Goal: Complete application form

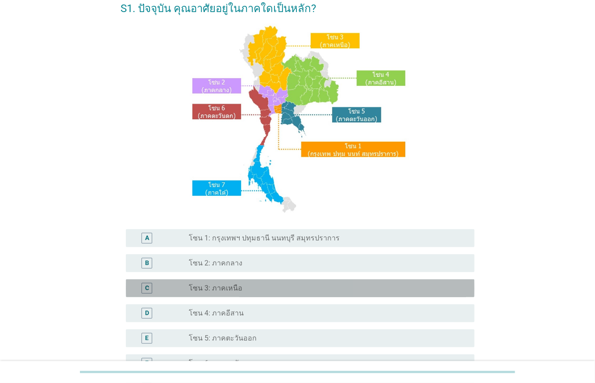
click at [198, 292] on label "โซน 3: ภาคเหนือ" at bounding box center [216, 288] width 54 height 9
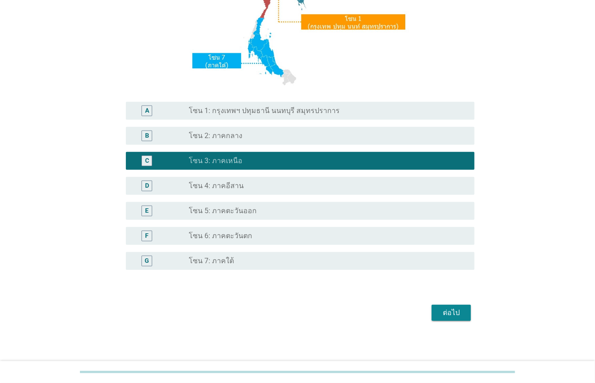
scroll to position [177, 0]
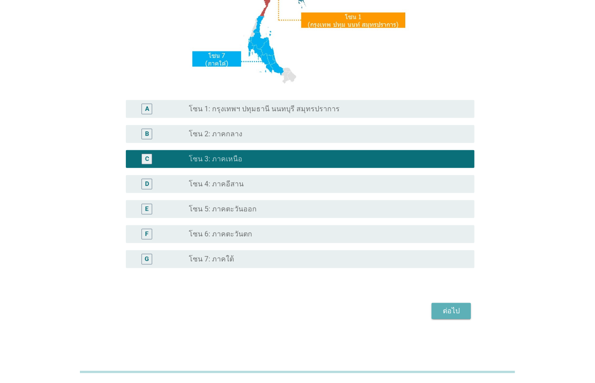
drag, startPoint x: 455, startPoint y: 309, endPoint x: 469, endPoint y: 311, distance: 14.4
click at [453, 313] on div "ต่อไป" at bounding box center [451, 310] width 25 height 11
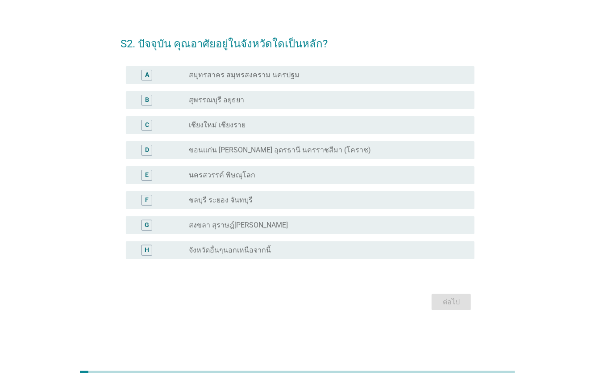
scroll to position [0, 0]
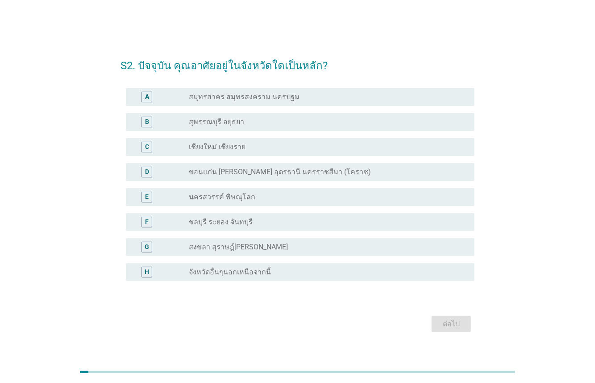
click at [212, 146] on label "เชียงใหม่ เชียงราย" at bounding box center [217, 146] width 57 height 9
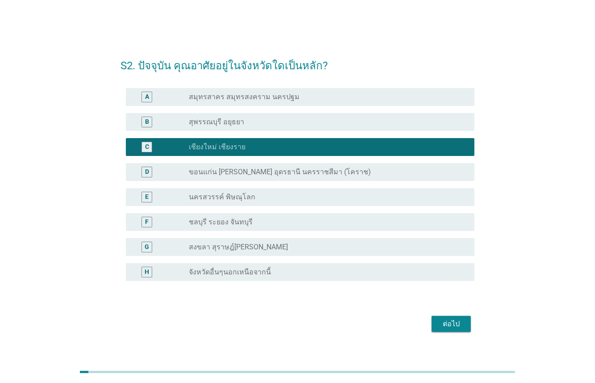
click at [443, 322] on div "ต่อไป" at bounding box center [451, 323] width 25 height 11
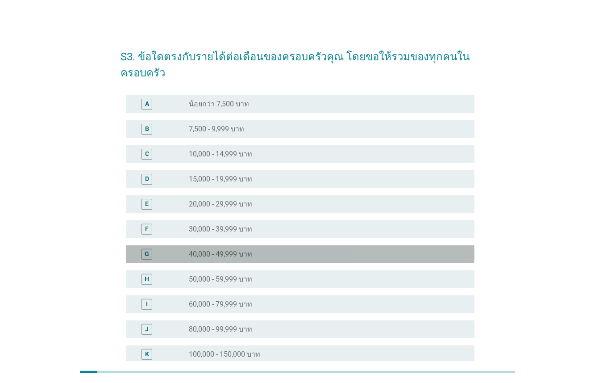
click at [258, 252] on div "radio_button_unchecked 40,000 - 49,999 บาท" at bounding box center [325, 254] width 272 height 9
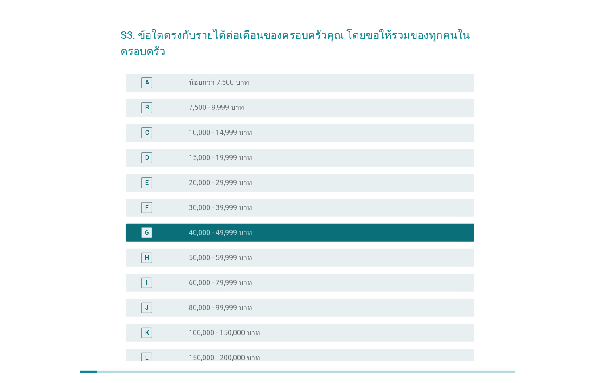
scroll to position [145, 0]
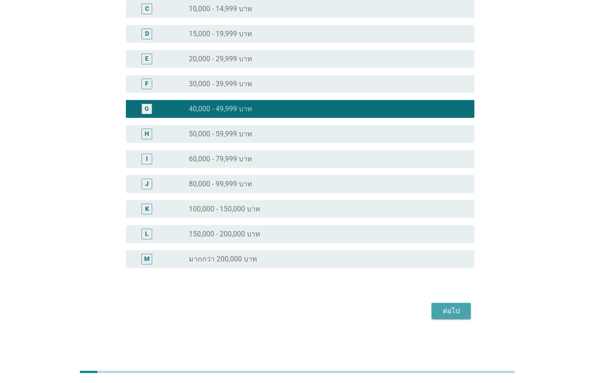
click at [444, 307] on div "ต่อไป" at bounding box center [451, 310] width 25 height 11
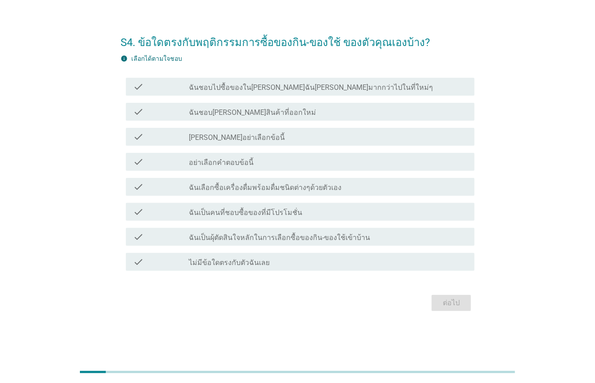
scroll to position [0, 0]
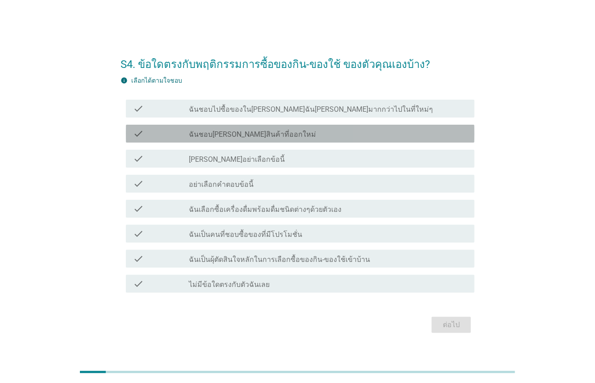
click at [252, 136] on label "ฉันชอบ[PERSON_NAME]สินค้าที่ออกใหม่" at bounding box center [252, 134] width 127 height 9
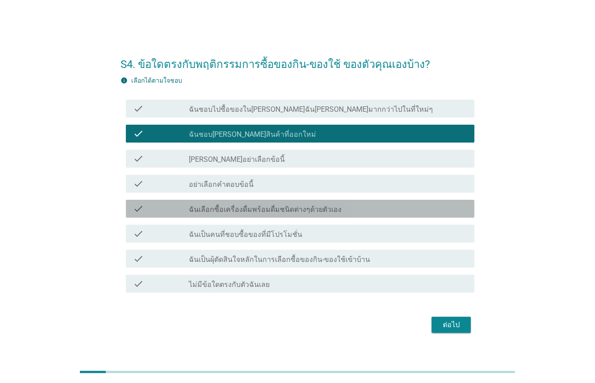
click at [244, 210] on label "ฉันเลือกซื้อเครื่องดื่มพร้อมดื่มชนิดต่างๆด้วยตัวเอง" at bounding box center [265, 209] width 153 height 9
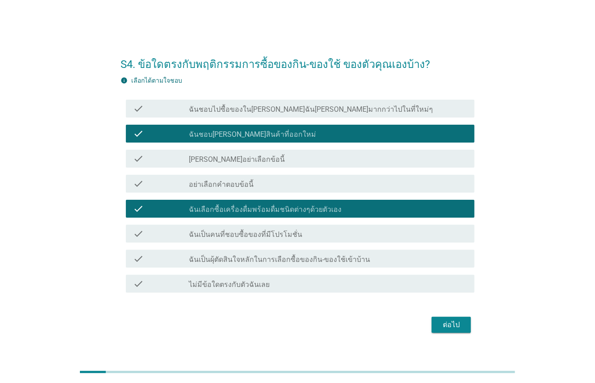
click at [246, 236] on label "ฉันเป็นคนที่ชอบซื้อของที่มีโปรโมชั่น" at bounding box center [245, 234] width 113 height 9
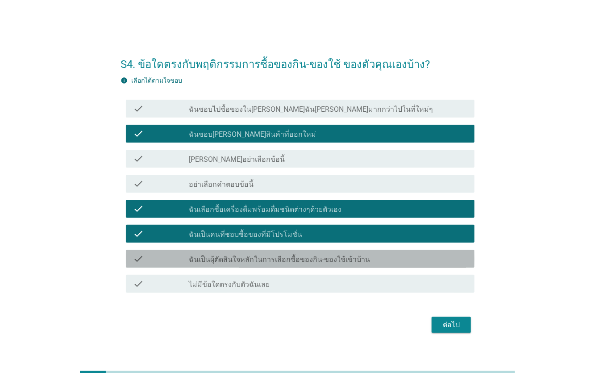
click at [248, 263] on label "ฉันเป็นผุ้ตัดสินใจหลักในการเลือกซื้อของกิน-ของใช้เข้าบ้าน" at bounding box center [279, 259] width 181 height 9
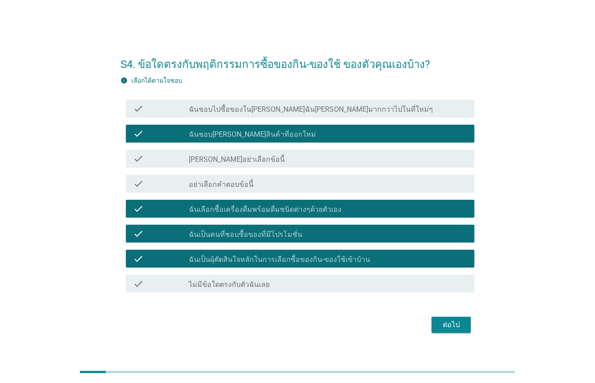
click at [455, 332] on button "ต่อไป" at bounding box center [451, 325] width 39 height 16
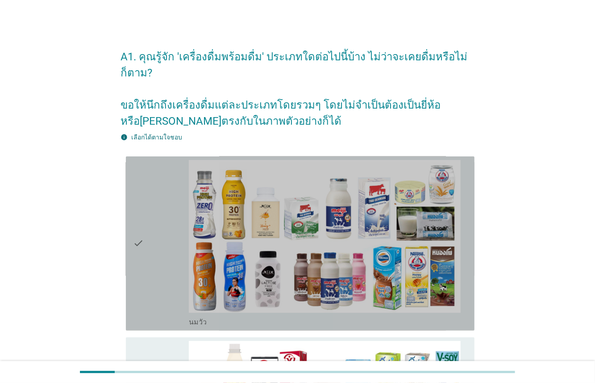
click at [185, 230] on div "check" at bounding box center [161, 243] width 56 height 167
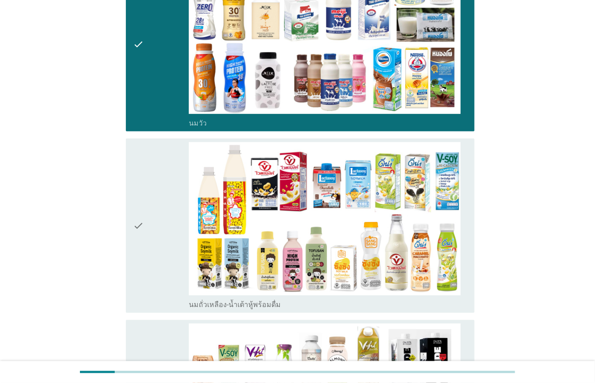
click at [172, 227] on div "check" at bounding box center [161, 225] width 56 height 167
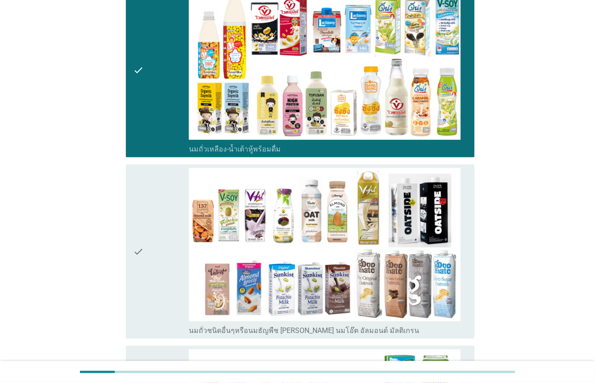
click at [170, 239] on div "check" at bounding box center [161, 251] width 56 height 167
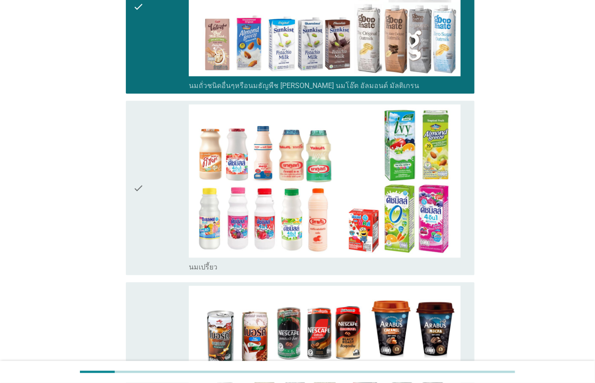
drag, startPoint x: 177, startPoint y: 205, endPoint x: 160, endPoint y: 285, distance: 81.7
click at [177, 208] on div "check" at bounding box center [161, 187] width 56 height 167
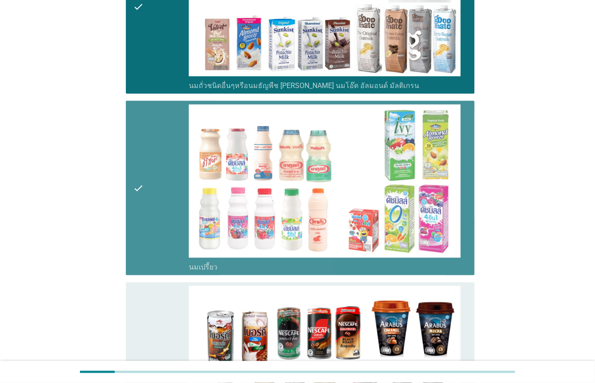
click at [160, 303] on div "check" at bounding box center [161, 369] width 56 height 167
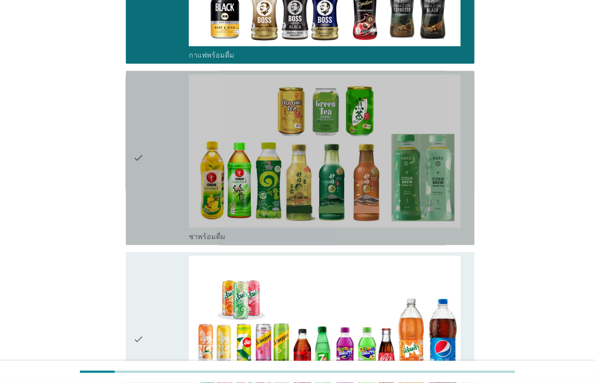
drag, startPoint x: 178, startPoint y: 203, endPoint x: 171, endPoint y: 266, distance: 63.3
click at [178, 216] on div "check" at bounding box center [161, 157] width 56 height 167
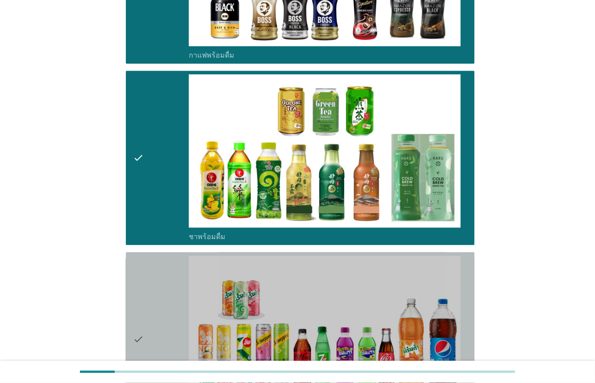
click at [171, 266] on div "check" at bounding box center [161, 338] width 56 height 167
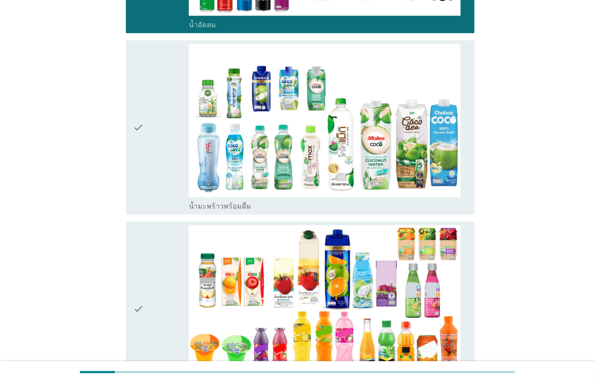
drag, startPoint x: 168, startPoint y: 170, endPoint x: 167, endPoint y: 242, distance: 71.9
click at [167, 178] on div "check" at bounding box center [161, 127] width 56 height 167
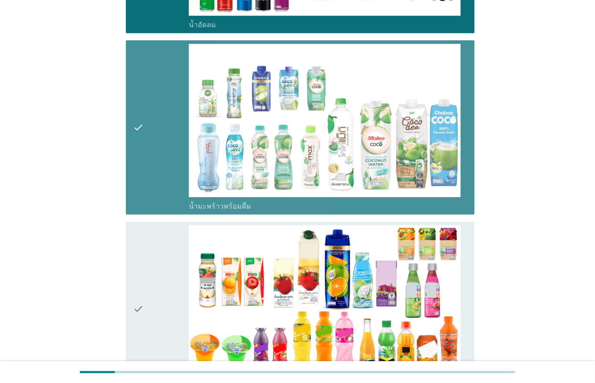
click at [167, 251] on div "check" at bounding box center [161, 308] width 56 height 167
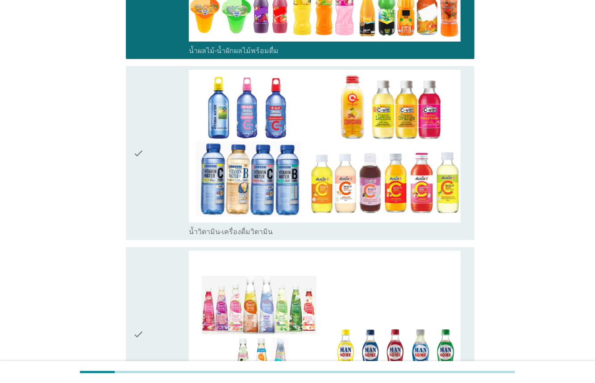
click at [165, 151] on div "check" at bounding box center [161, 153] width 56 height 167
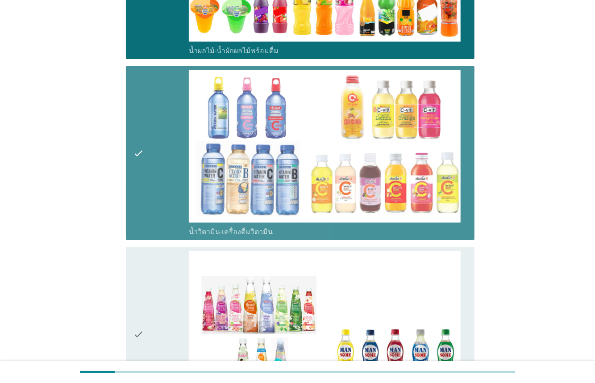
click at [165, 279] on div "check" at bounding box center [161, 334] width 56 height 167
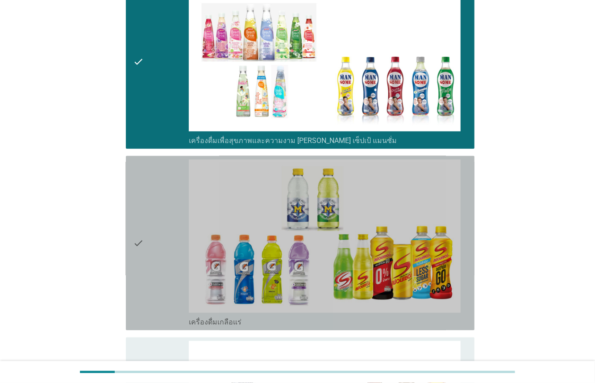
click at [180, 196] on div "check" at bounding box center [161, 242] width 56 height 167
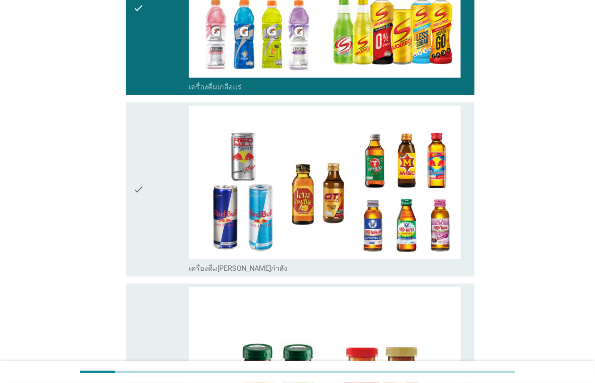
scroll to position [2230, 0]
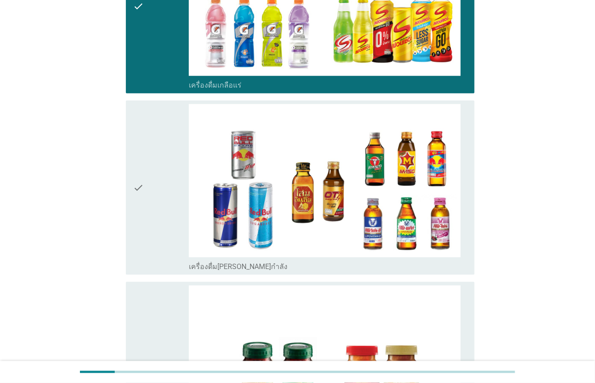
drag, startPoint x: 168, startPoint y: 195, endPoint x: 157, endPoint y: 297, distance: 102.4
click at [168, 196] on div "check" at bounding box center [161, 187] width 56 height 167
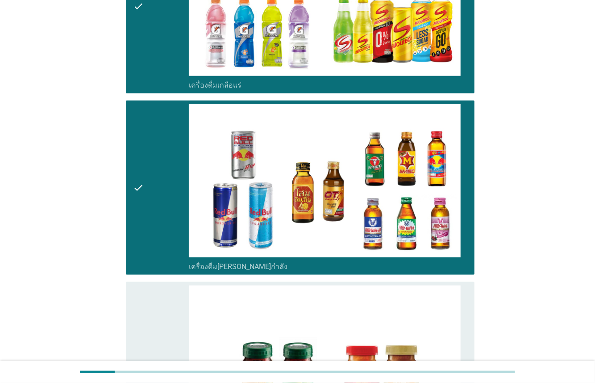
click at [157, 306] on div "check" at bounding box center [161, 368] width 56 height 167
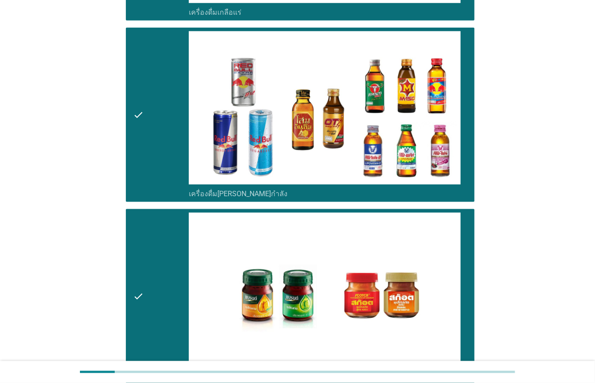
scroll to position [2415, 0]
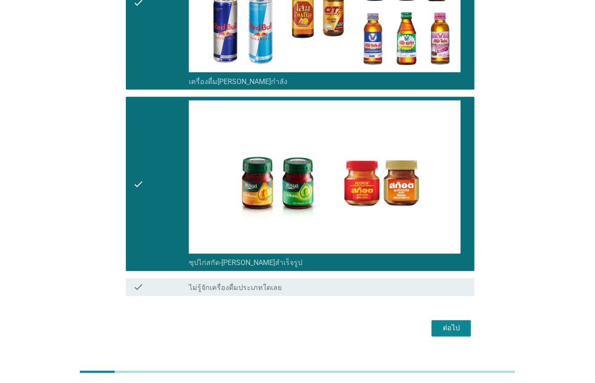
click at [445, 323] on div "ต่อไป" at bounding box center [451, 328] width 25 height 11
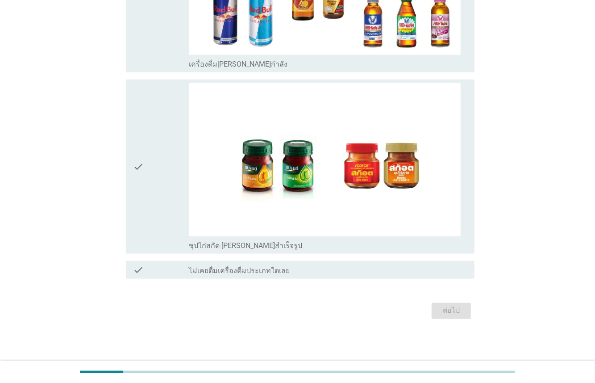
scroll to position [0, 0]
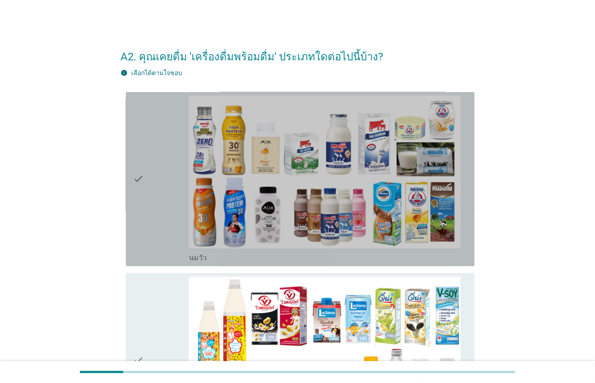
click at [170, 199] on div "check" at bounding box center [161, 179] width 56 height 167
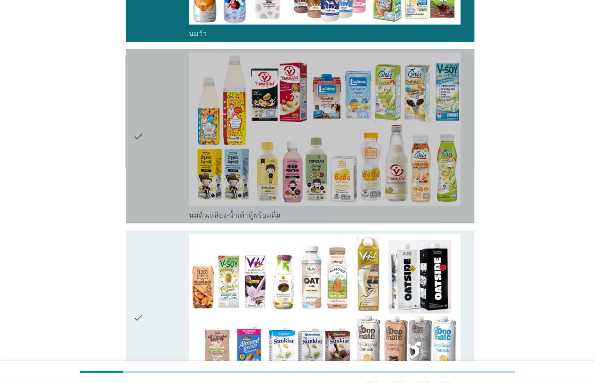
drag, startPoint x: 168, startPoint y: 175, endPoint x: 157, endPoint y: 242, distance: 68.3
click at [167, 182] on div "check" at bounding box center [161, 136] width 56 height 167
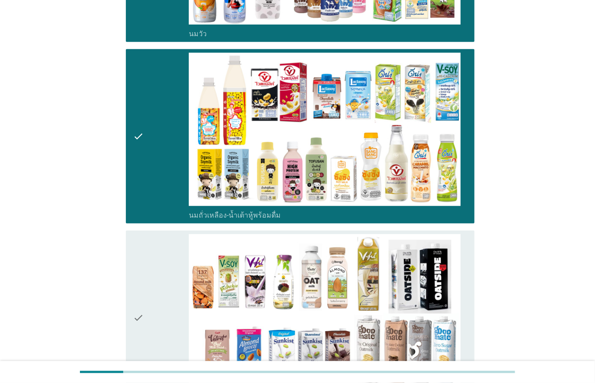
click at [157, 255] on div "check" at bounding box center [161, 317] width 56 height 167
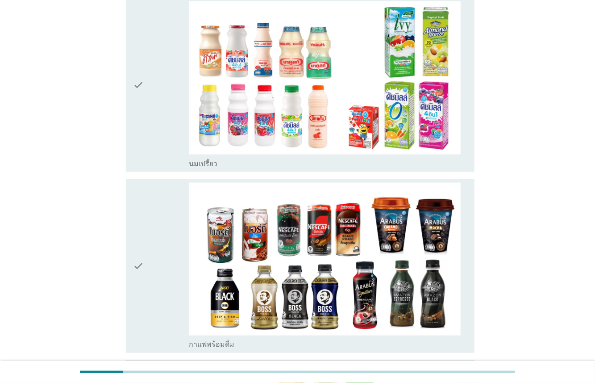
click at [162, 155] on div "check" at bounding box center [161, 84] width 56 height 167
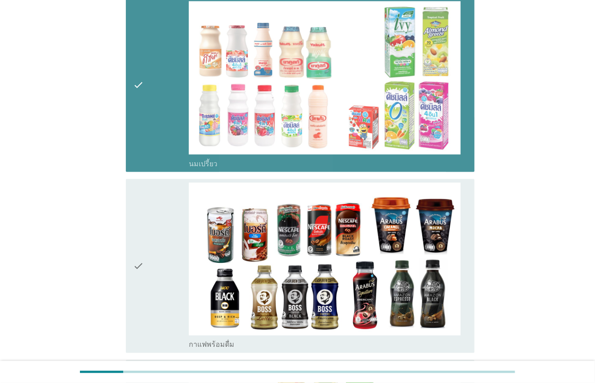
click at [163, 231] on div "check" at bounding box center [161, 266] width 56 height 167
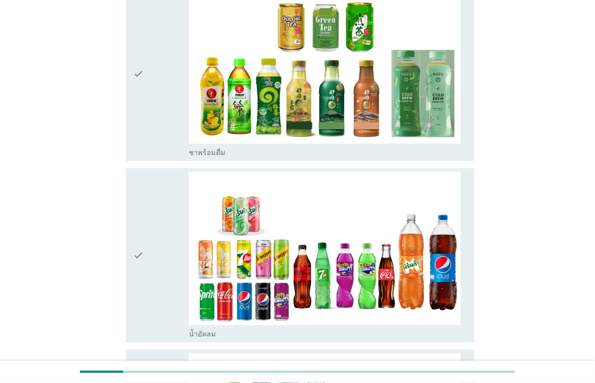
click at [158, 114] on div "check" at bounding box center [161, 73] width 56 height 167
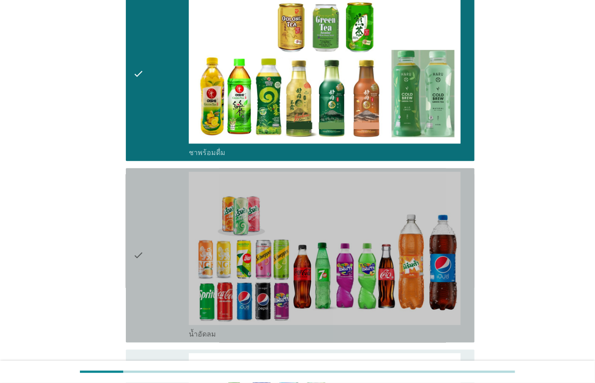
click at [160, 213] on div "check" at bounding box center [161, 254] width 56 height 167
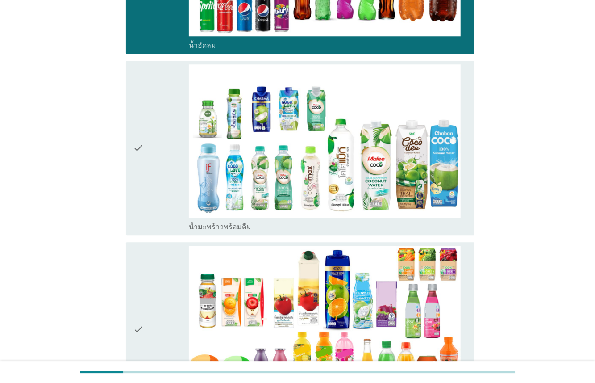
click at [171, 192] on div "check" at bounding box center [161, 147] width 56 height 167
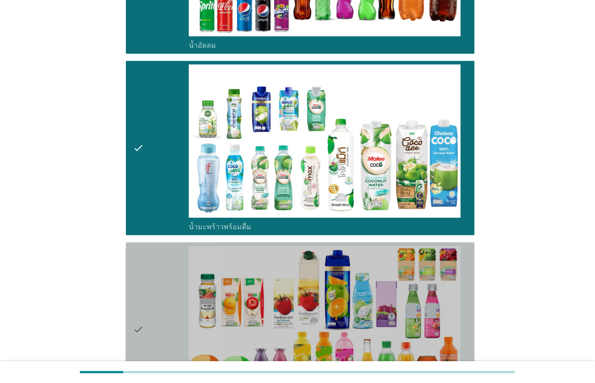
click at [161, 260] on div "check" at bounding box center [161, 329] width 56 height 167
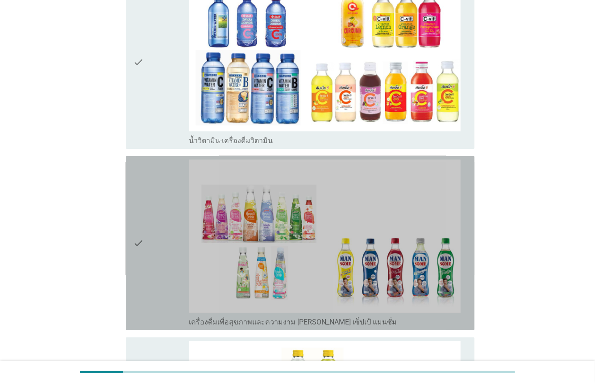
click at [164, 213] on div "check" at bounding box center [161, 242] width 56 height 167
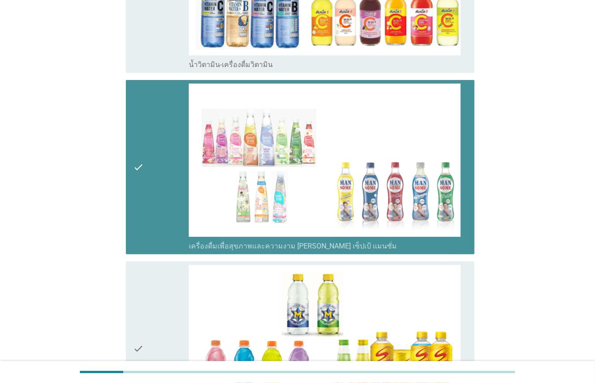
drag, startPoint x: 168, startPoint y: 205, endPoint x: 163, endPoint y: 274, distance: 68.5
click at [168, 206] on div "check" at bounding box center [161, 167] width 56 height 167
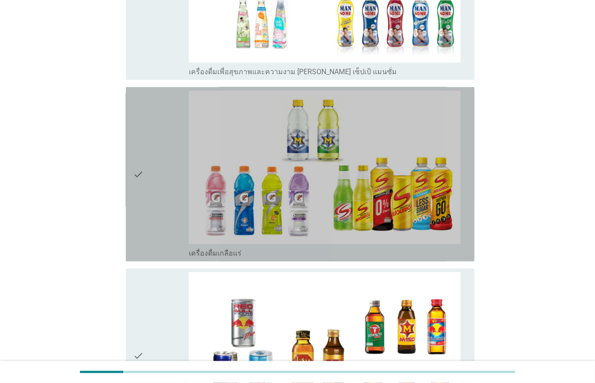
click at [164, 241] on div "check" at bounding box center [161, 174] width 56 height 167
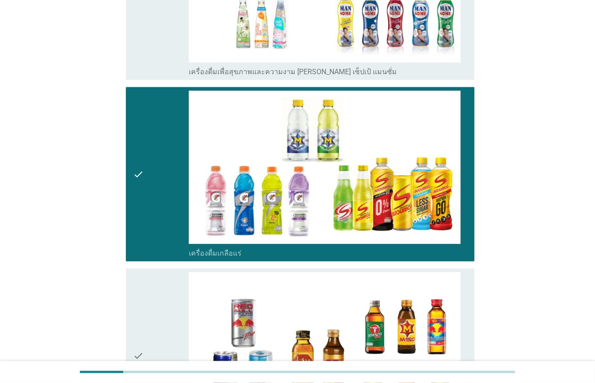
click at [162, 302] on div "check" at bounding box center [161, 355] width 56 height 167
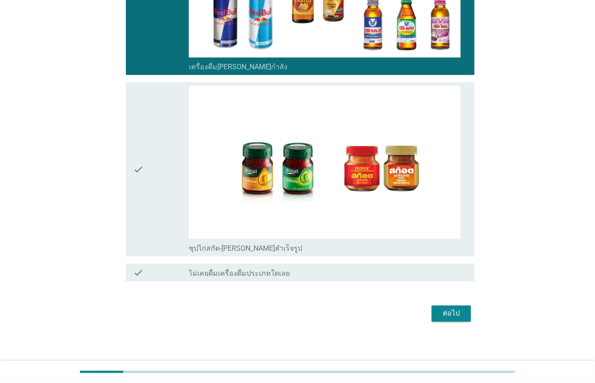
scroll to position [2367, 0]
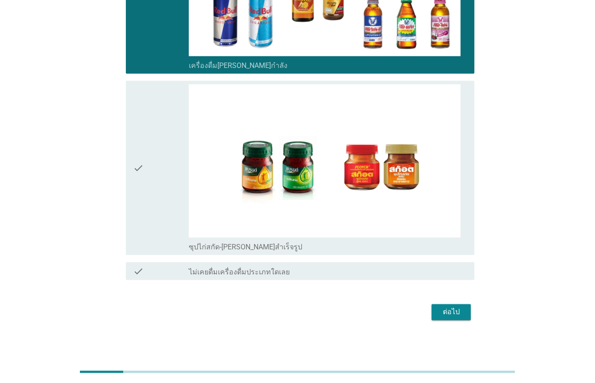
click at [162, 221] on div "check" at bounding box center [161, 167] width 56 height 167
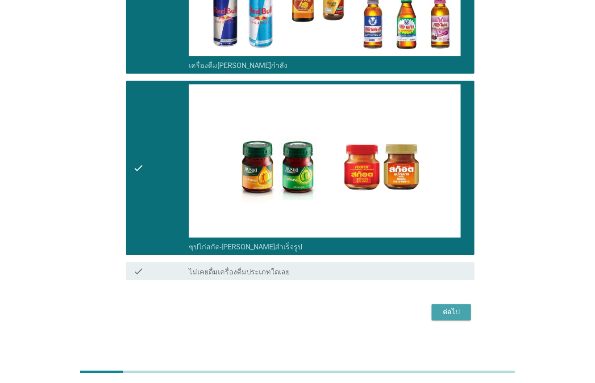
click at [456, 310] on div "ต่อไป" at bounding box center [451, 312] width 25 height 11
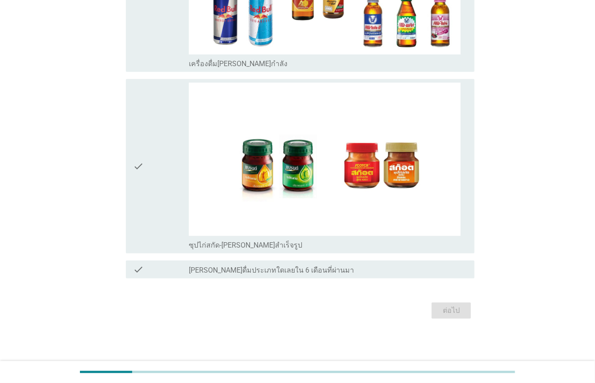
scroll to position [0, 0]
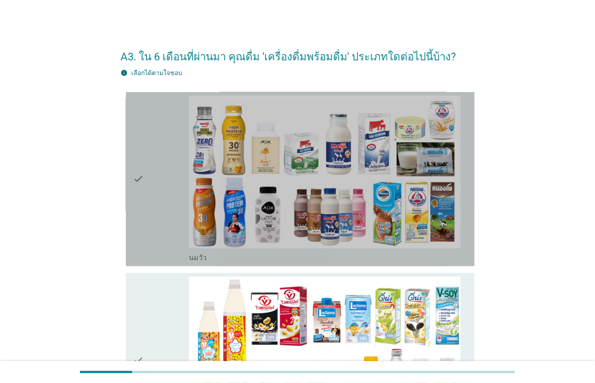
drag, startPoint x: 157, startPoint y: 232, endPoint x: 155, endPoint y: 301, distance: 69.2
click at [157, 235] on div "check" at bounding box center [161, 179] width 56 height 167
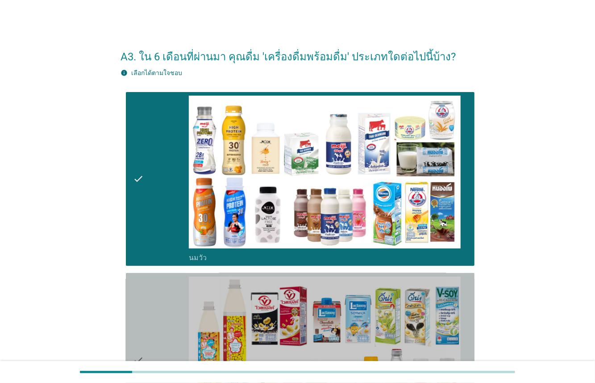
click at [154, 307] on div "check" at bounding box center [161, 359] width 56 height 167
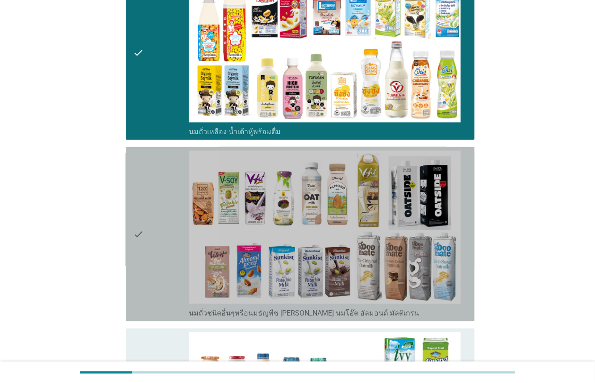
drag, startPoint x: 163, startPoint y: 192, endPoint x: 162, endPoint y: 308, distance: 116.6
click at [163, 197] on div "check" at bounding box center [161, 233] width 56 height 167
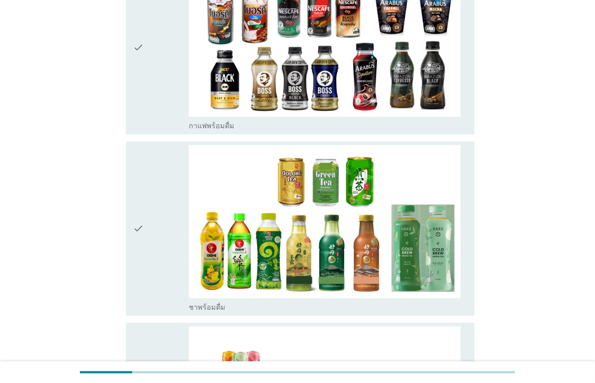
scroll to position [871, 0]
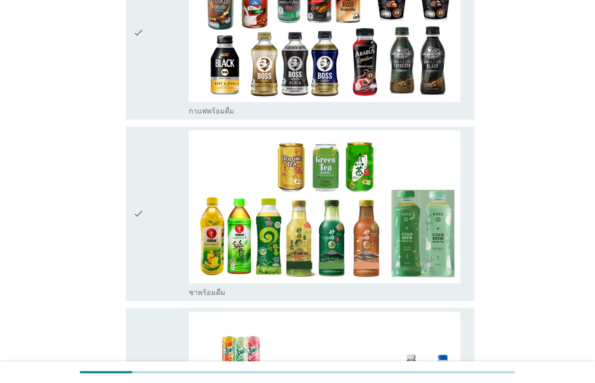
click at [176, 80] on div "check" at bounding box center [161, 33] width 56 height 167
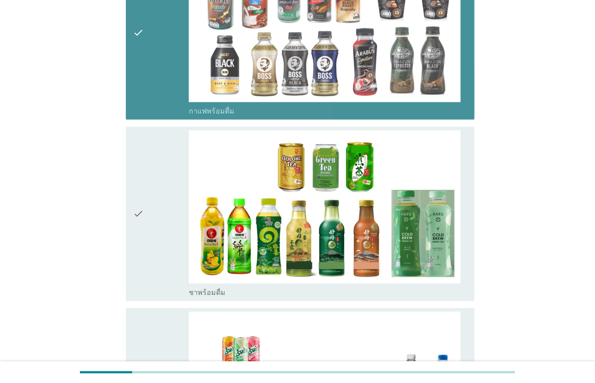
click at [178, 162] on div "check" at bounding box center [161, 213] width 56 height 167
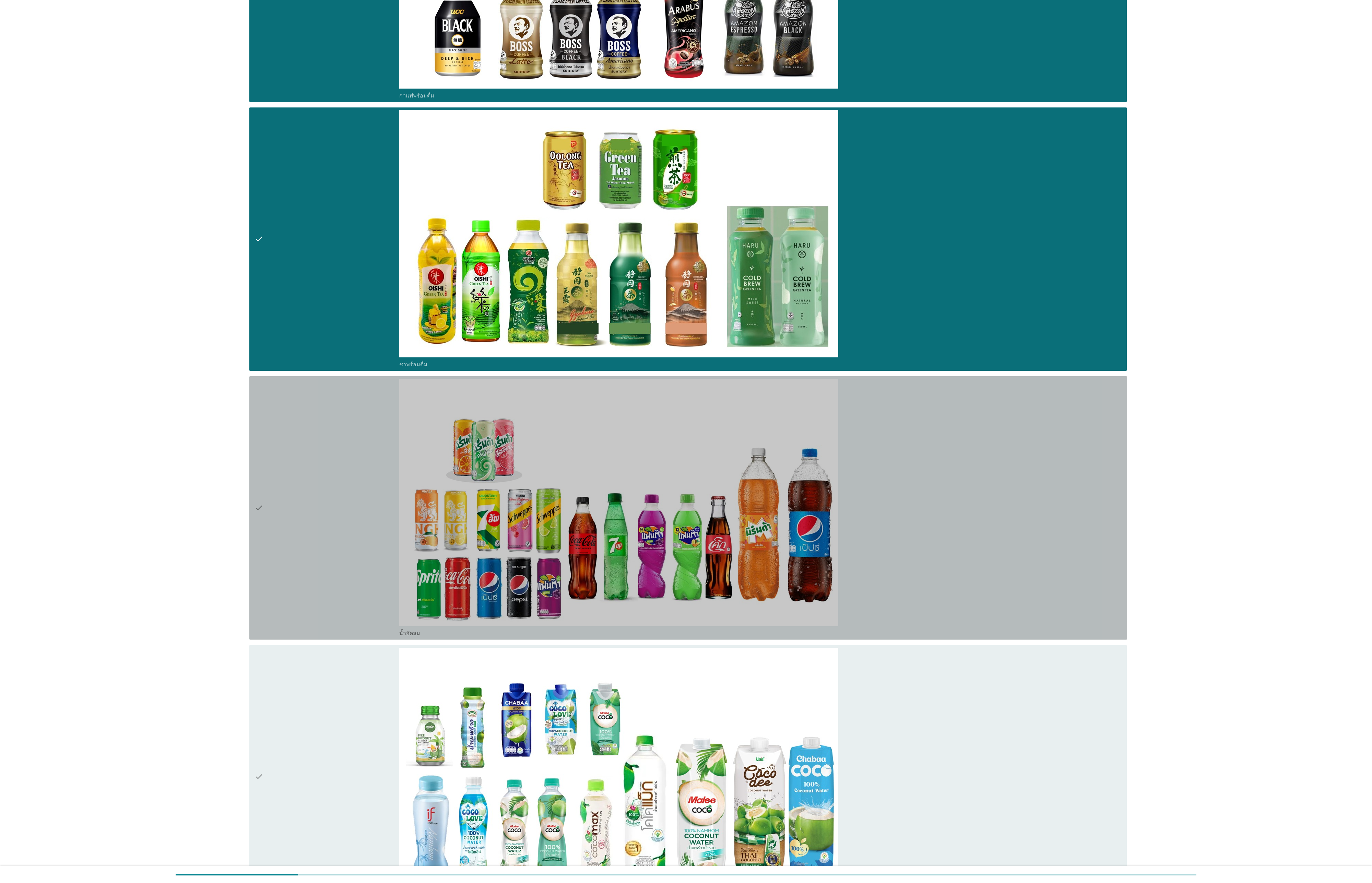
drag, startPoint x: 342, startPoint y: 461, endPoint x: 327, endPoint y: 533, distance: 73.5
click at [342, 294] on div "check" at bounding box center [327, 507] width 144 height 257
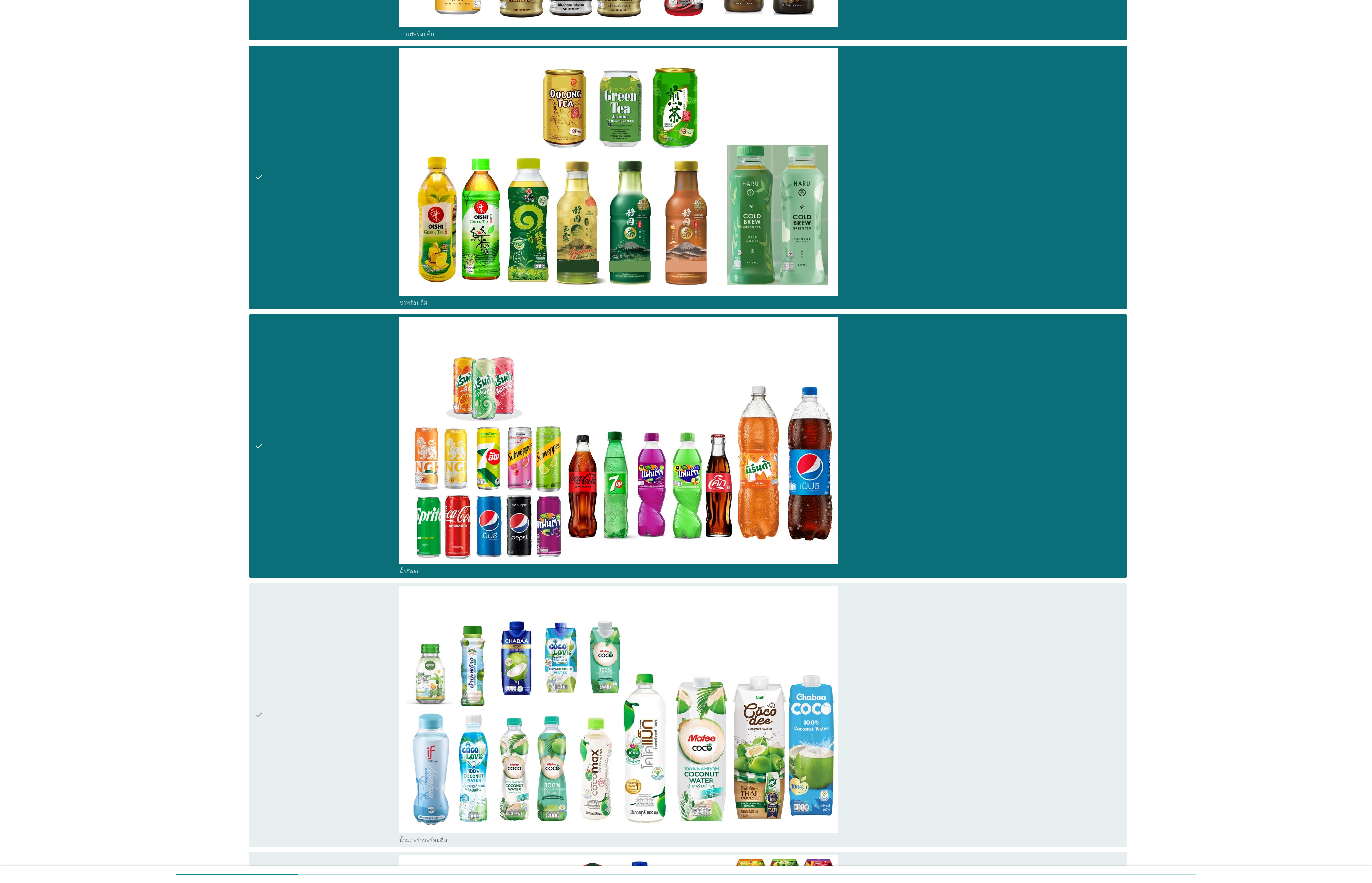
scroll to position [1819, 0]
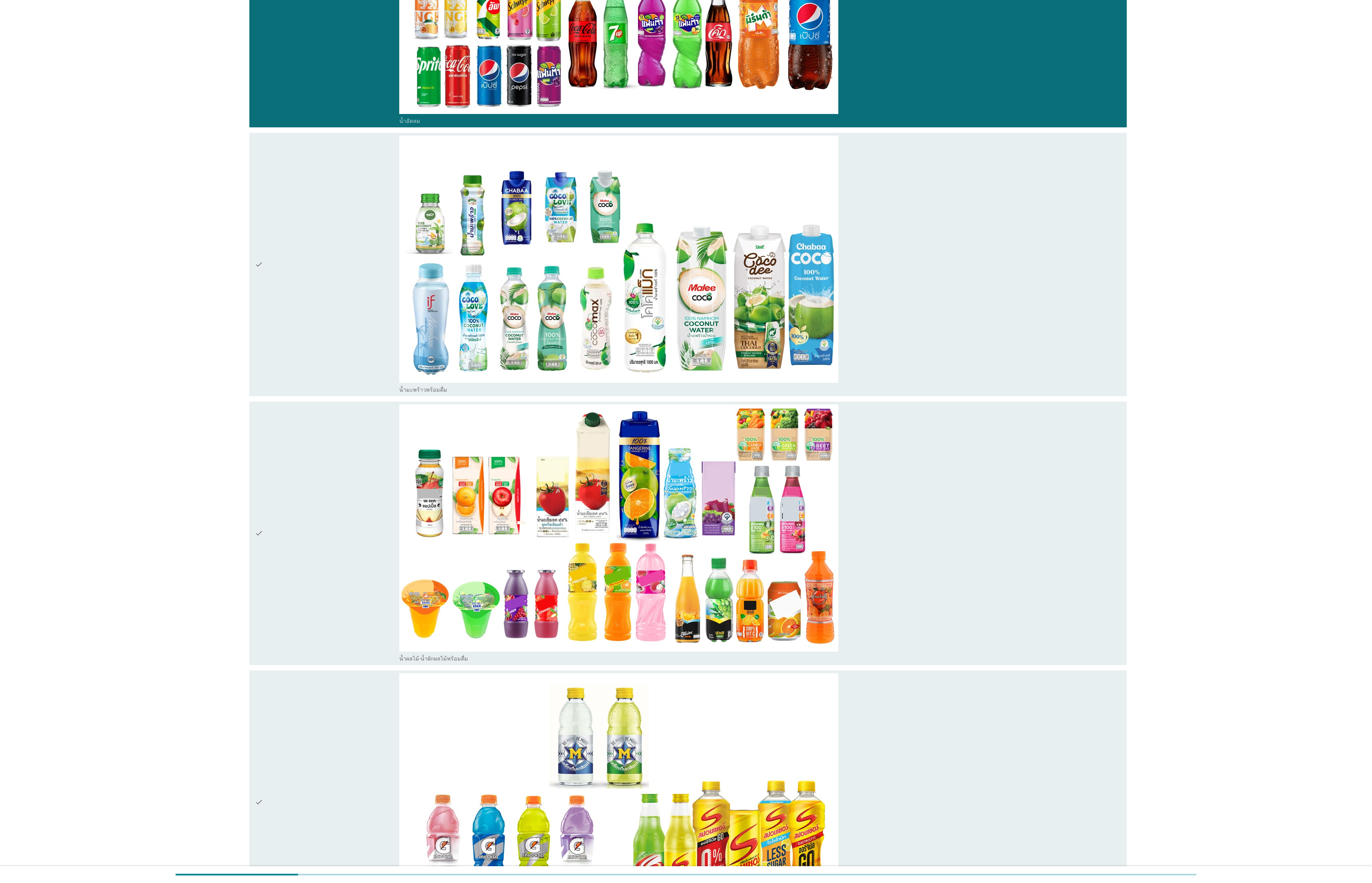
drag, startPoint x: 342, startPoint y: 307, endPoint x: 342, endPoint y: 322, distance: 15.0
click at [342, 294] on div "check" at bounding box center [327, 264] width 144 height 257
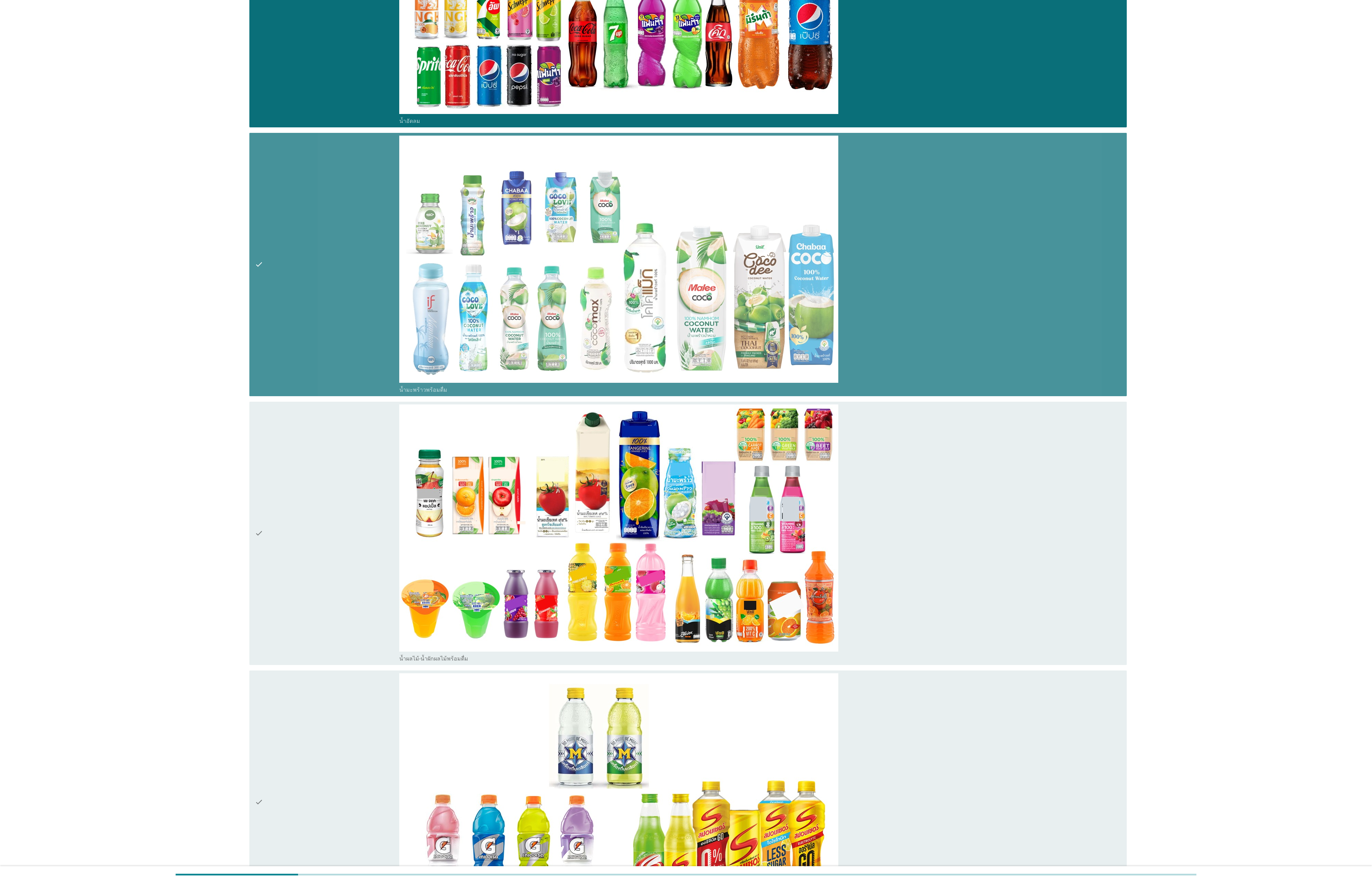
drag, startPoint x: 334, startPoint y: 477, endPoint x: 303, endPoint y: 667, distance: 192.5
click at [333, 294] on div "check" at bounding box center [327, 533] width 144 height 257
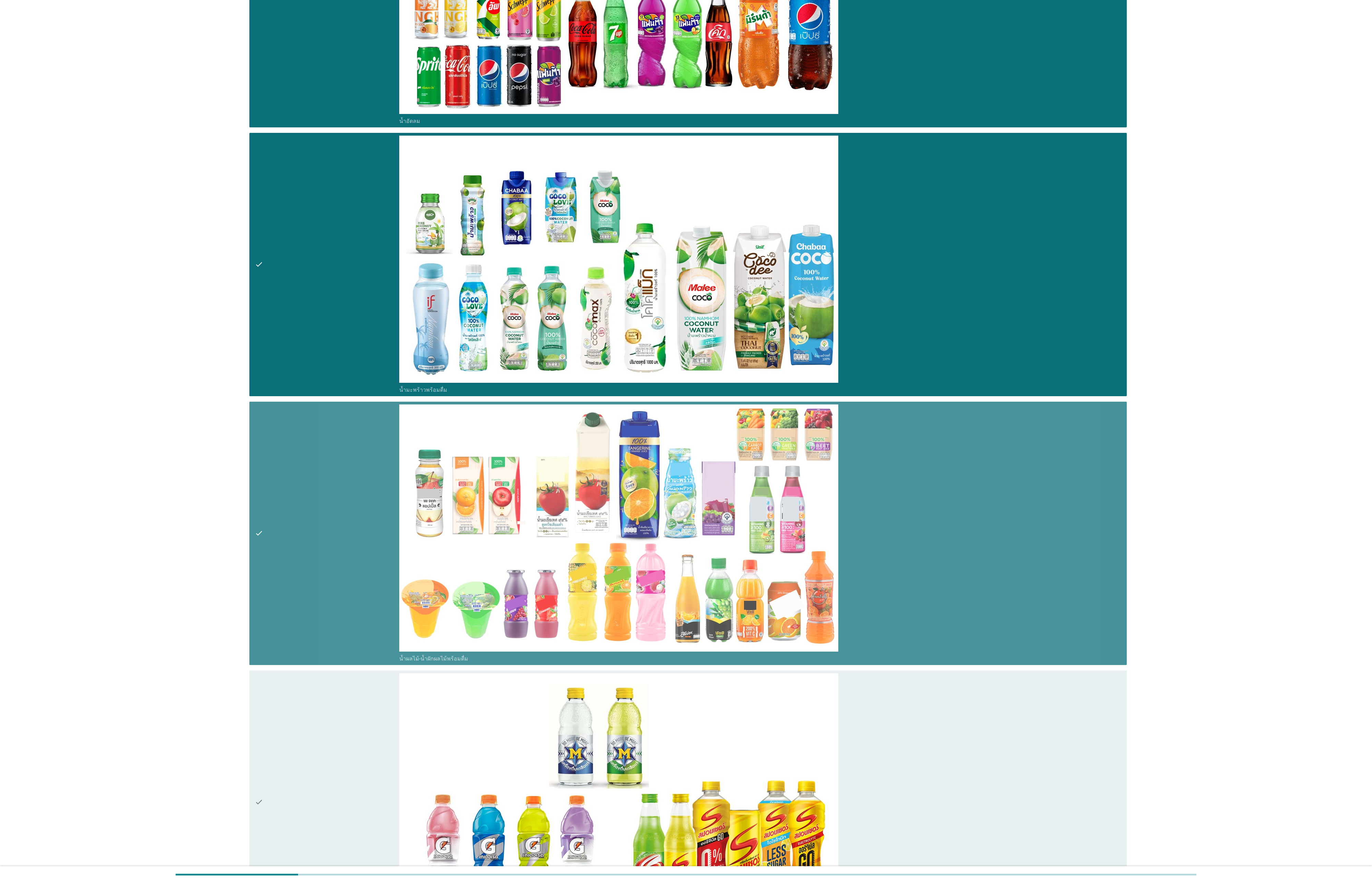
click at [307, 294] on div "check" at bounding box center [327, 802] width 144 height 257
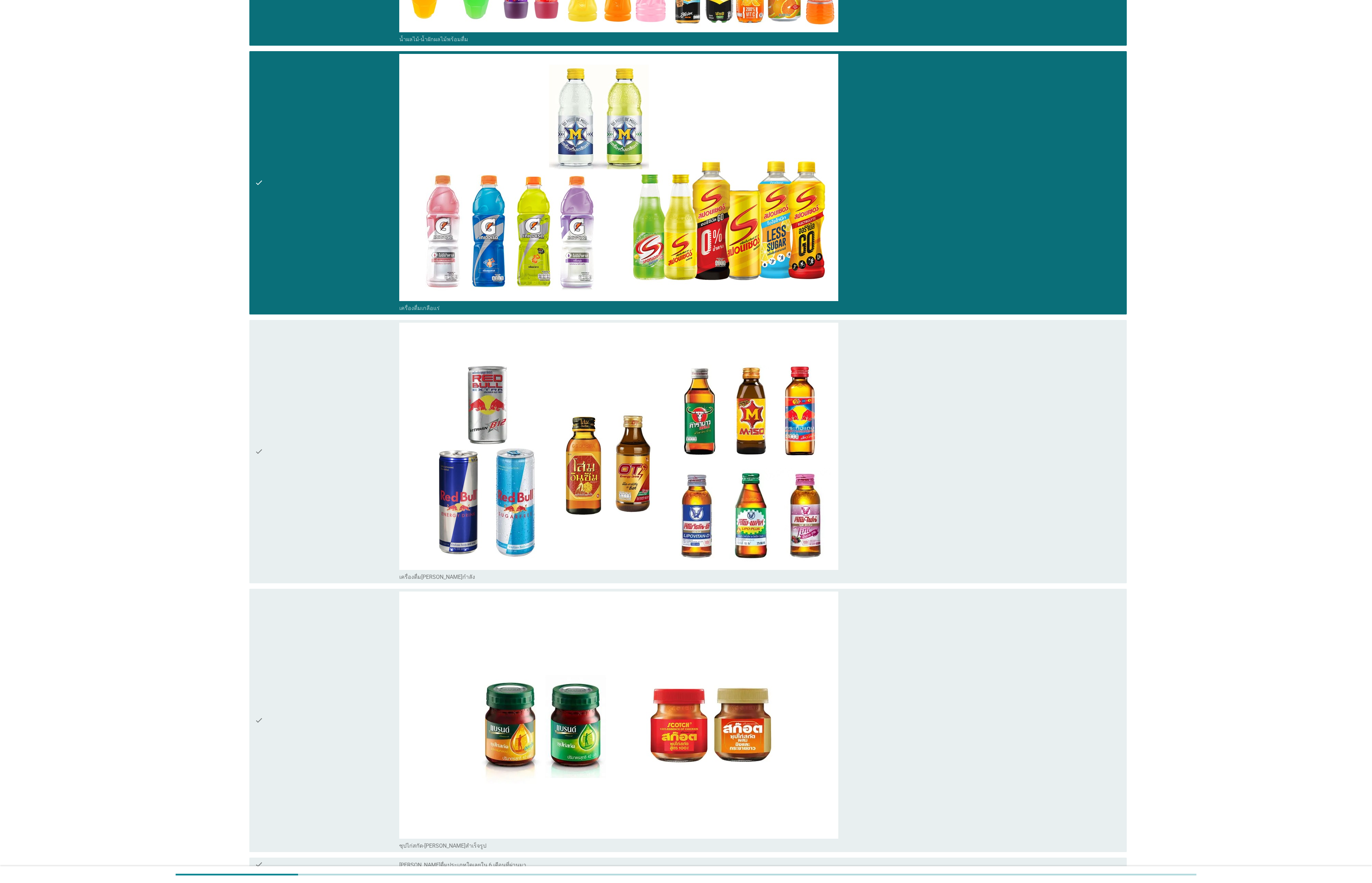
scroll to position [2511, 0]
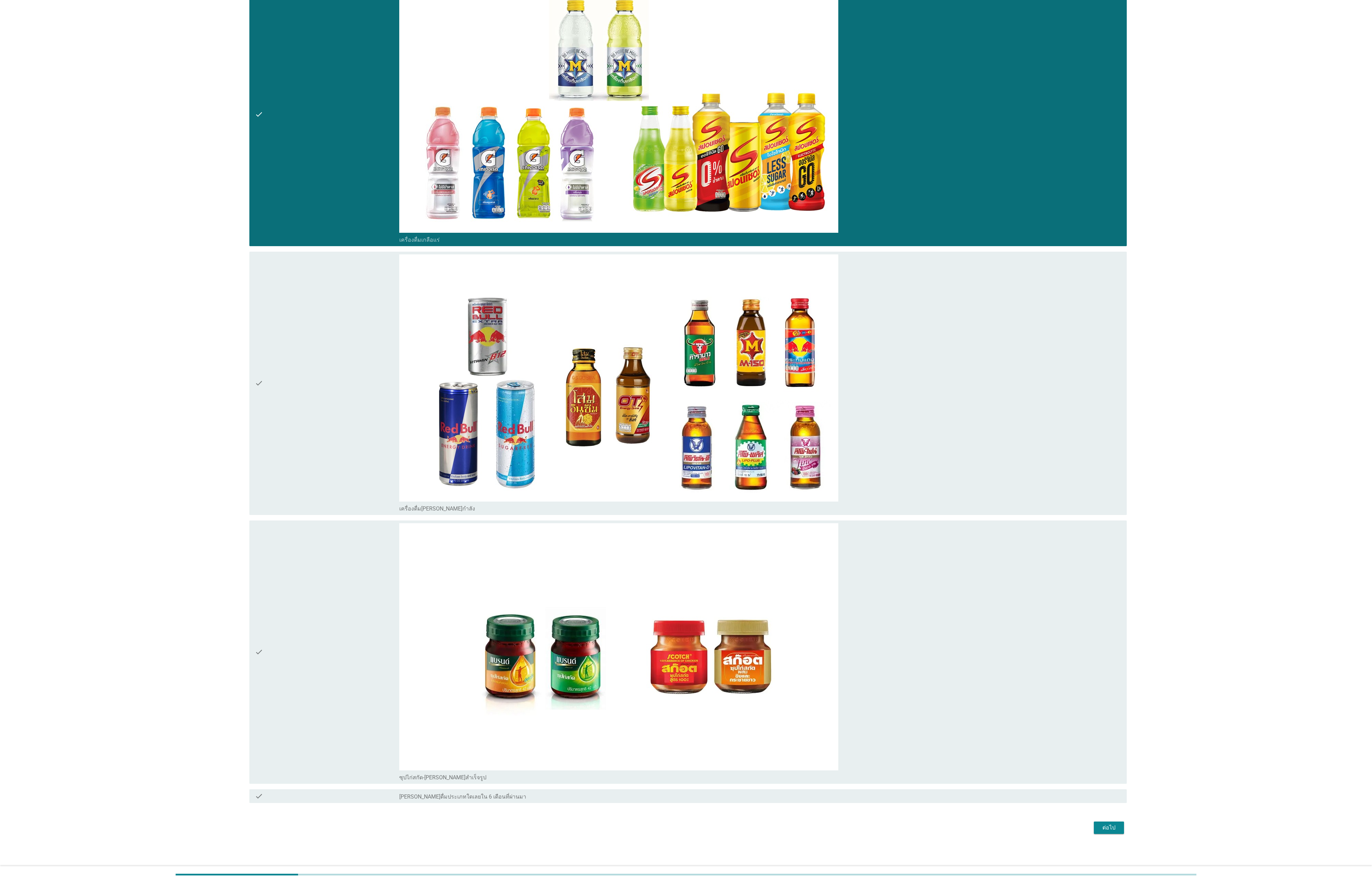
drag, startPoint x: 324, startPoint y: 410, endPoint x: 324, endPoint y: 453, distance: 43.0
click at [324, 294] on div "check" at bounding box center [327, 383] width 144 height 257
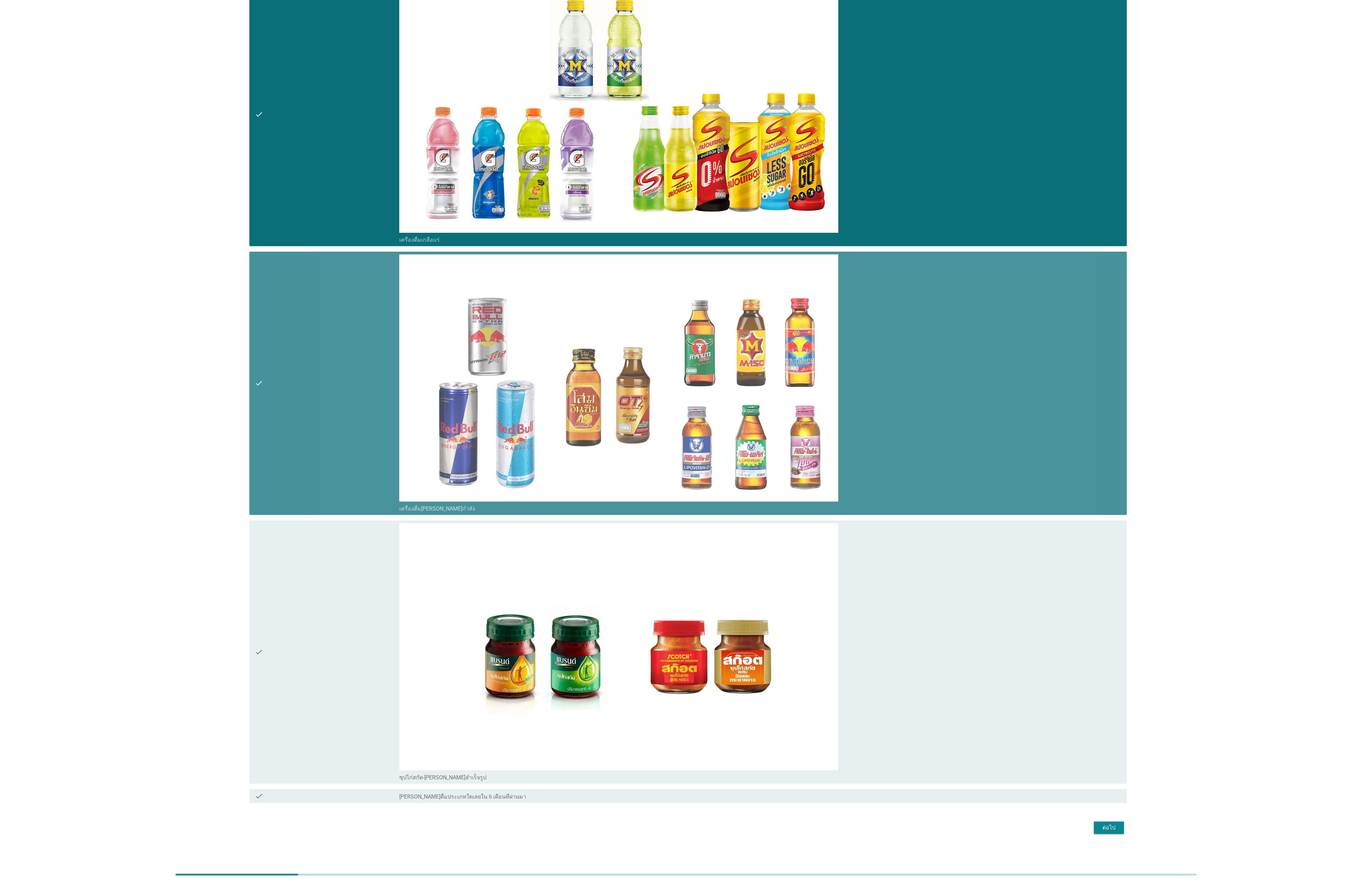
click at [326, 294] on div "check" at bounding box center [327, 652] width 144 height 257
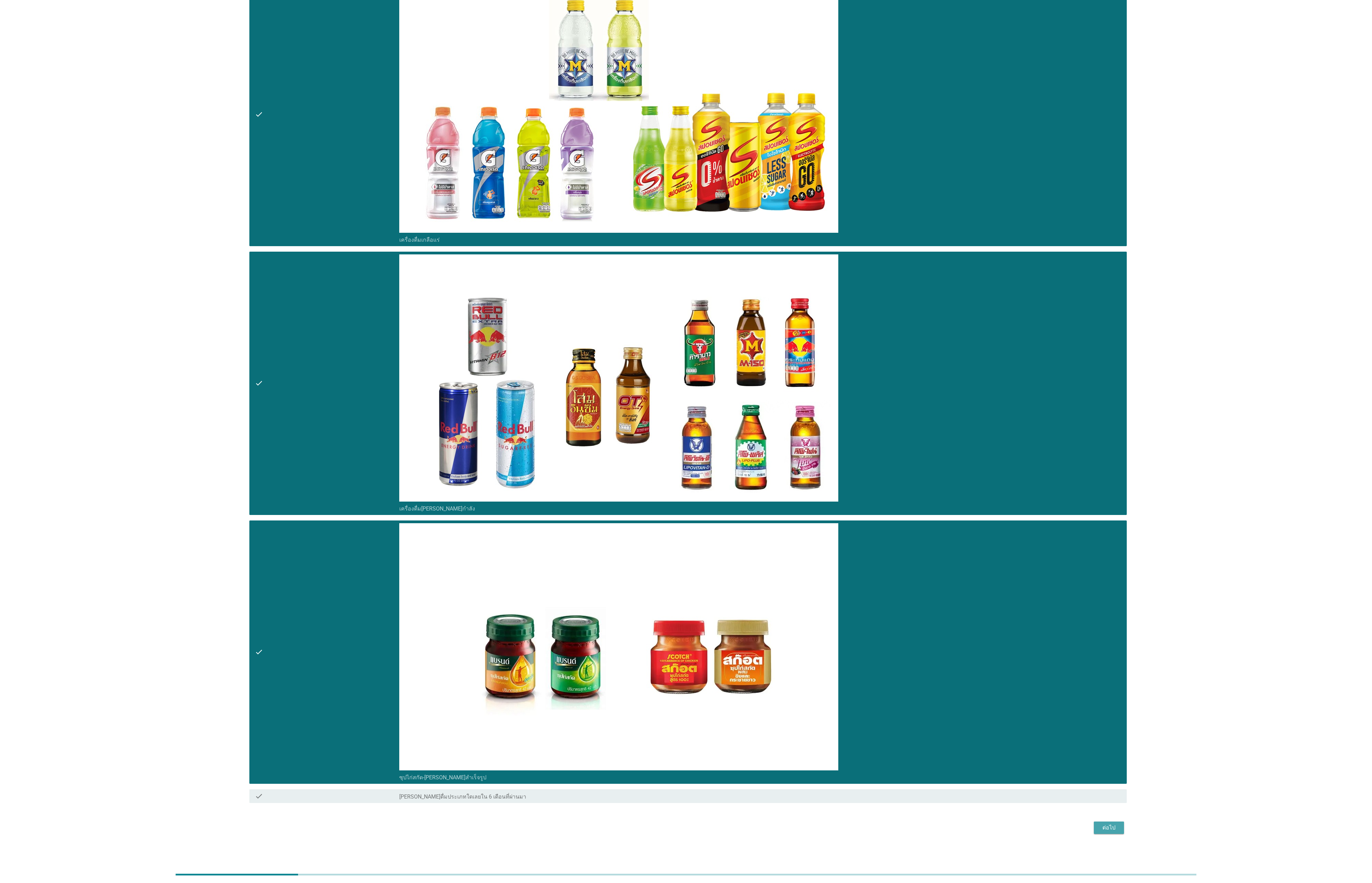
click at [457, 294] on div "ต่อไป" at bounding box center [1109, 827] width 19 height 8
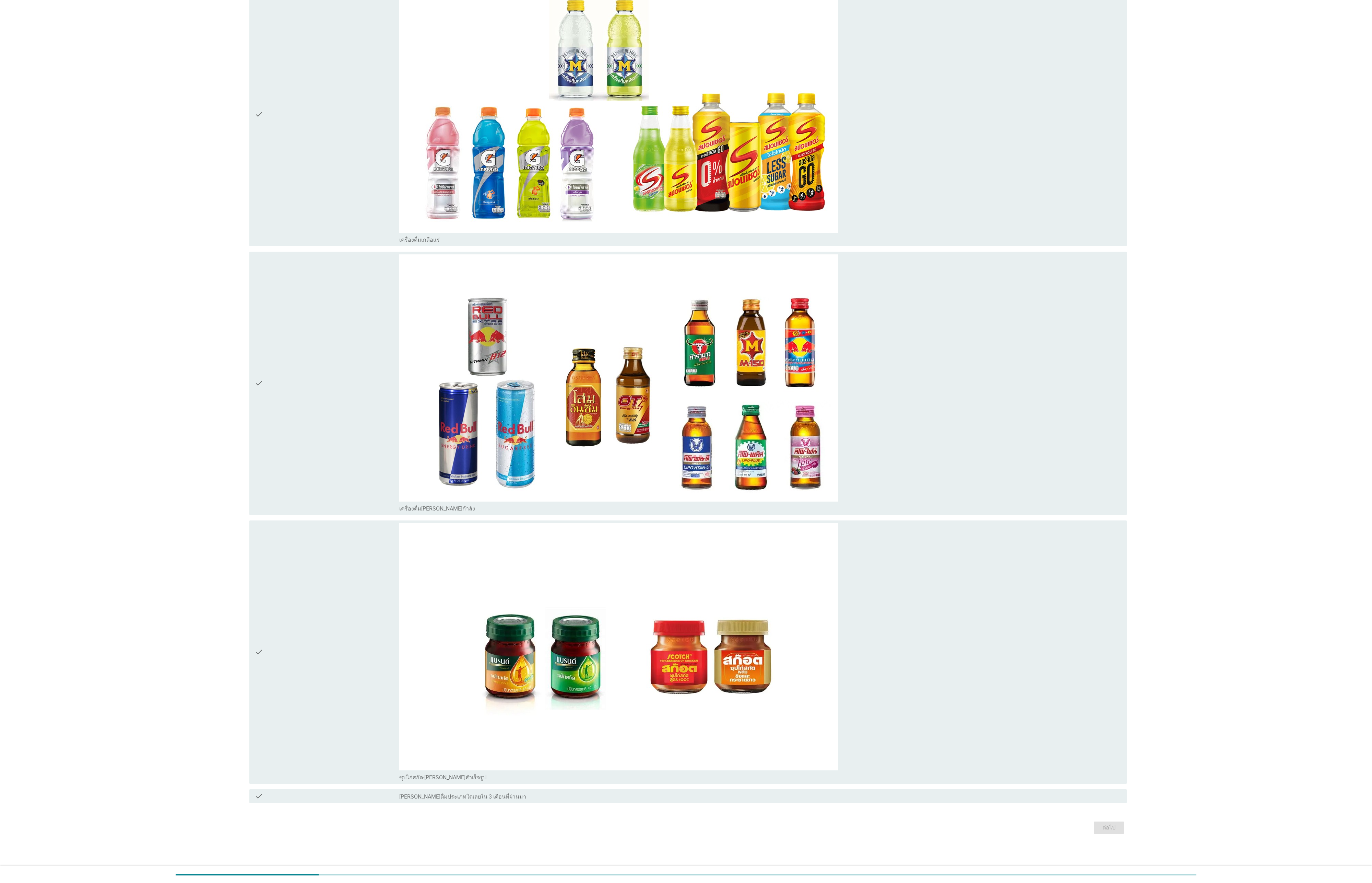
scroll to position [0, 0]
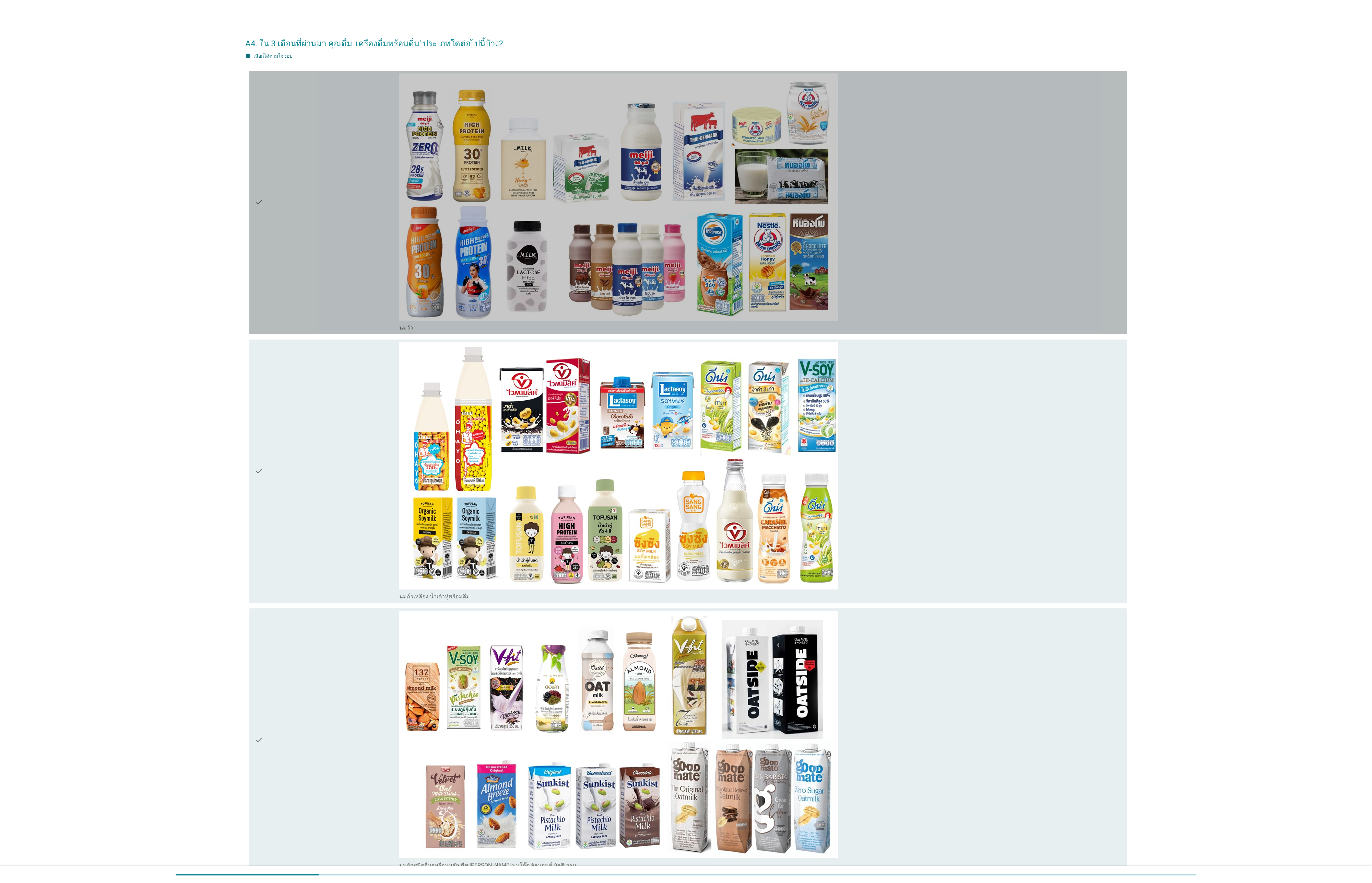
click at [307, 270] on div "check" at bounding box center [327, 202] width 144 height 257
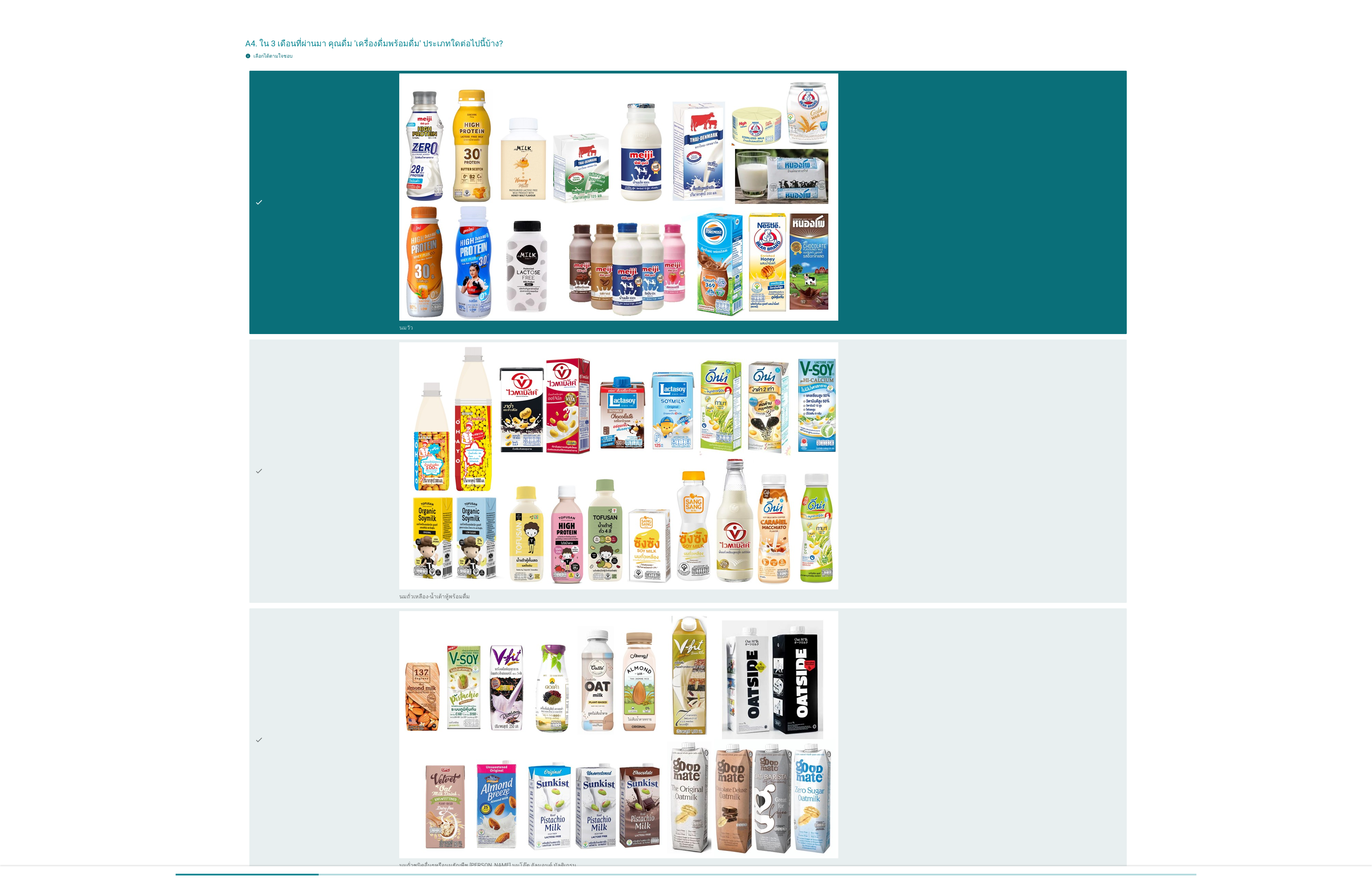
click at [333, 294] on div "check" at bounding box center [327, 470] width 144 height 257
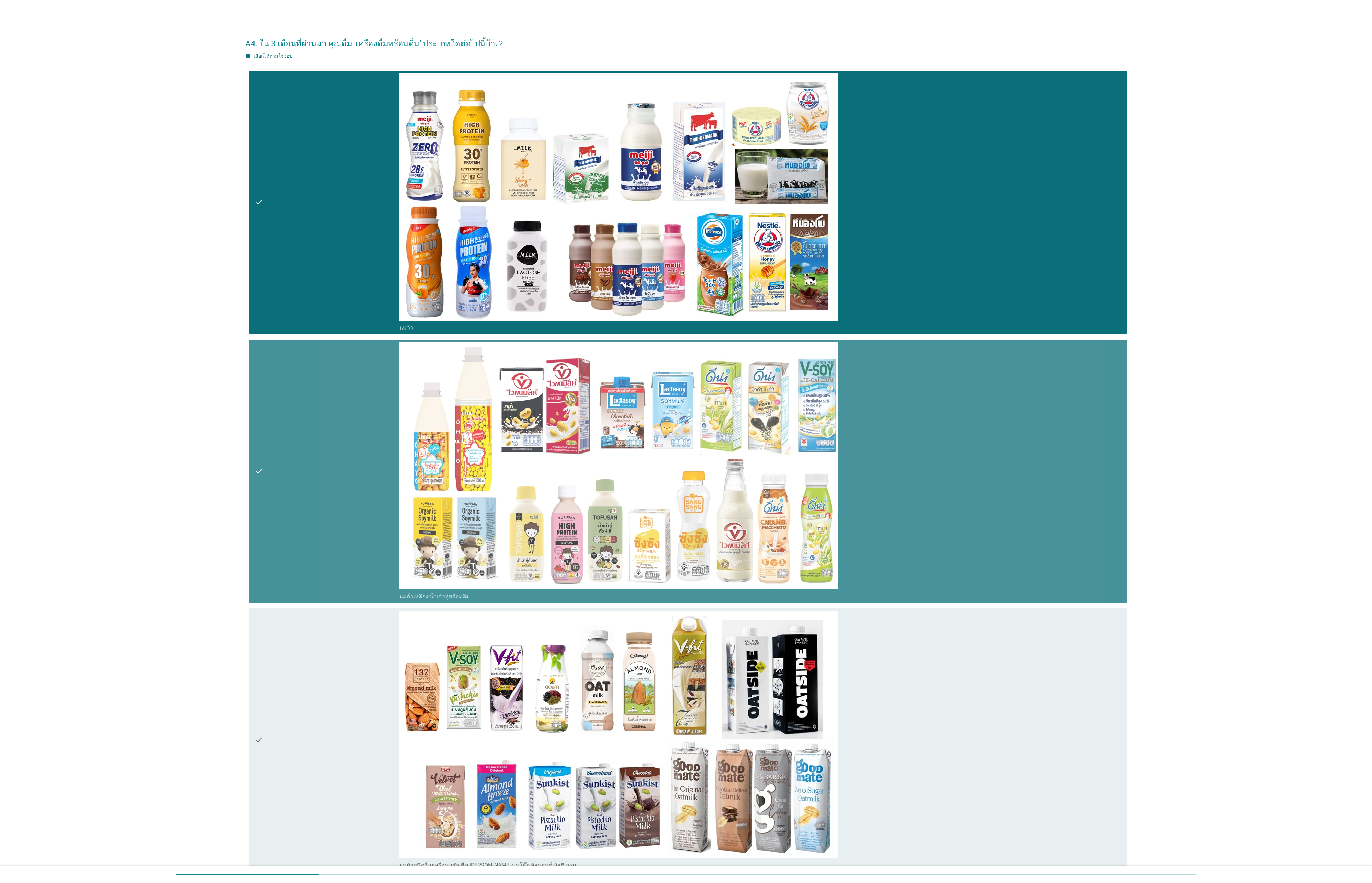
click at [340, 294] on div "check" at bounding box center [327, 739] width 144 height 257
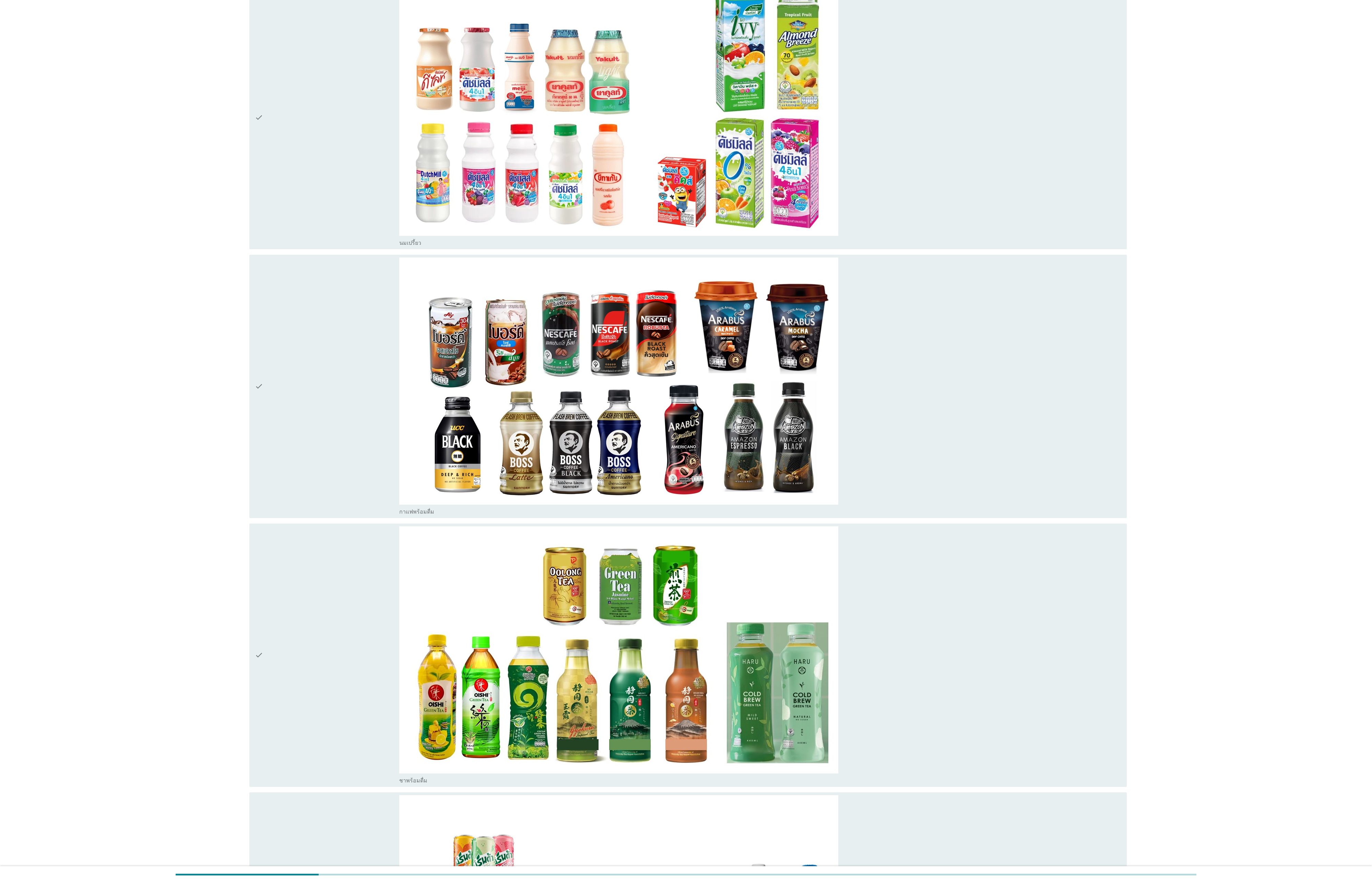
scroll to position [915, 0]
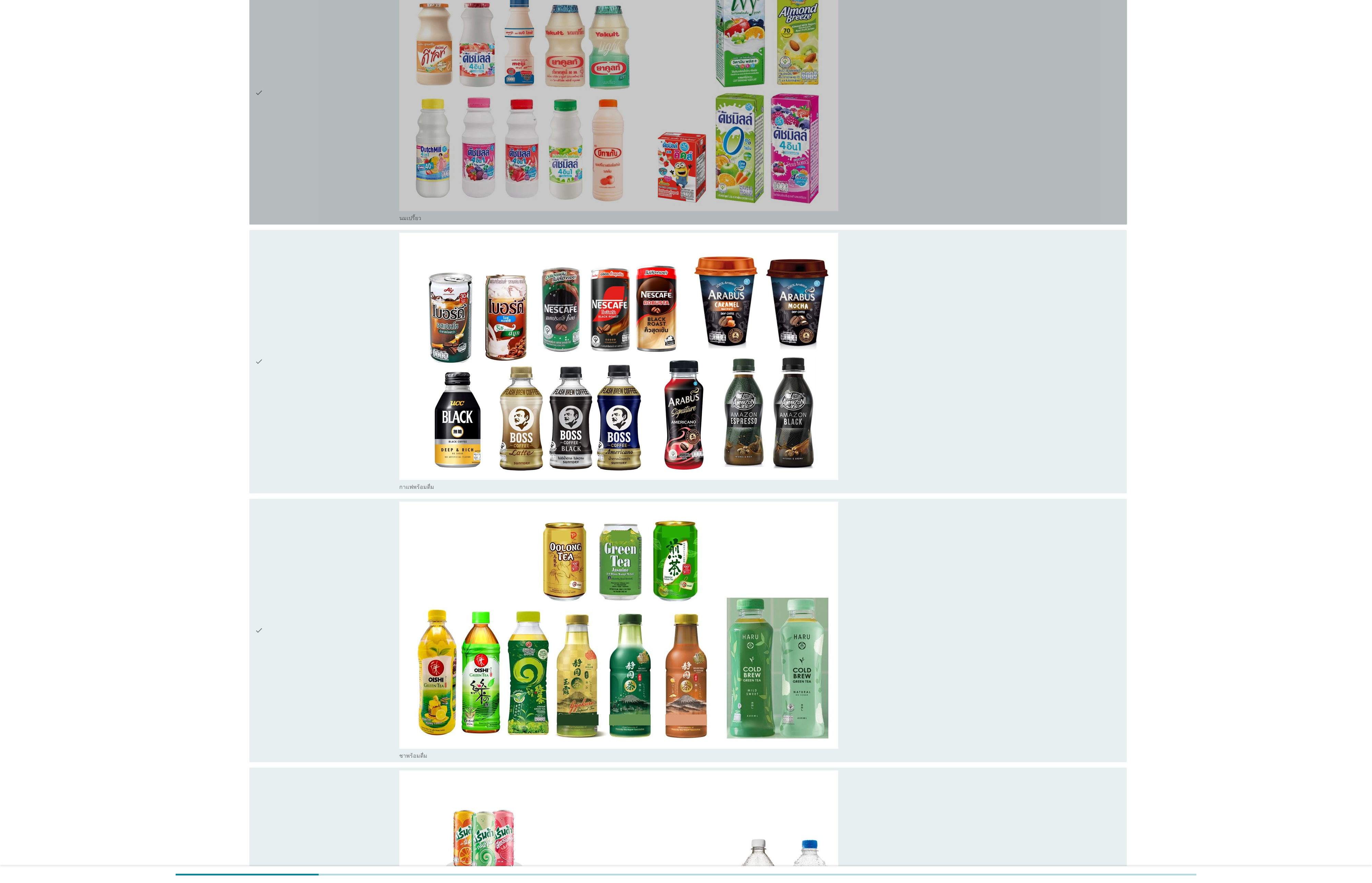
drag, startPoint x: 335, startPoint y: 221, endPoint x: 335, endPoint y: 247, distance: 26.0
click at [335, 221] on div "check" at bounding box center [327, 92] width 144 height 257
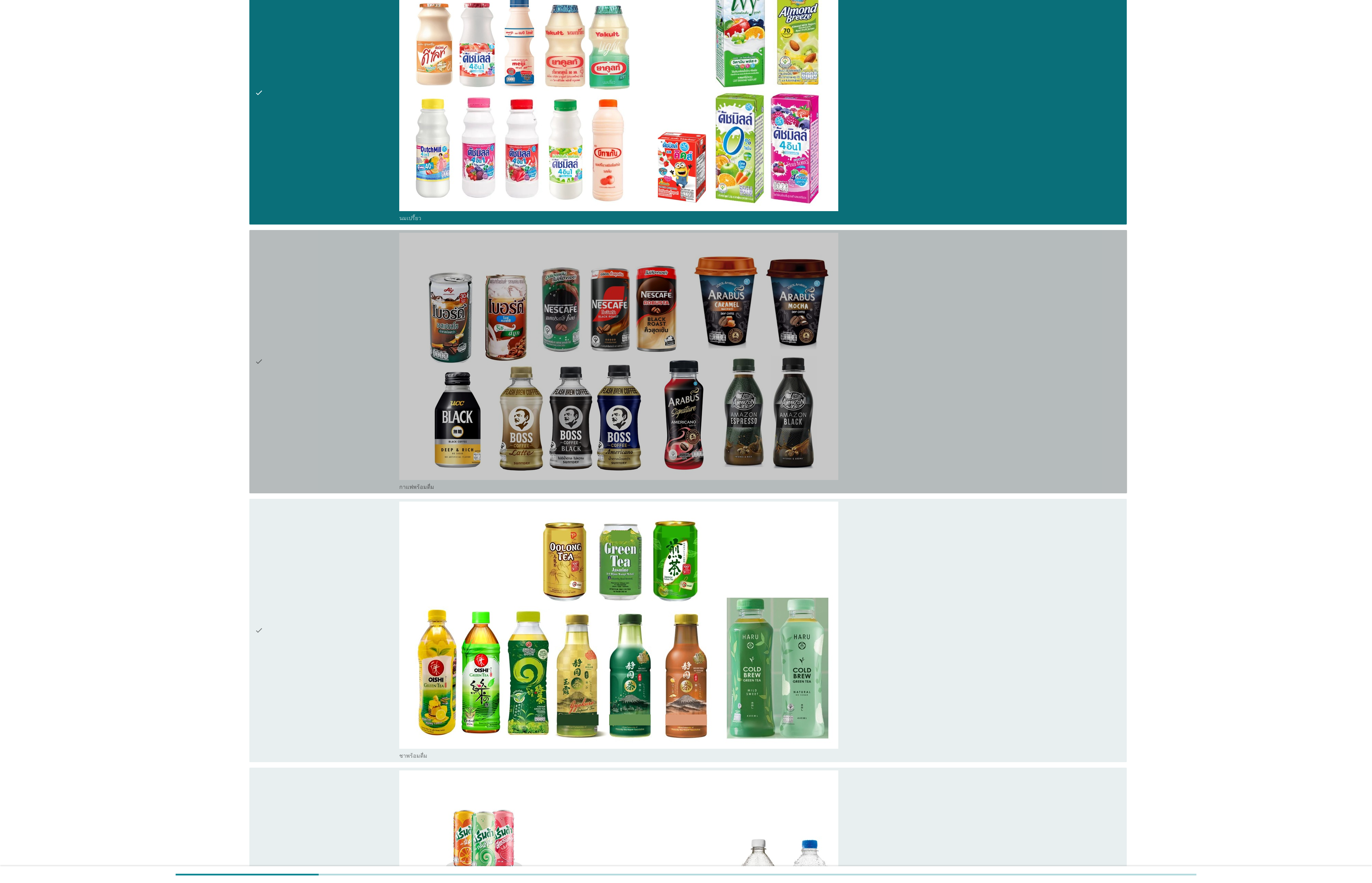
drag, startPoint x: 335, startPoint y: 397, endPoint x: 336, endPoint y: 609, distance: 212.0
click at [335, 294] on div "check" at bounding box center [327, 361] width 144 height 257
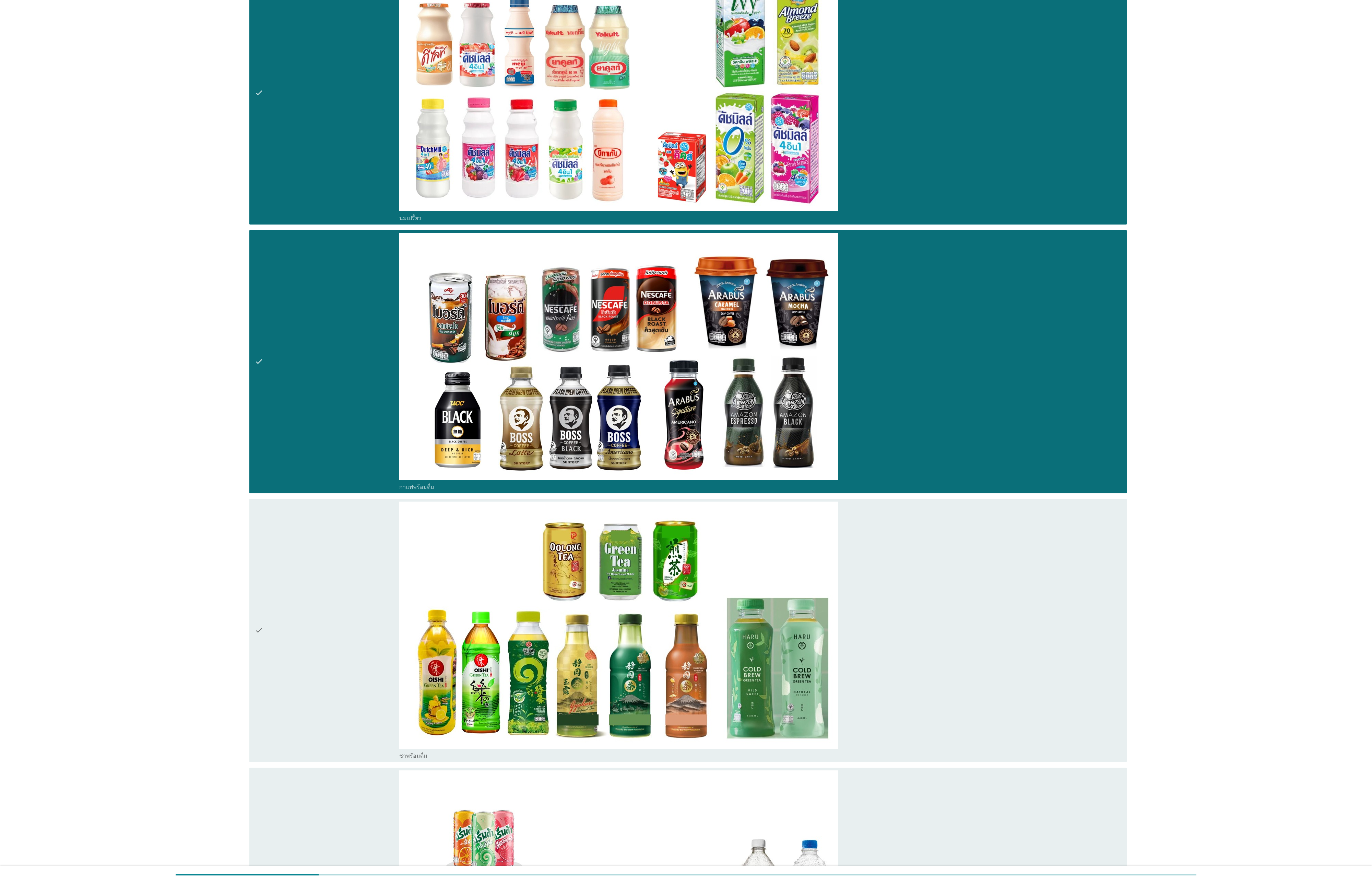
click at [333, 294] on div "check" at bounding box center [327, 629] width 144 height 257
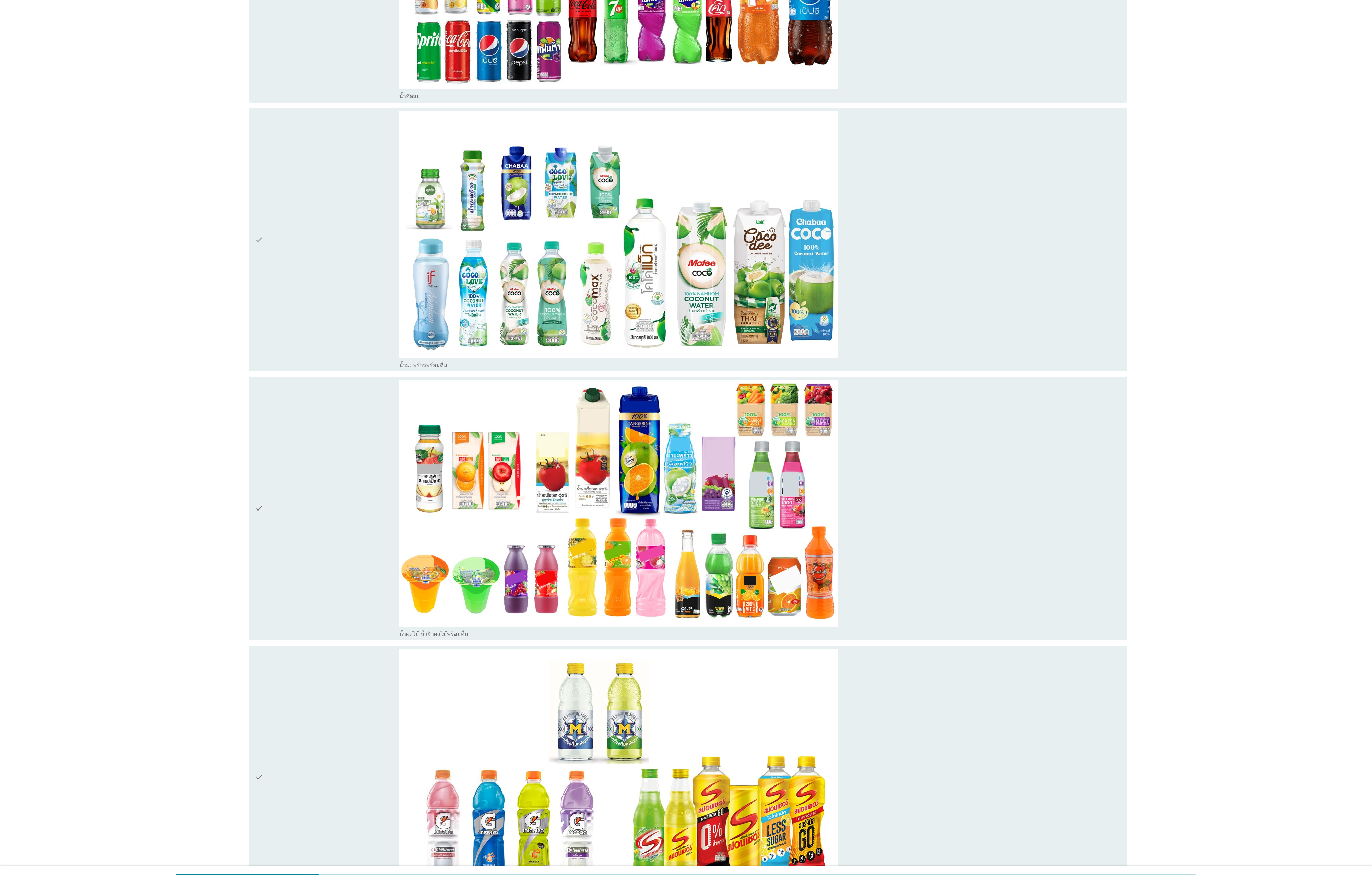
scroll to position [1845, 0]
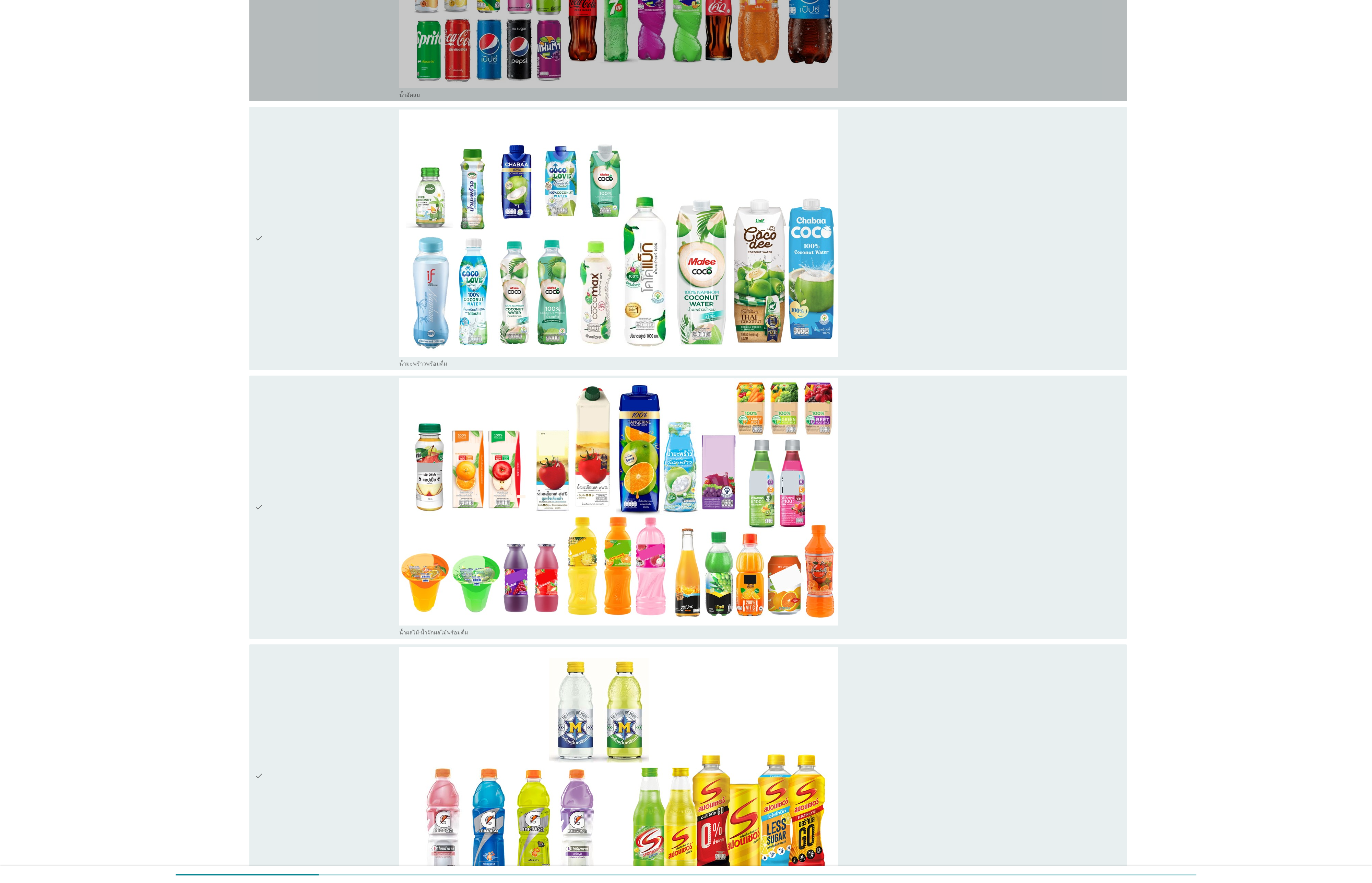
drag, startPoint x: 331, startPoint y: 81, endPoint x: 368, endPoint y: 227, distance: 150.6
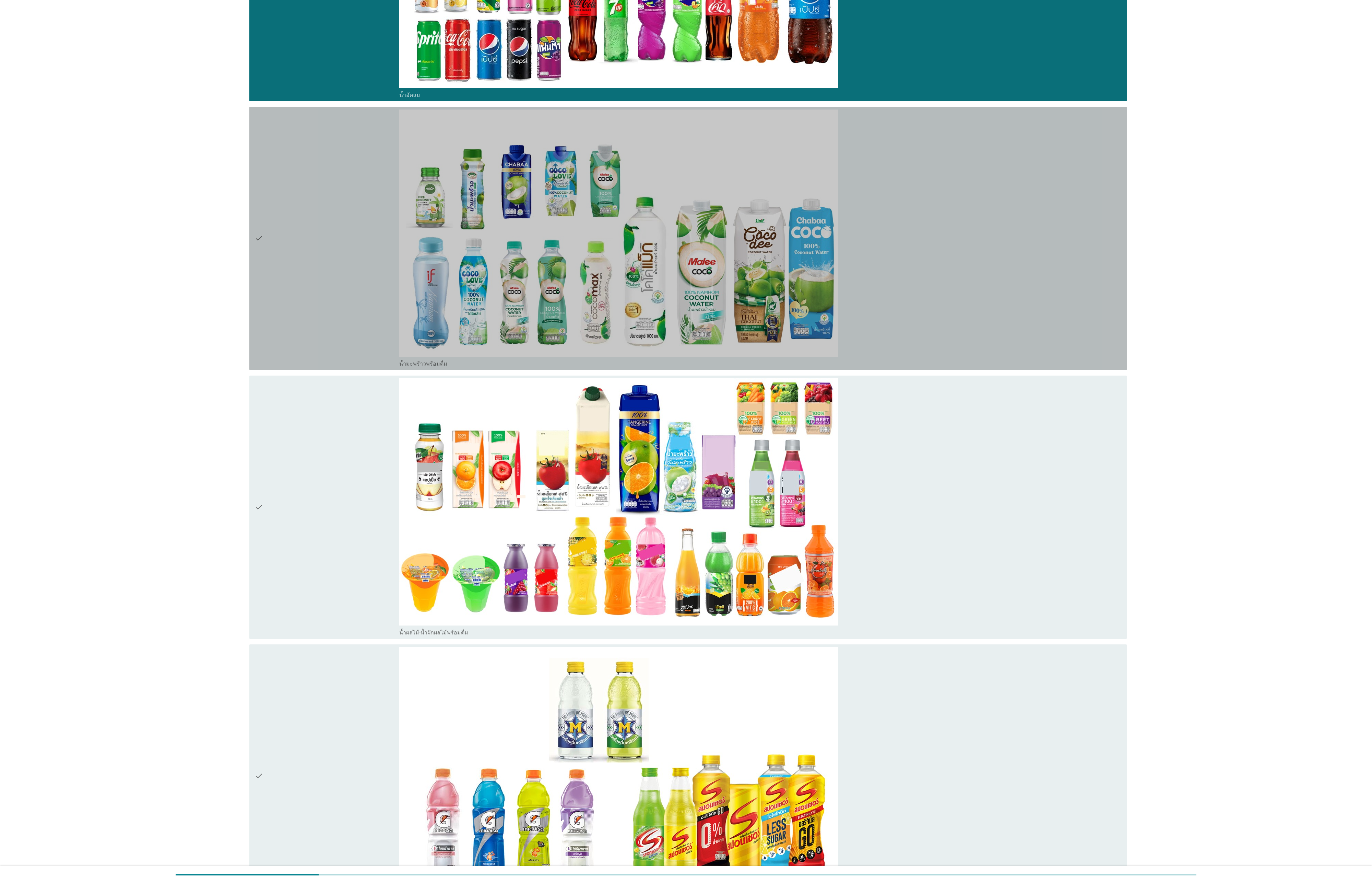
drag, startPoint x: 366, startPoint y: 237, endPoint x: 363, endPoint y: 264, distance: 27.2
click at [365, 247] on div "check" at bounding box center [327, 237] width 144 height 257
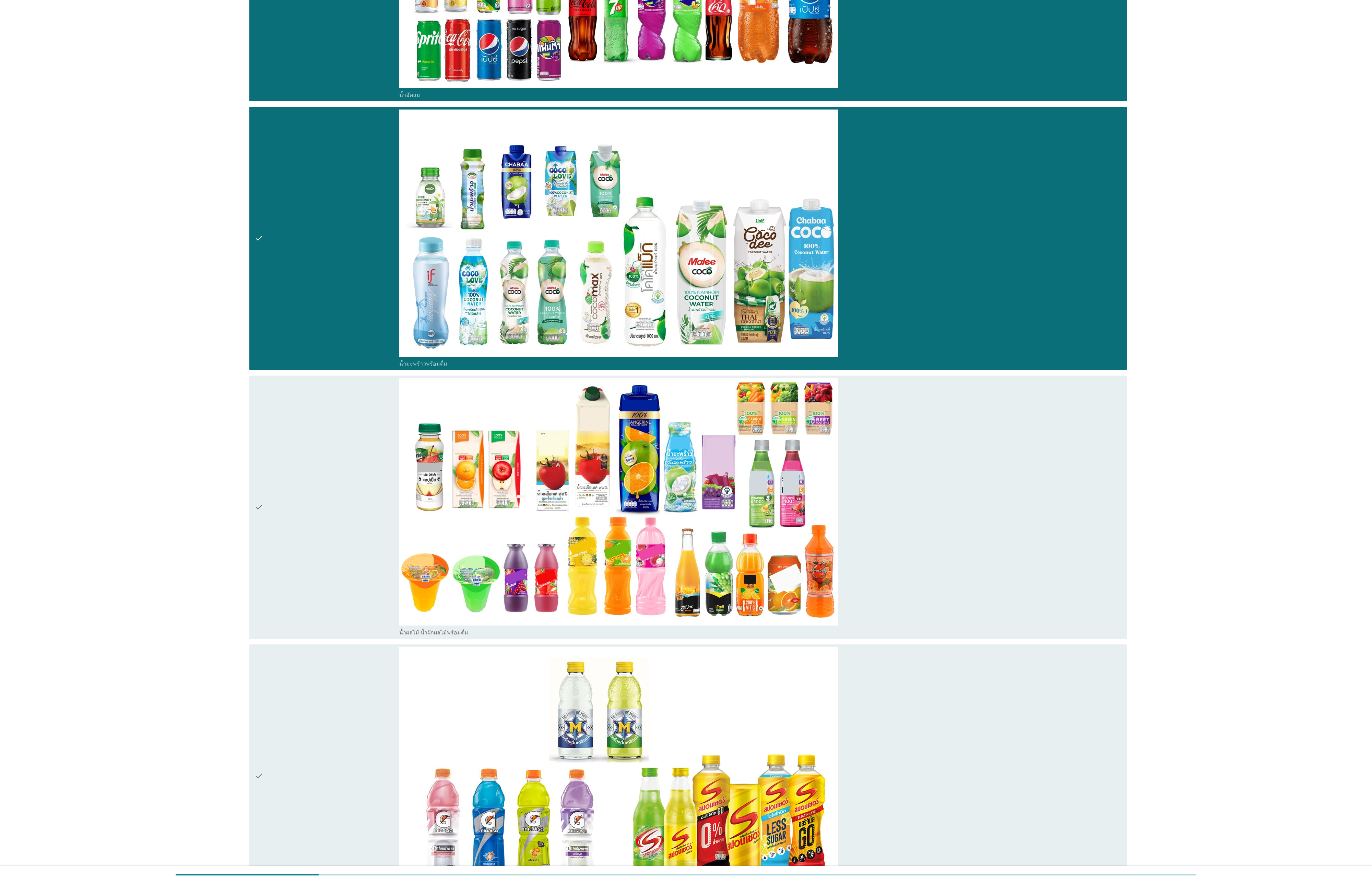
click at [353, 294] on div "check" at bounding box center [327, 506] width 144 height 257
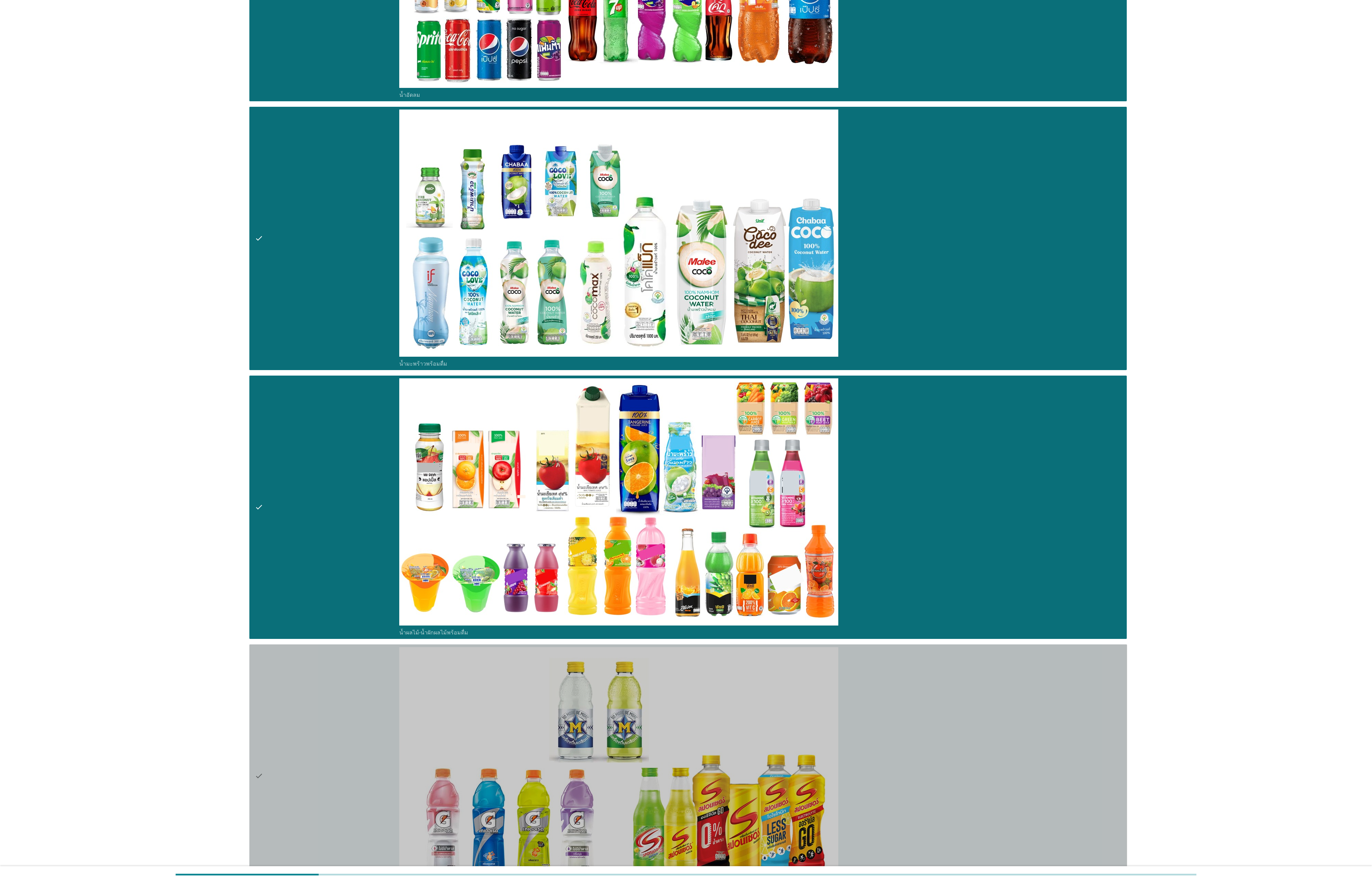
click at [324, 294] on div "check" at bounding box center [327, 775] width 144 height 257
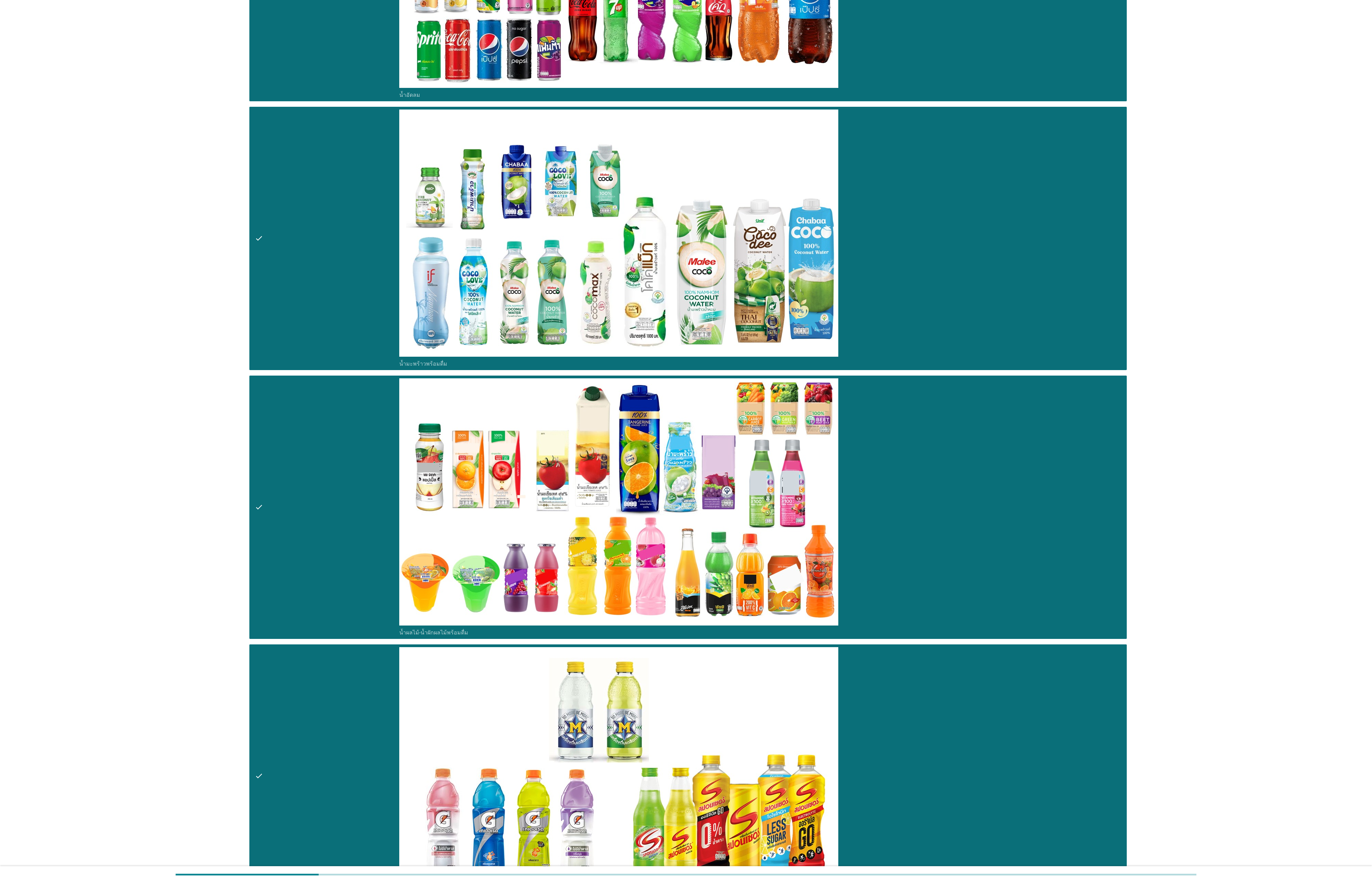
click at [336, 294] on div "check" at bounding box center [327, 775] width 144 height 257
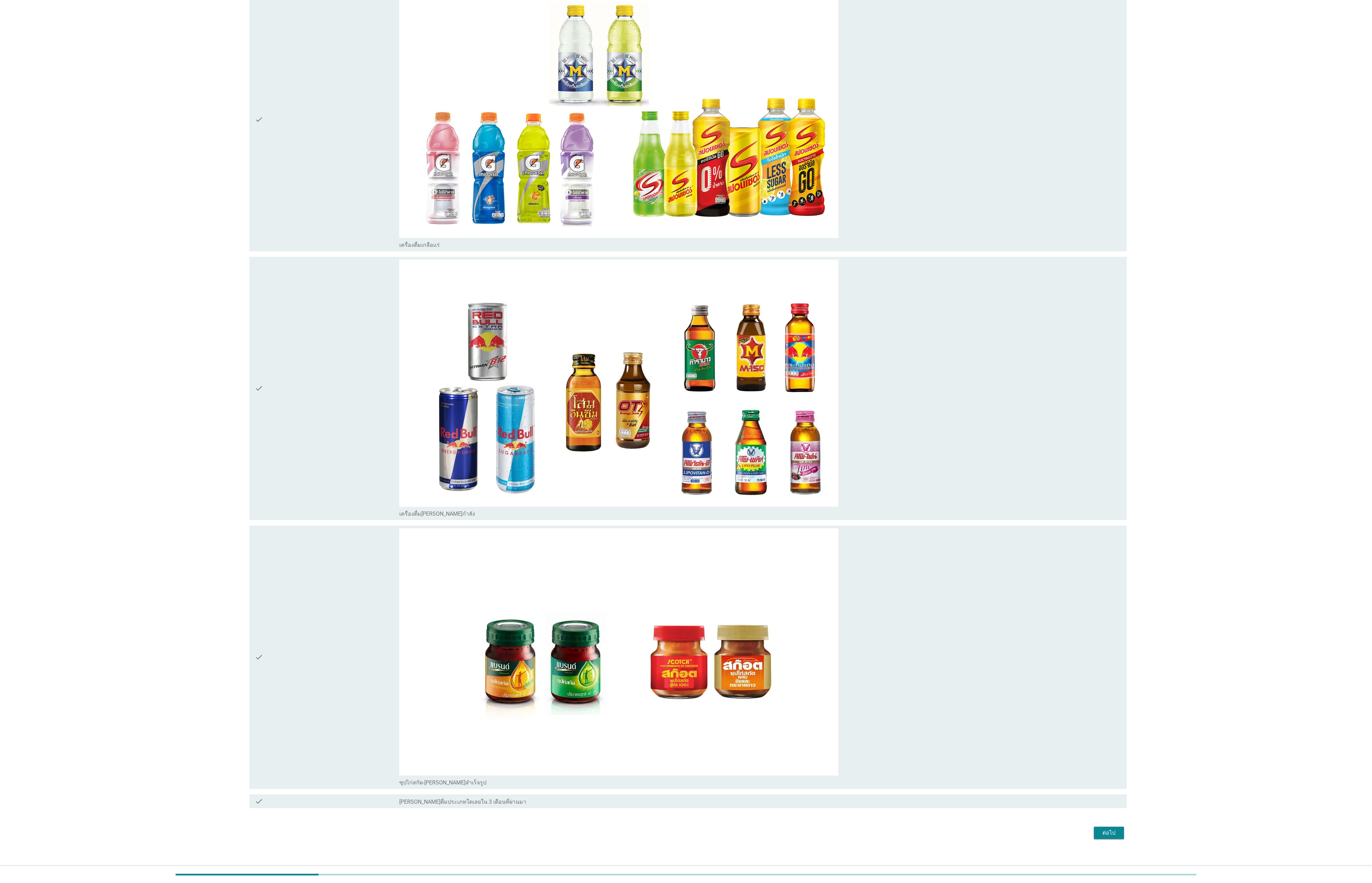
scroll to position [2511, 0]
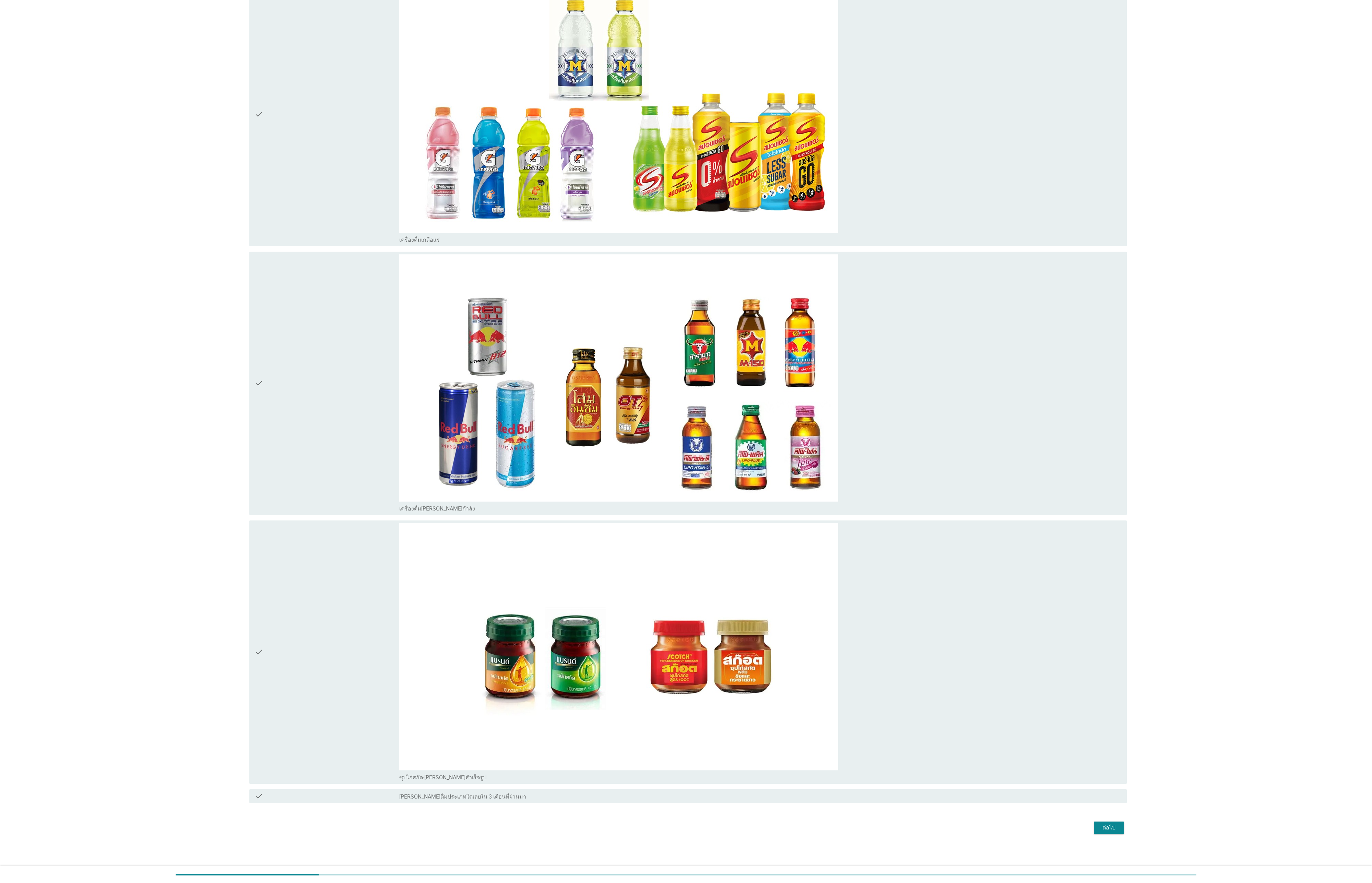
click at [350, 294] on div "check" at bounding box center [327, 383] width 144 height 257
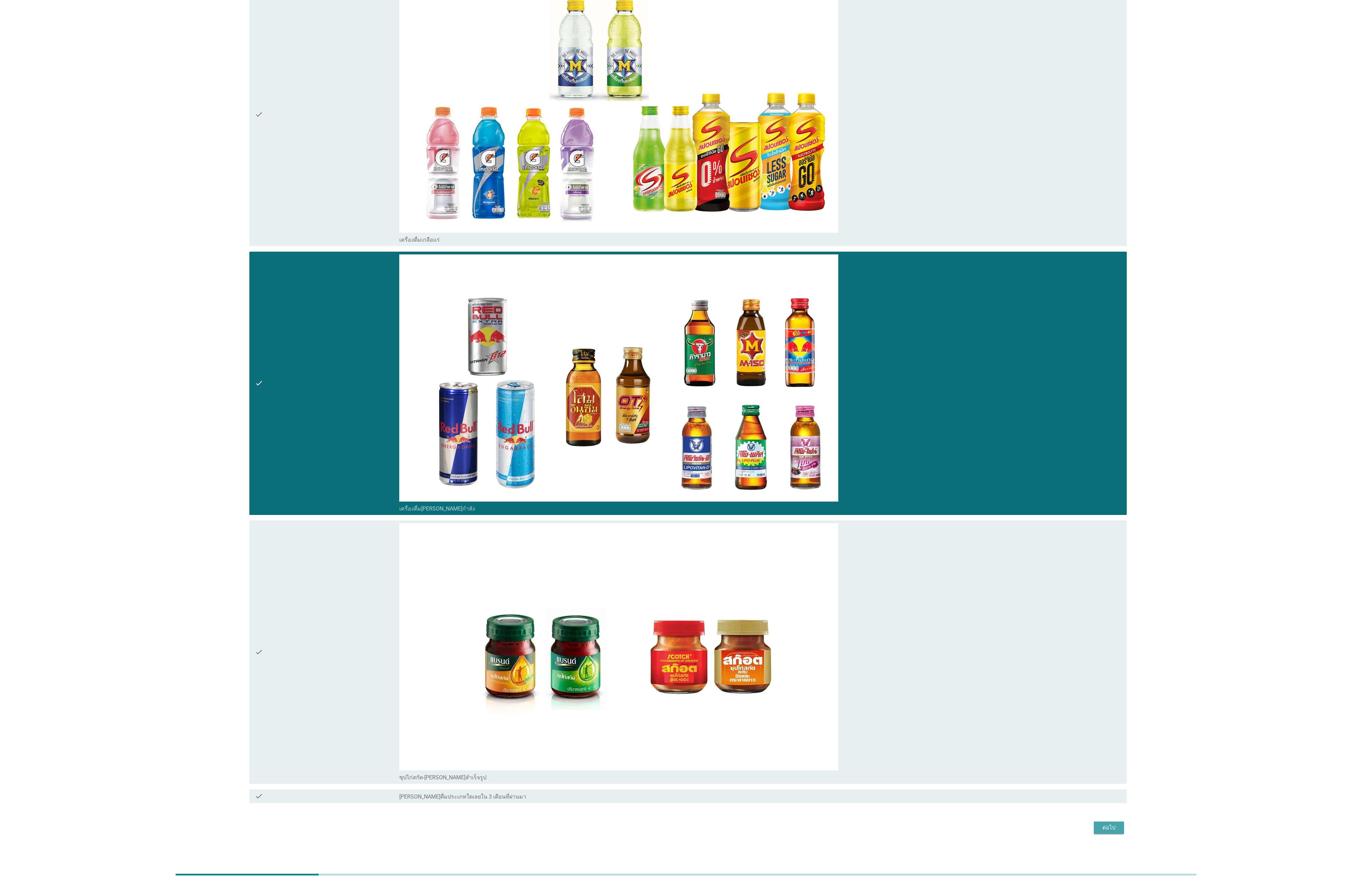
click at [457, 294] on button "ต่อไป" at bounding box center [1109, 828] width 30 height 12
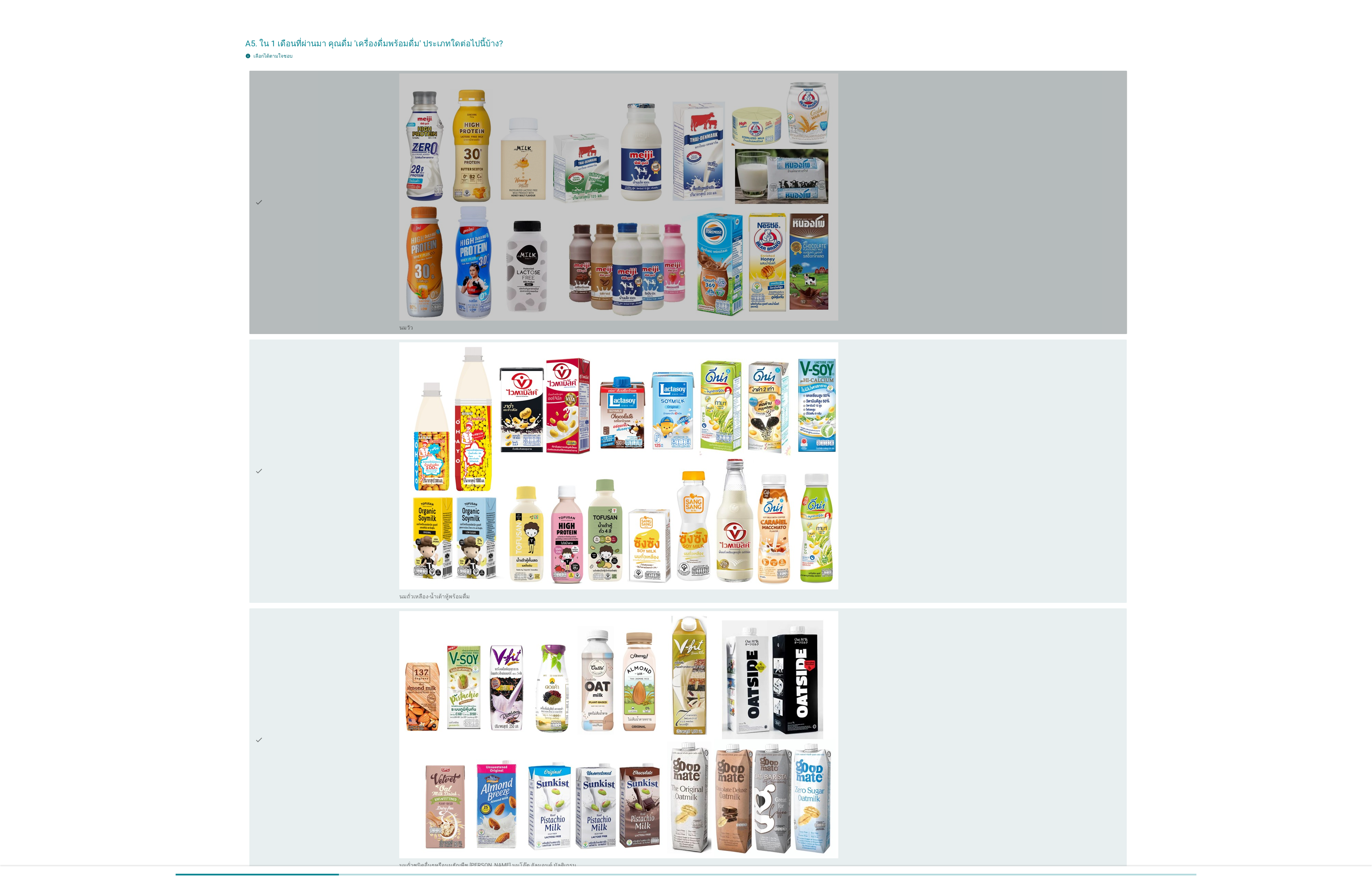
drag, startPoint x: 334, startPoint y: 252, endPoint x: 330, endPoint y: 416, distance: 164.0
click at [336, 264] on div "check" at bounding box center [327, 202] width 144 height 257
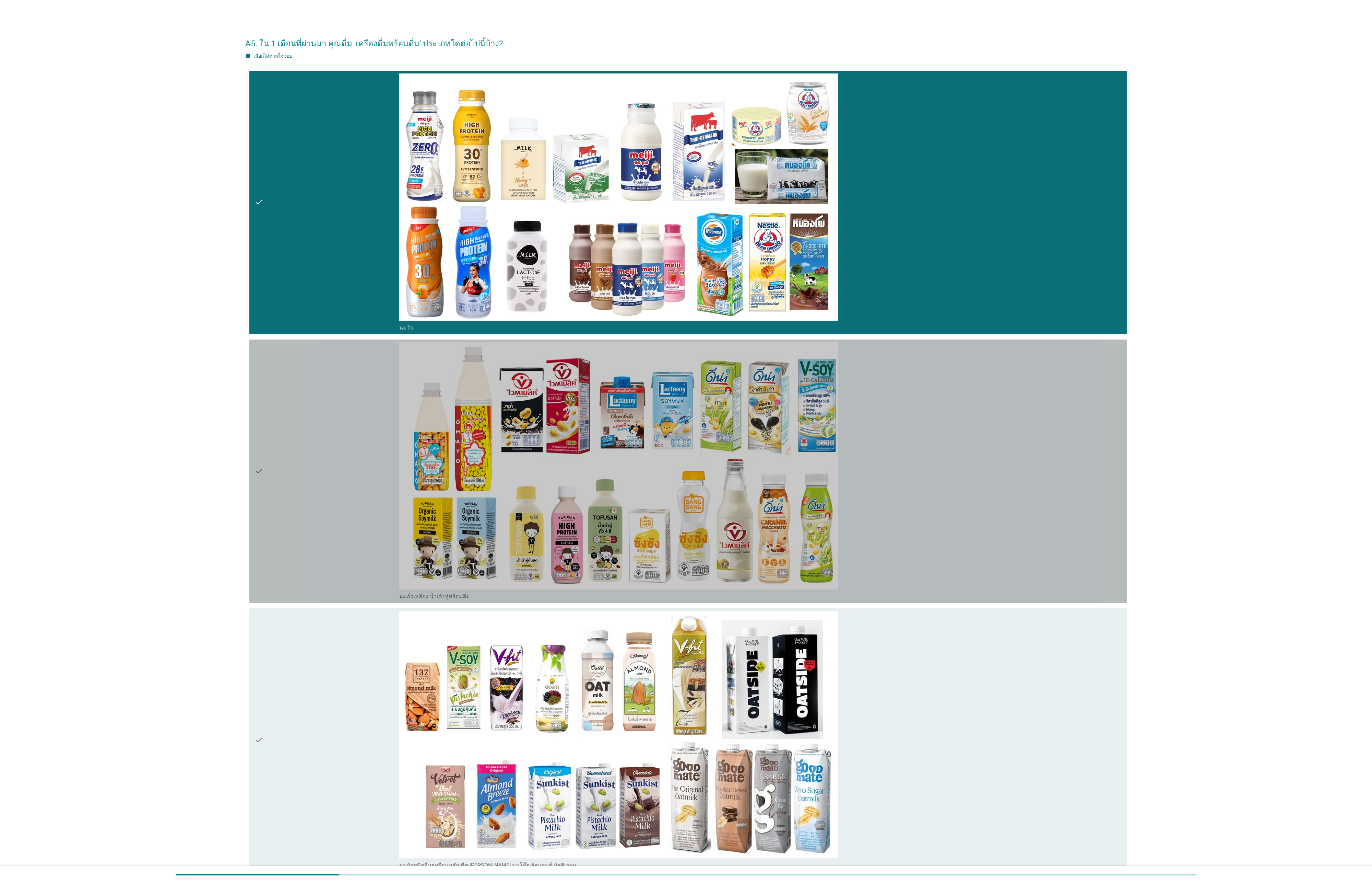
click at [330, 294] on div "check" at bounding box center [327, 470] width 144 height 257
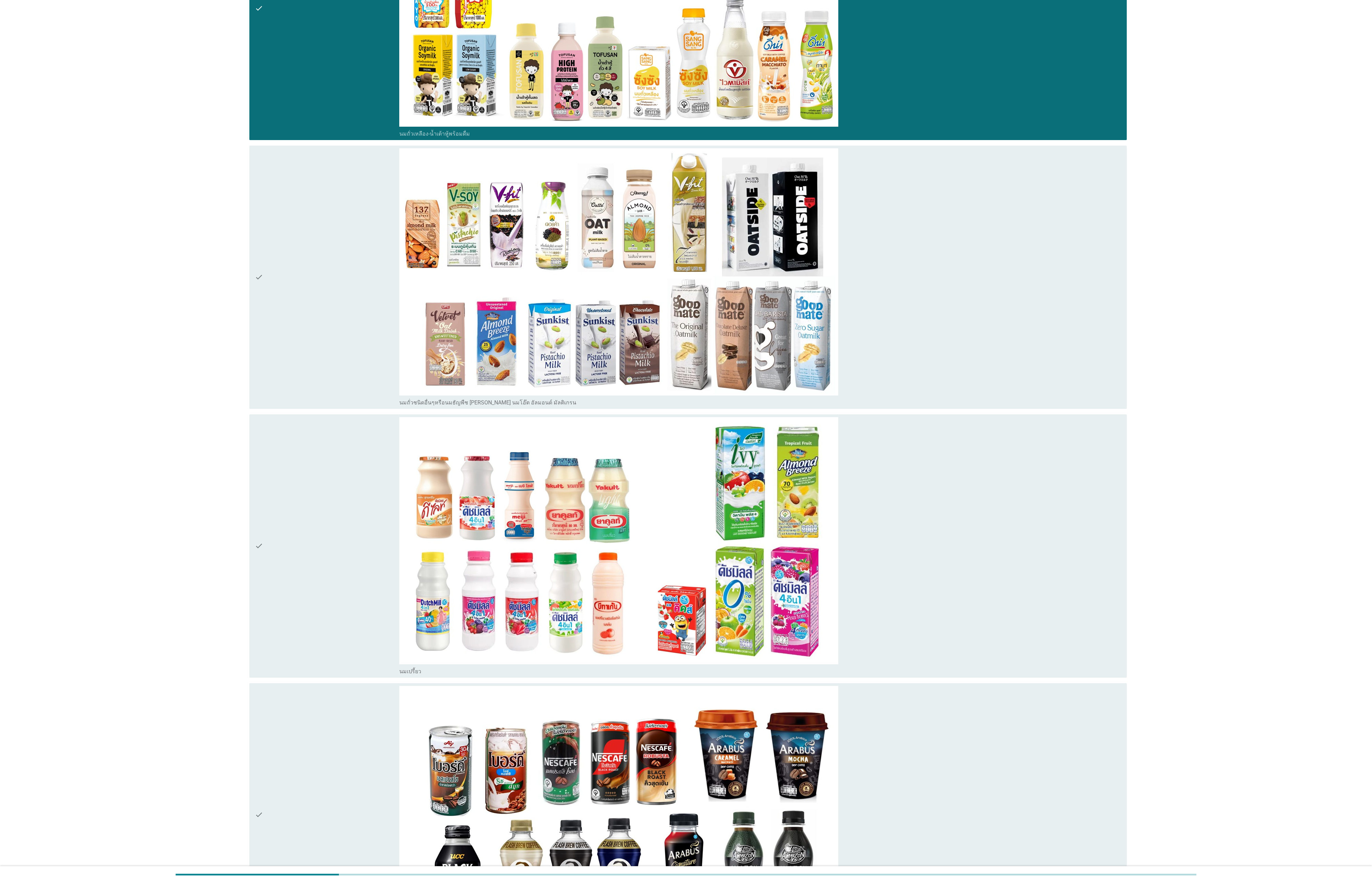
drag, startPoint x: 353, startPoint y: 501, endPoint x: 358, endPoint y: 573, distance: 72.2
click at [356, 294] on div "check" at bounding box center [327, 546] width 144 height 257
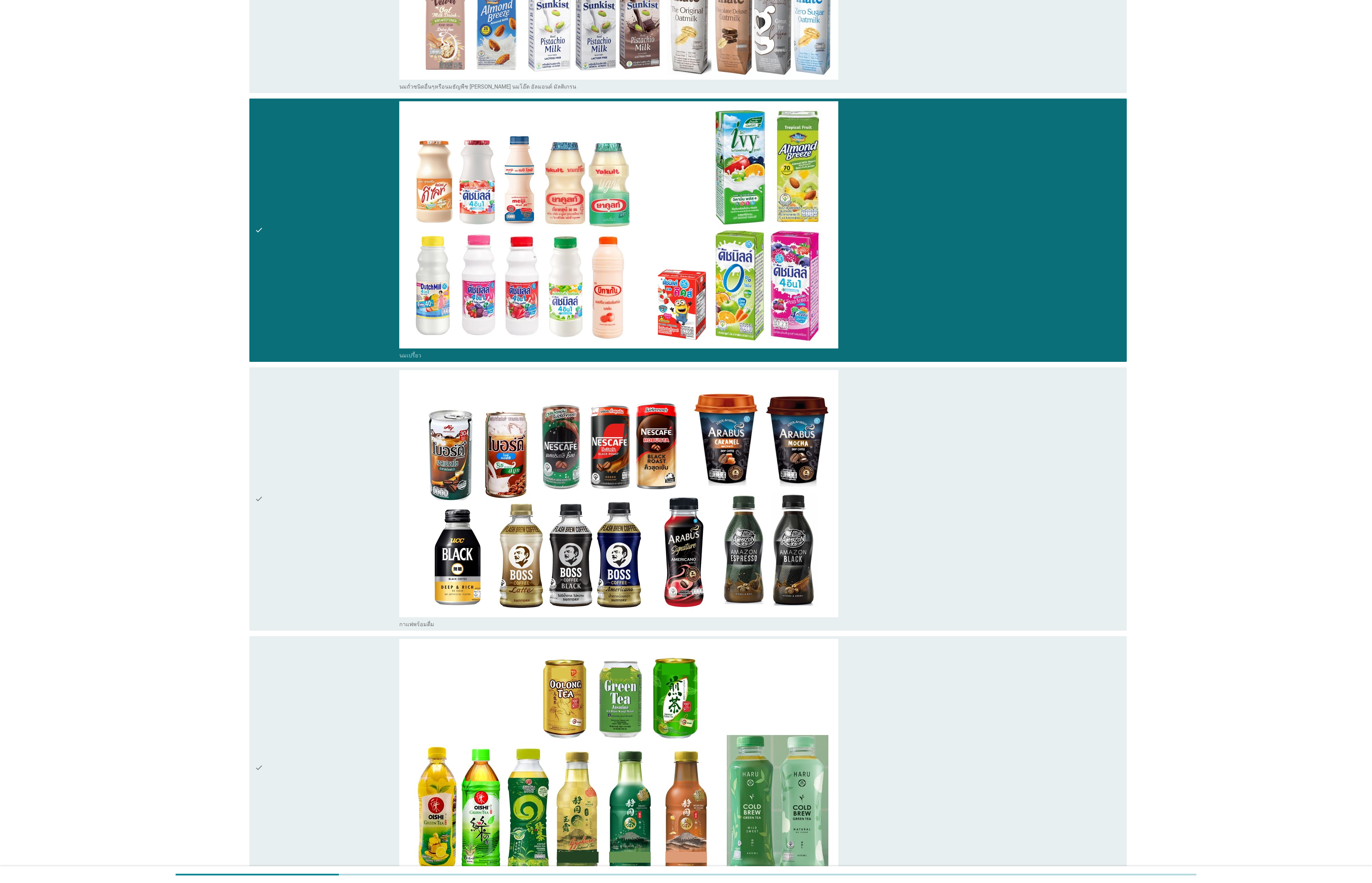
click at [354, 294] on div "check" at bounding box center [327, 498] width 144 height 257
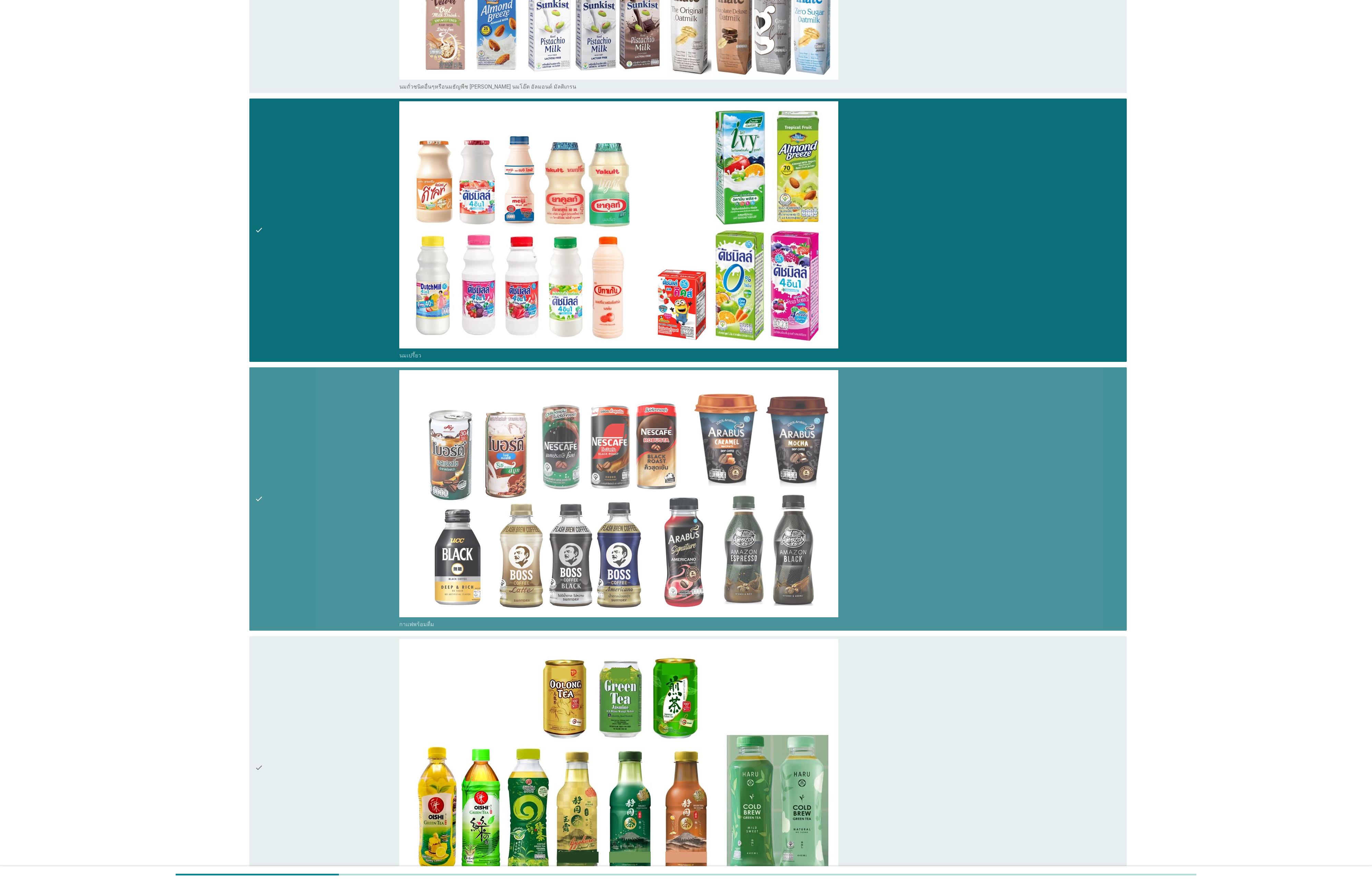
click at [350, 294] on div "check" at bounding box center [327, 767] width 144 height 257
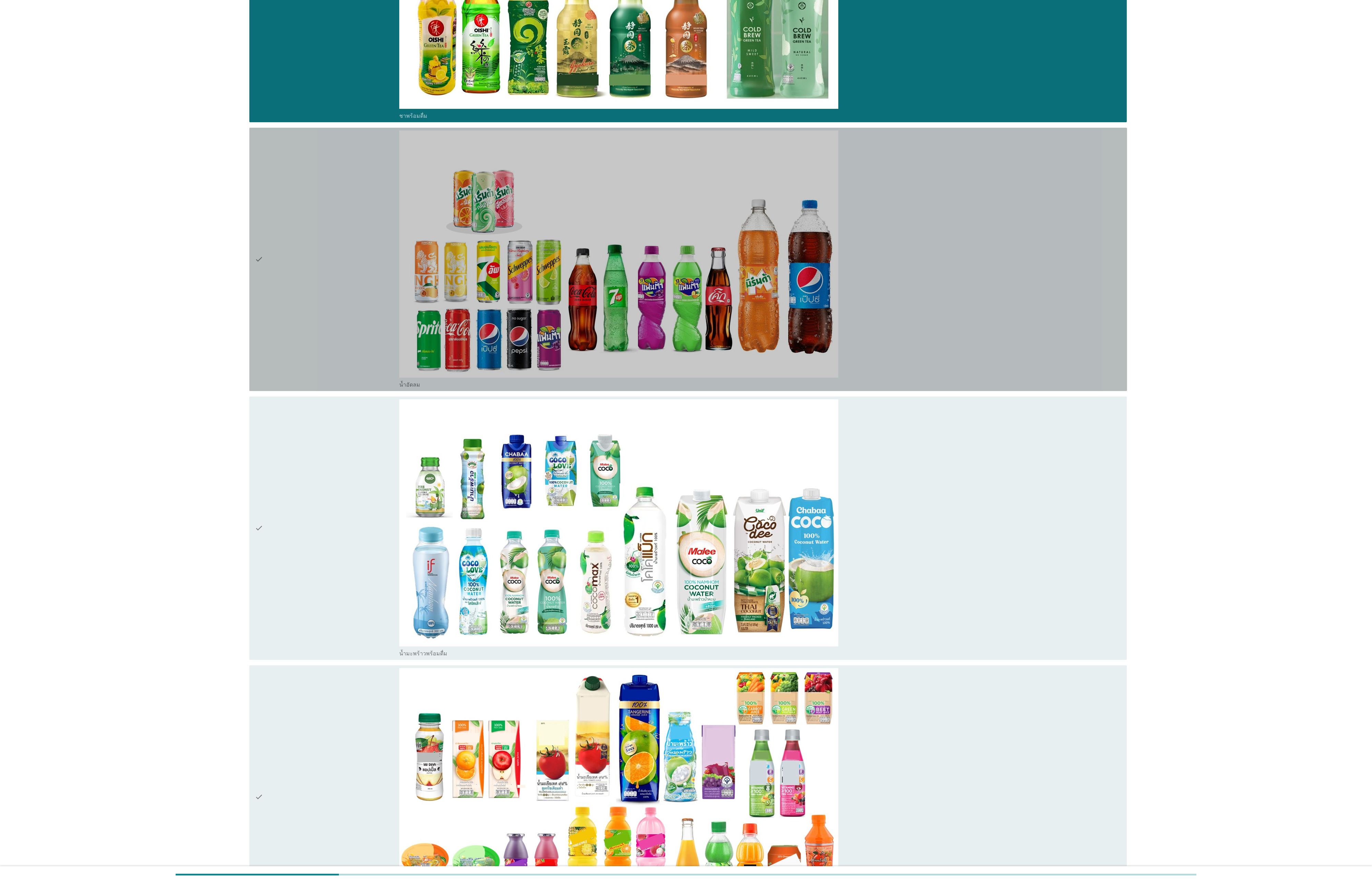
drag, startPoint x: 378, startPoint y: 287, endPoint x: 370, endPoint y: 535, distance: 248.1
click at [378, 294] on div "check" at bounding box center [327, 259] width 144 height 257
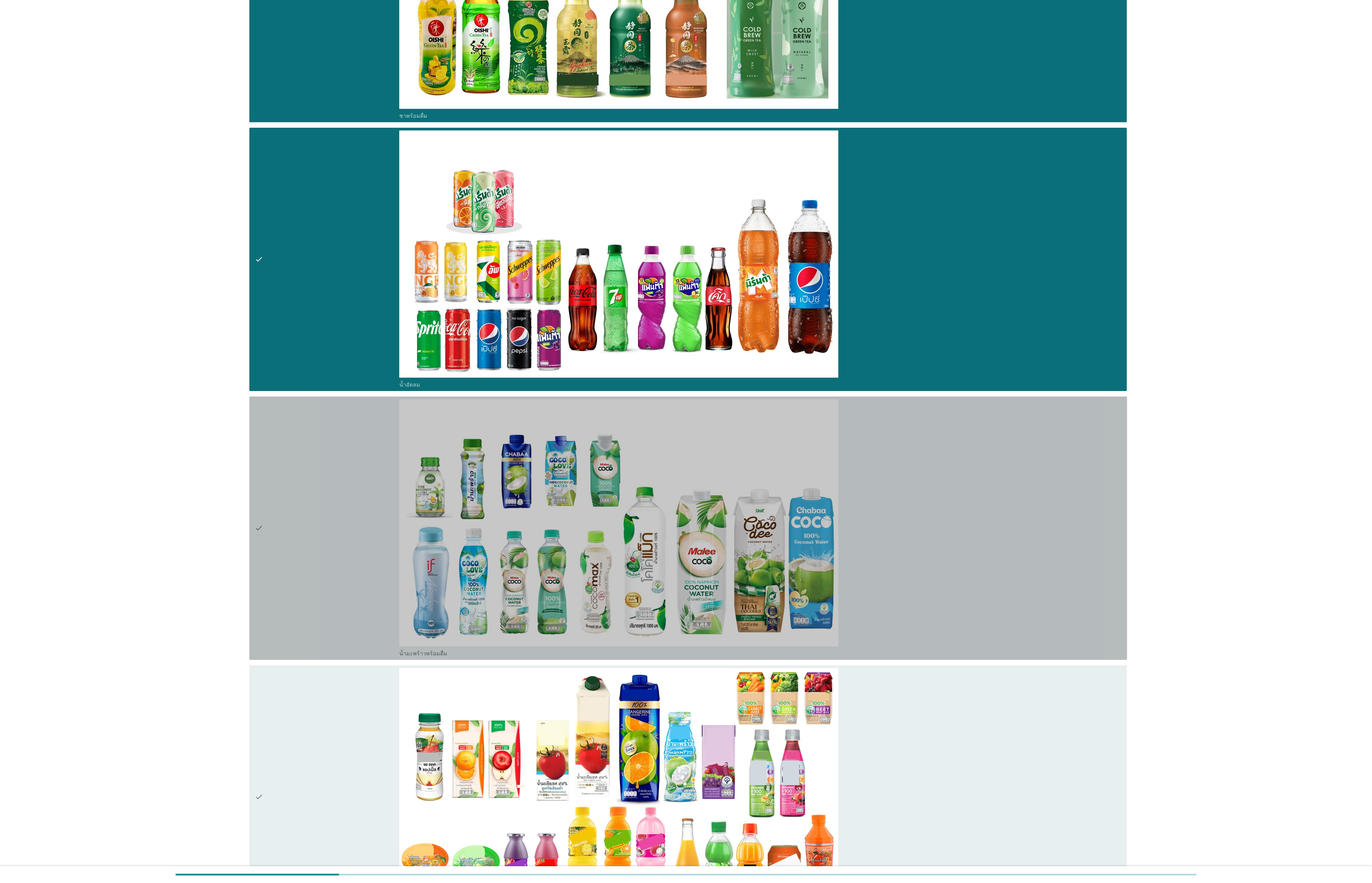
click at [369, 294] on div "check" at bounding box center [327, 527] width 144 height 257
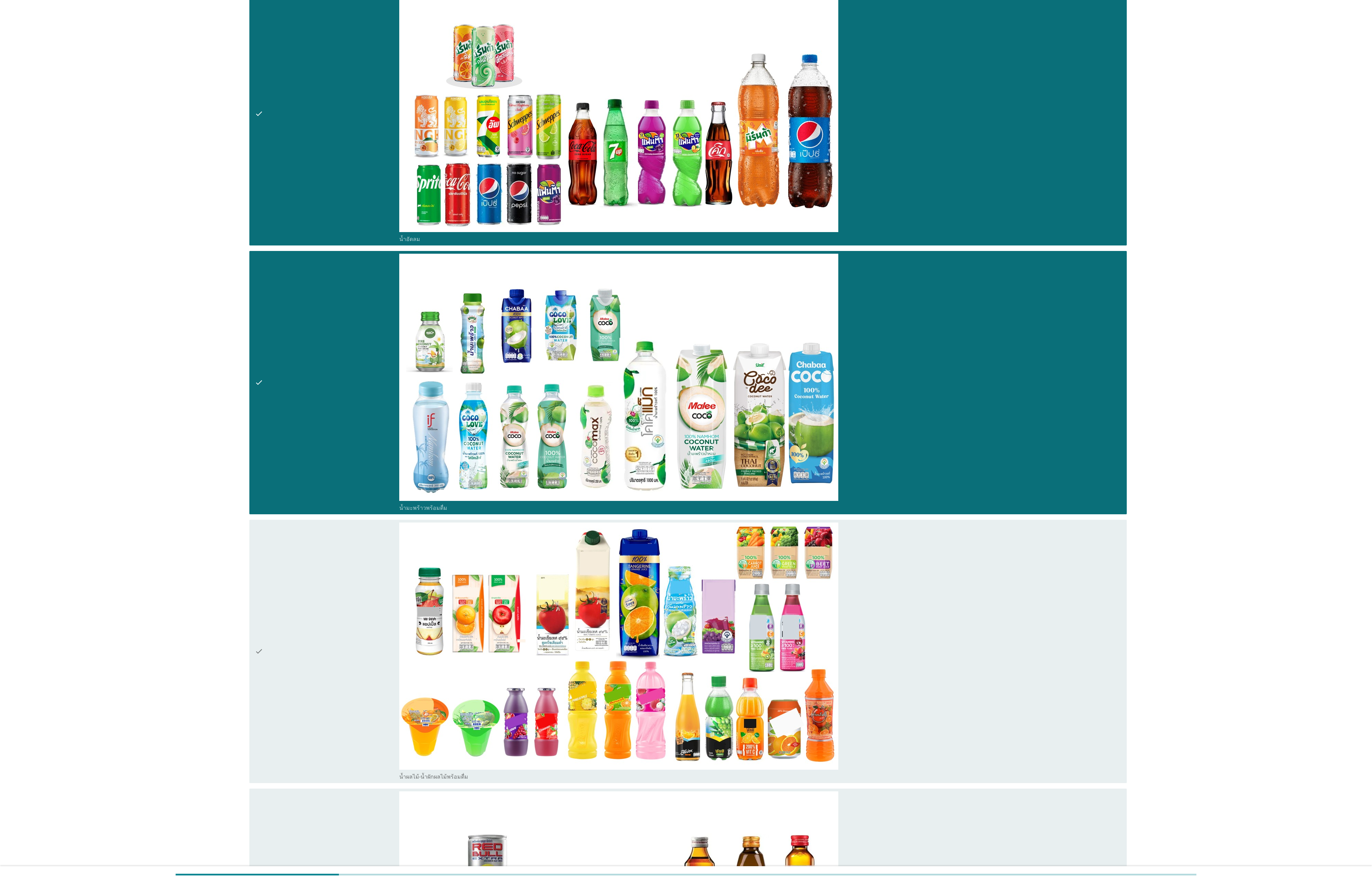
scroll to position [1973, 0]
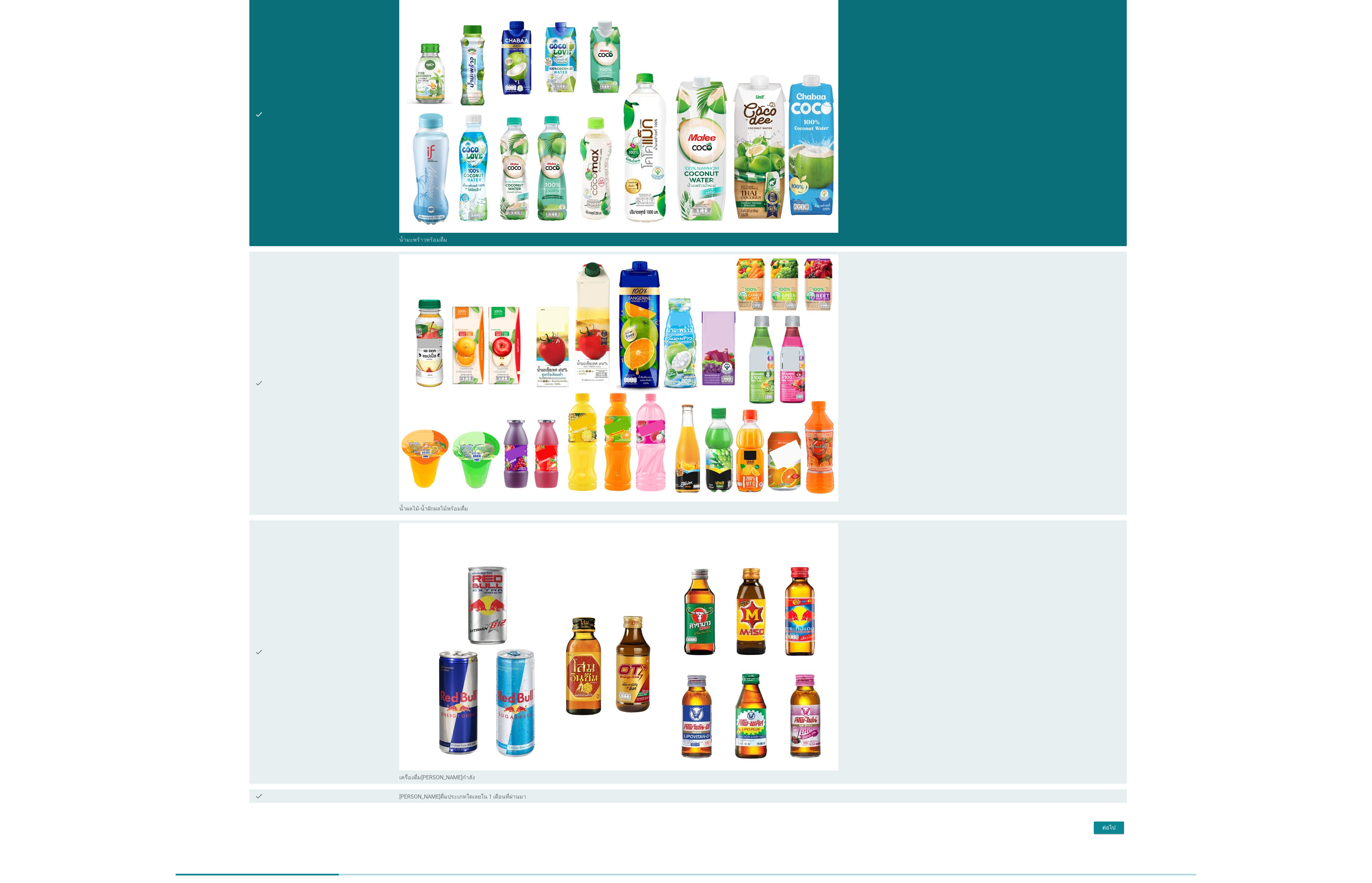
drag, startPoint x: 372, startPoint y: 346, endPoint x: 377, endPoint y: 548, distance: 202.1
click at [373, 294] on div "check" at bounding box center [327, 383] width 144 height 257
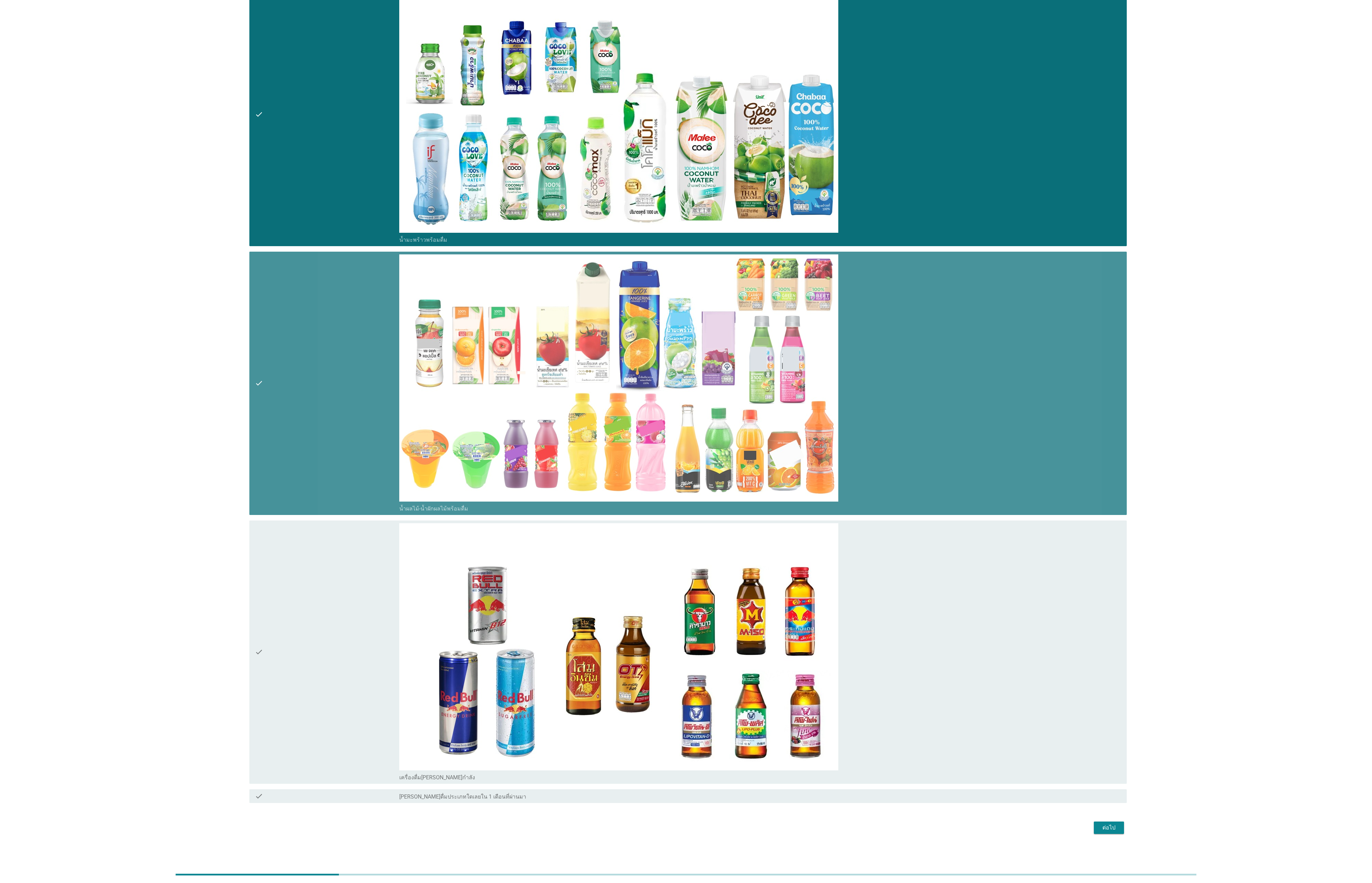
click at [360, 294] on div "check" at bounding box center [327, 652] width 144 height 257
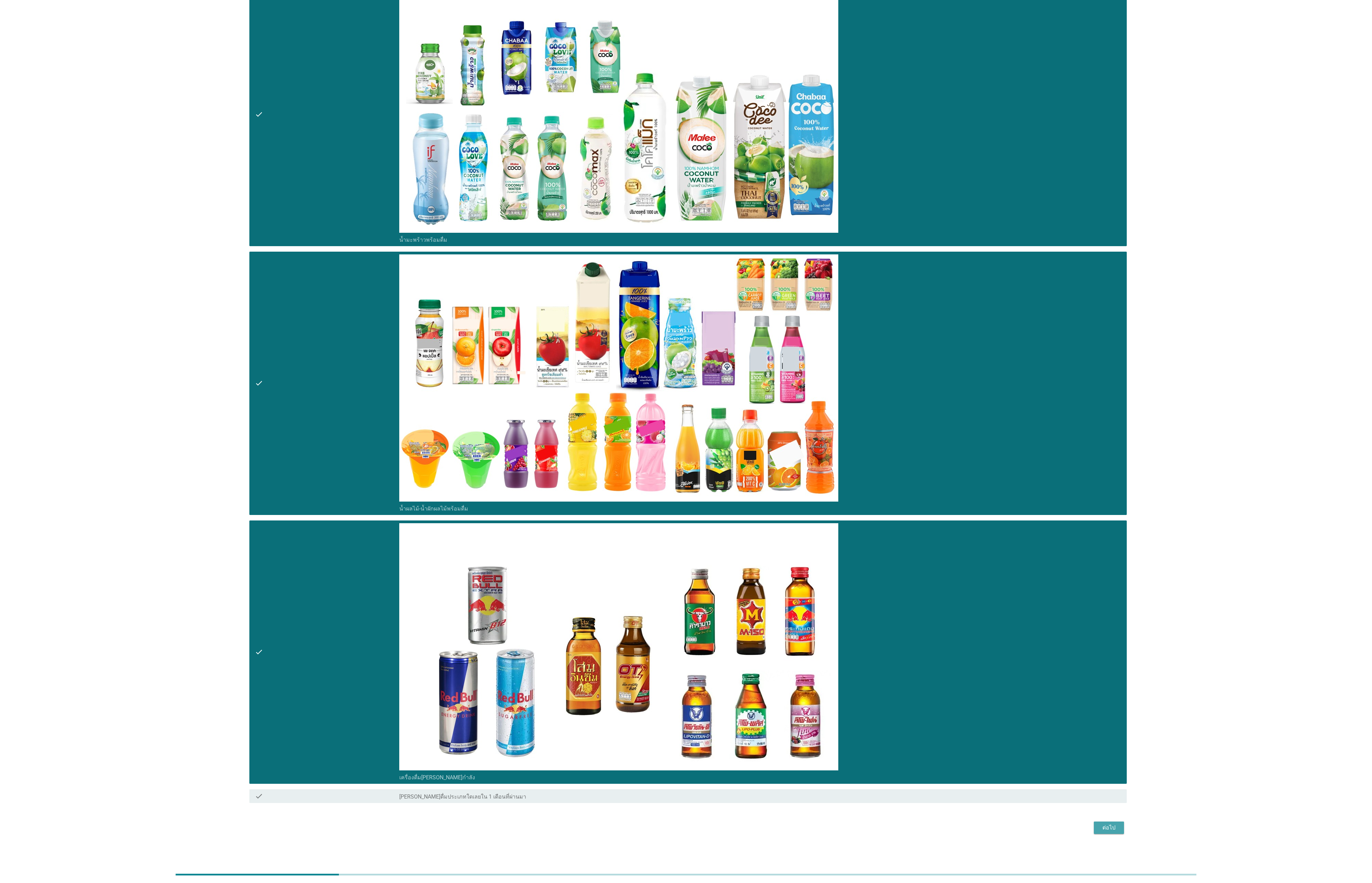
click at [457, 294] on div "ต่อไป" at bounding box center [1109, 827] width 19 height 8
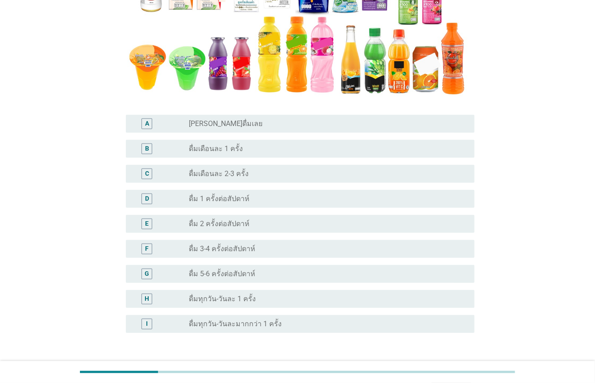
scroll to position [230, 0]
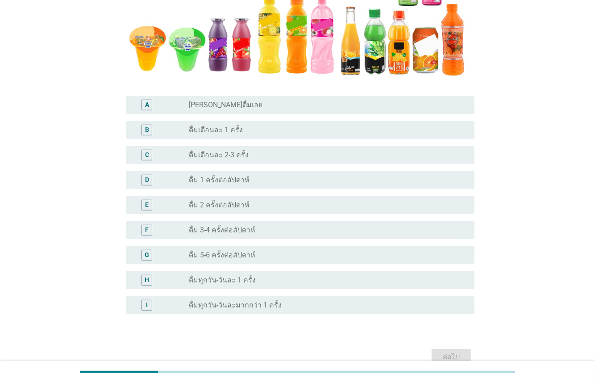
click at [245, 206] on div "radio_button_unchecked ดื่ม 2 ครั้งต่อสัปดาห์" at bounding box center [325, 205] width 272 height 9
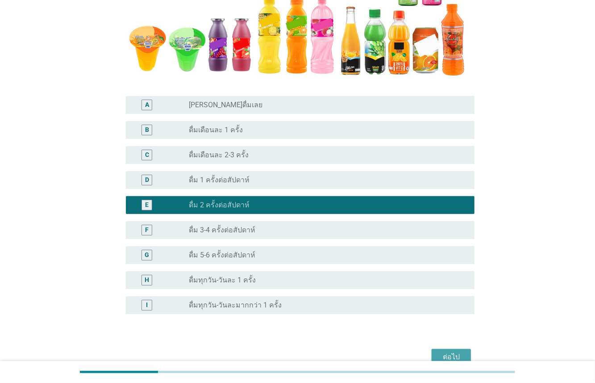
click at [450, 353] on div "ต่อไป" at bounding box center [451, 356] width 25 height 11
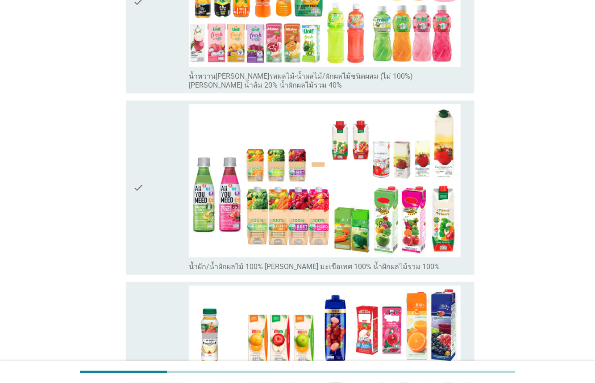
scroll to position [0, 0]
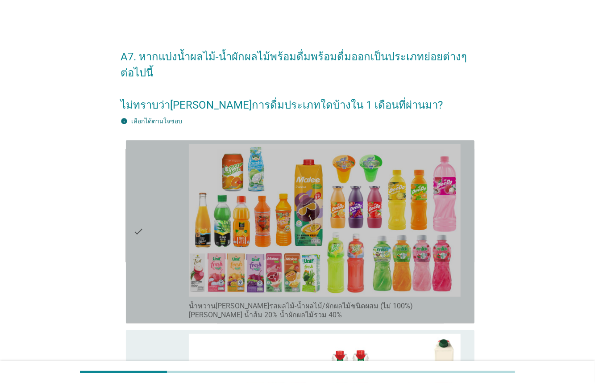
click at [167, 273] on div "check" at bounding box center [161, 232] width 56 height 176
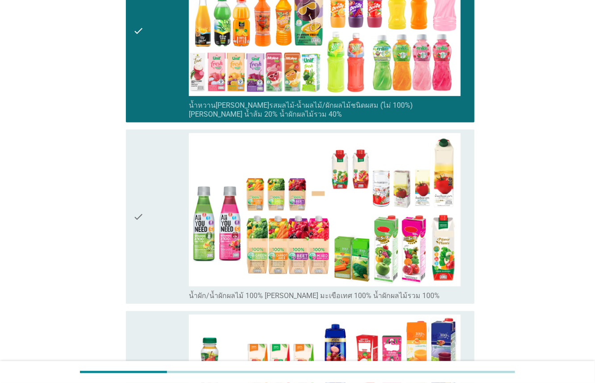
scroll to position [202, 0]
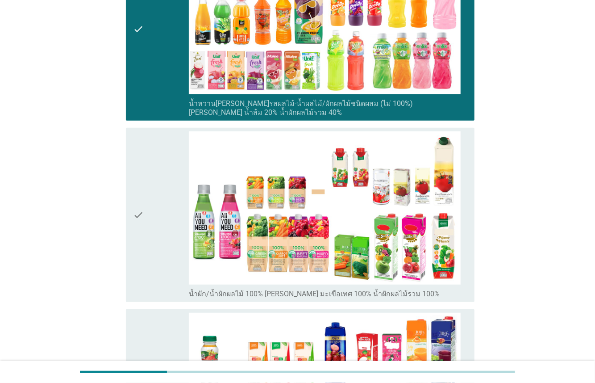
click at [171, 264] on div "check" at bounding box center [161, 214] width 56 height 167
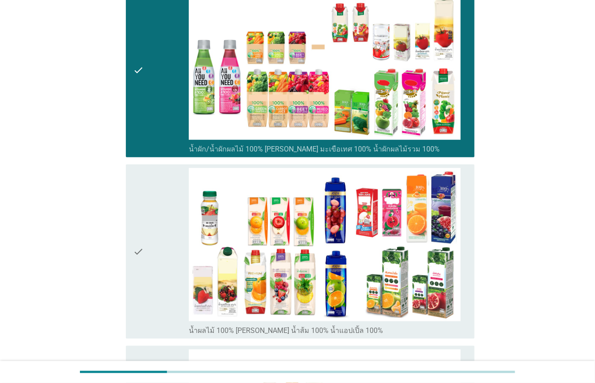
scroll to position [405, 0]
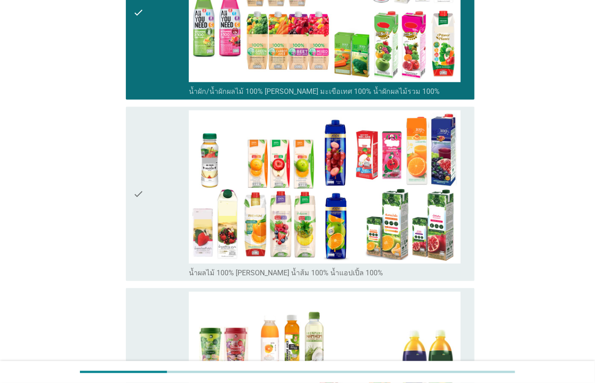
click at [168, 247] on div "check" at bounding box center [161, 193] width 56 height 167
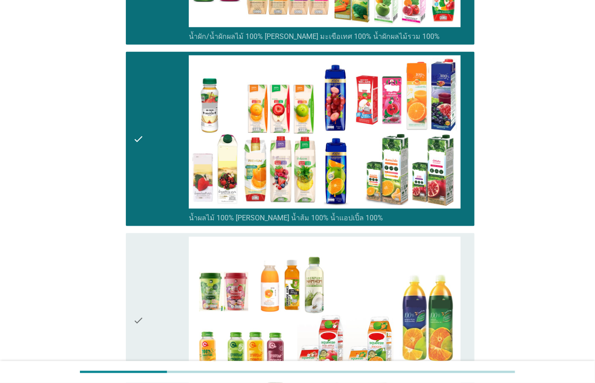
scroll to position [563, 0]
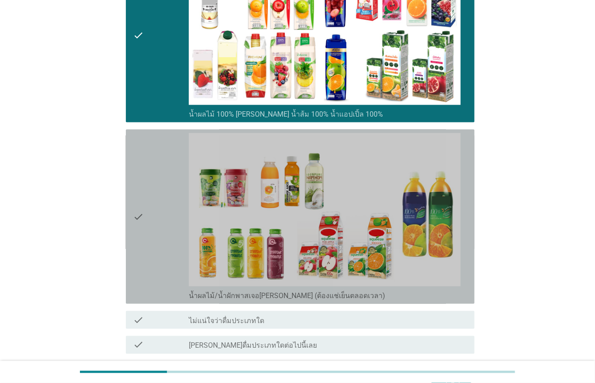
click at [168, 250] on div "check" at bounding box center [161, 216] width 56 height 167
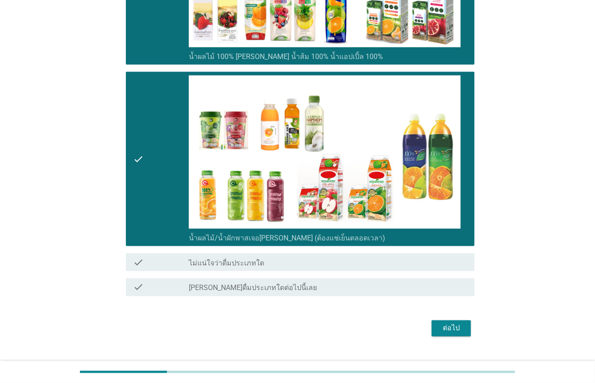
scroll to position [622, 0]
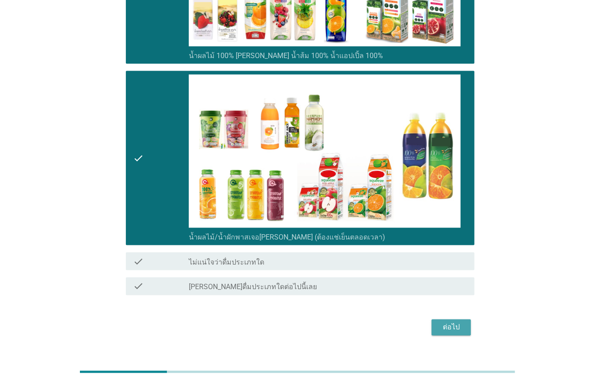
click at [447, 322] on div "ต่อไป" at bounding box center [451, 327] width 25 height 11
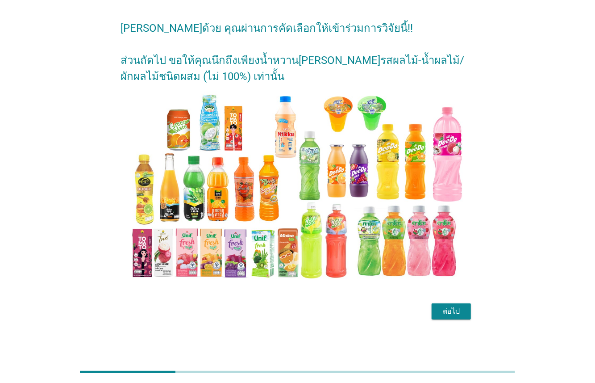
scroll to position [29, 0]
click at [455, 318] on button "ต่อไป" at bounding box center [451, 311] width 39 height 16
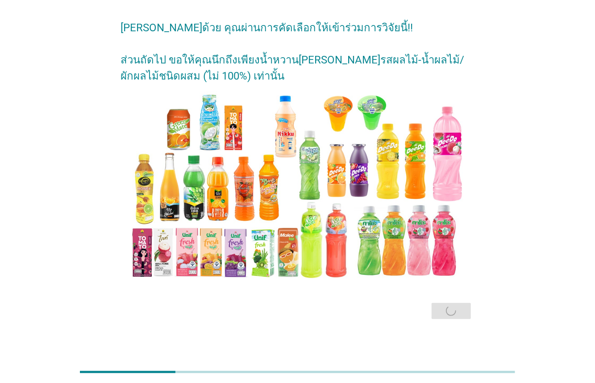
scroll to position [0, 0]
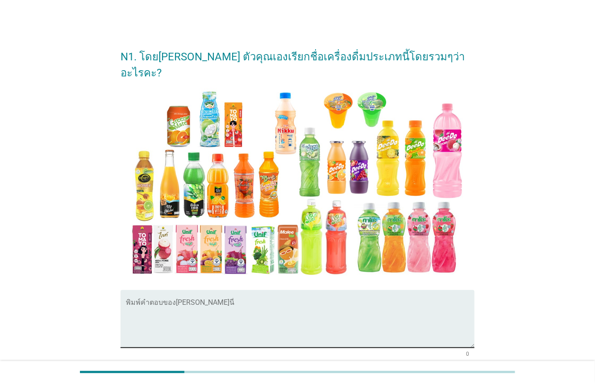
click at [253, 316] on textarea "พิมพ์คำตอบของคุณ ที่นี่" at bounding box center [300, 324] width 349 height 47
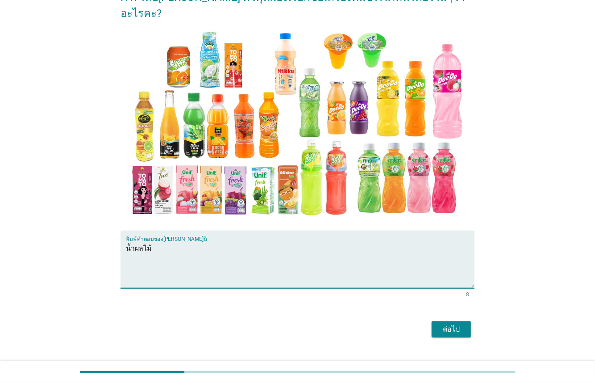
scroll to position [62, 0]
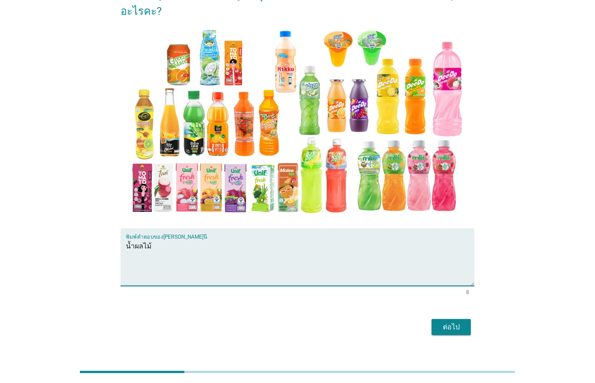
type textarea "น้ำผลไม้"
click at [462, 322] on div "ต่อไป" at bounding box center [451, 327] width 25 height 11
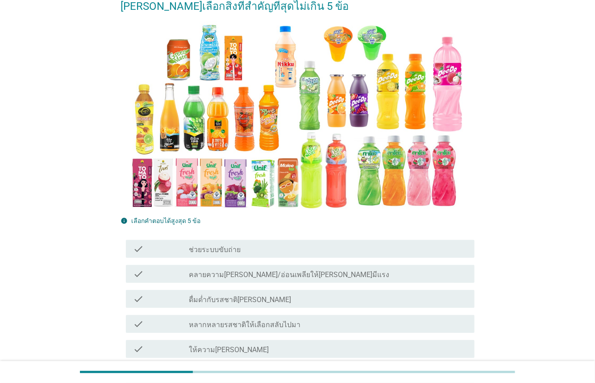
scroll to position [139, 0]
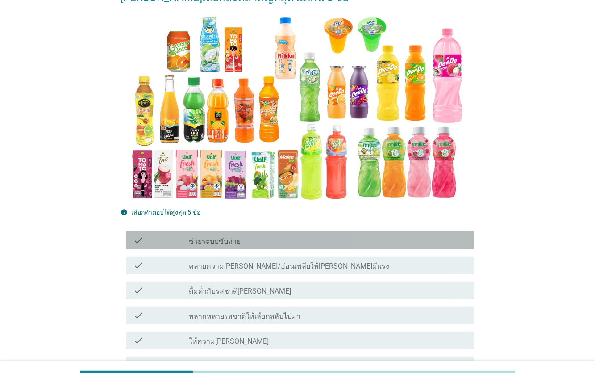
click at [232, 237] on label "ช่วยระบบขับถ่าย" at bounding box center [215, 241] width 52 height 9
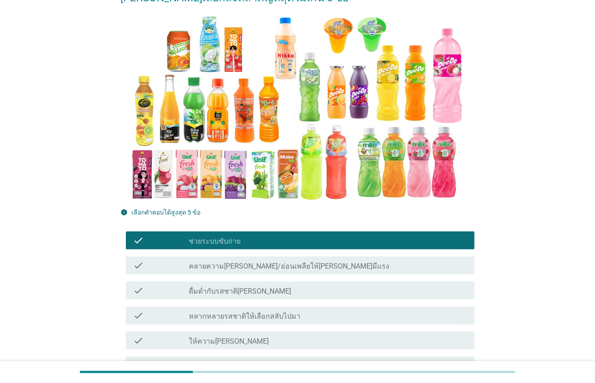
click at [264, 287] on label "ดื่มด่ำกับรสชาติ[PERSON_NAME]" at bounding box center [240, 291] width 102 height 9
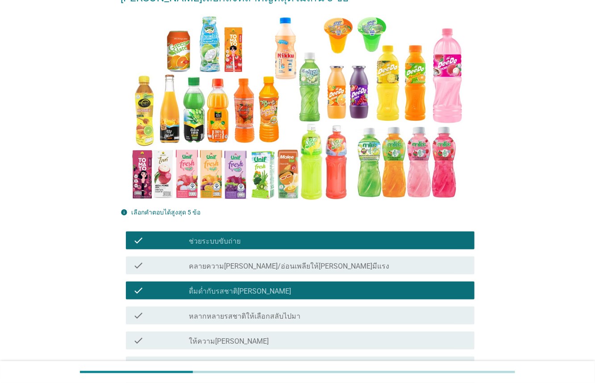
click at [282, 310] on div "check_box_outline_blank หลากหลายรสชาติให้เลือกสลับไปมา" at bounding box center [328, 315] width 279 height 11
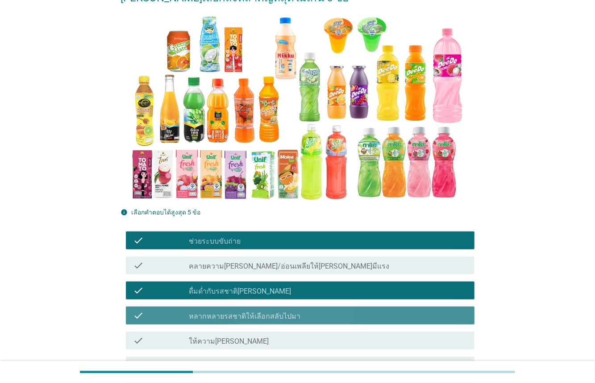
click at [357, 306] on div "check check_box_outline_blank หลากหลายรสชาติให้เลือกสลับไปมา" at bounding box center [300, 315] width 349 height 18
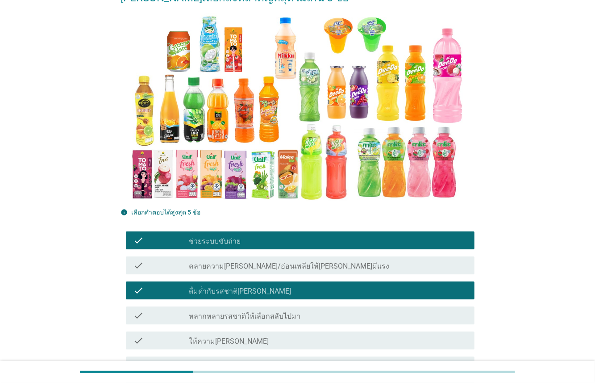
click at [308, 335] on div "check_box_outline_blank ให้ความ[PERSON_NAME]" at bounding box center [328, 340] width 279 height 11
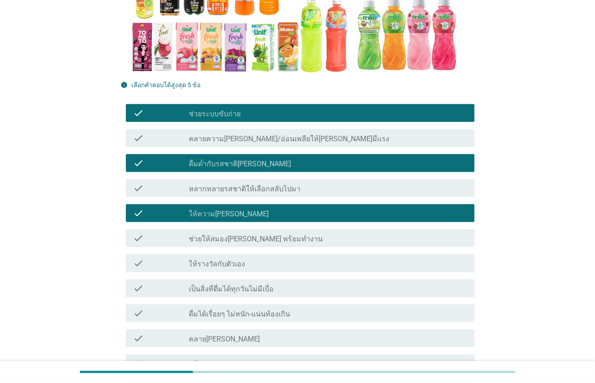
scroll to position [268, 0]
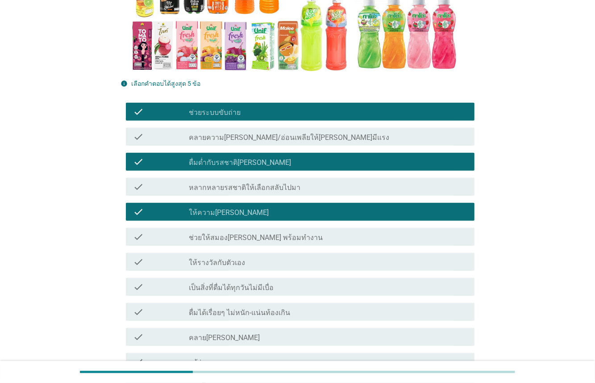
click at [316, 281] on div "check_box_outline_blank เป็นสิ่งที่ดื่มได้ทุกวันไม่มีเบื่อ" at bounding box center [328, 286] width 279 height 11
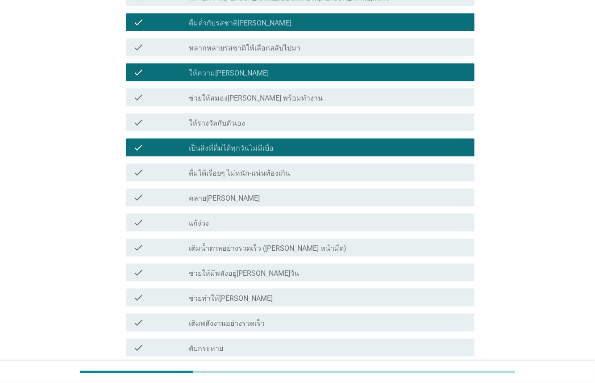
scroll to position [414, 0]
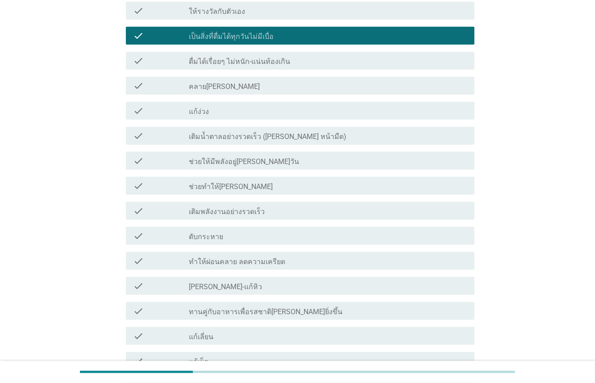
click at [277, 230] on div "check_box_outline_blank ดับกระหาย" at bounding box center [328, 235] width 279 height 11
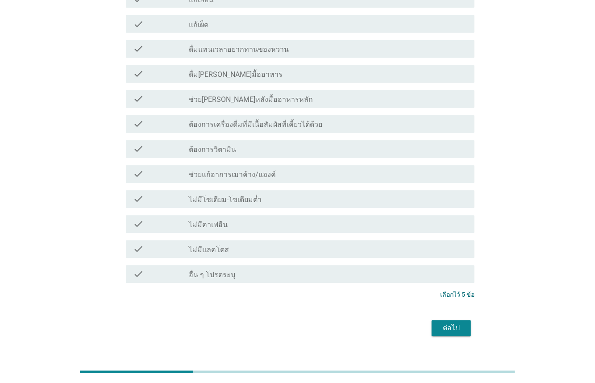
scroll to position [857, 0]
click at [460, 322] on div "ต่อไป" at bounding box center [451, 327] width 25 height 11
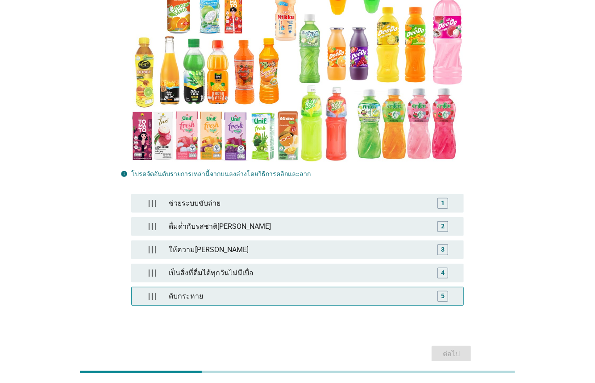
scroll to position [147, 0]
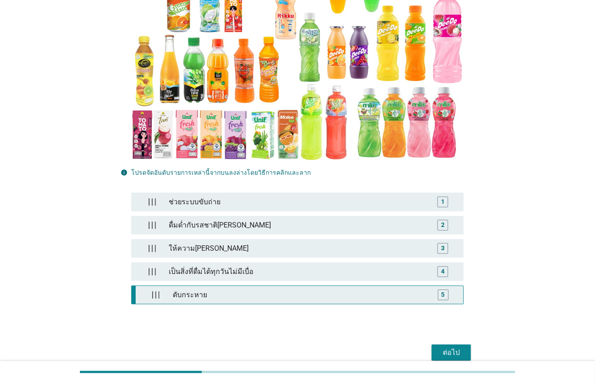
click at [445, 289] on div "5" at bounding box center [443, 294] width 11 height 11
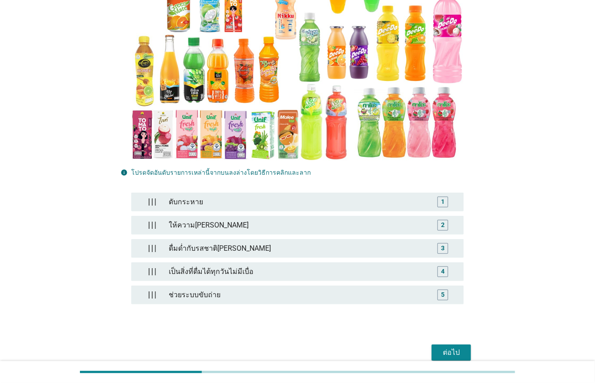
click at [455, 347] on div "ต่อไป" at bounding box center [451, 352] width 25 height 11
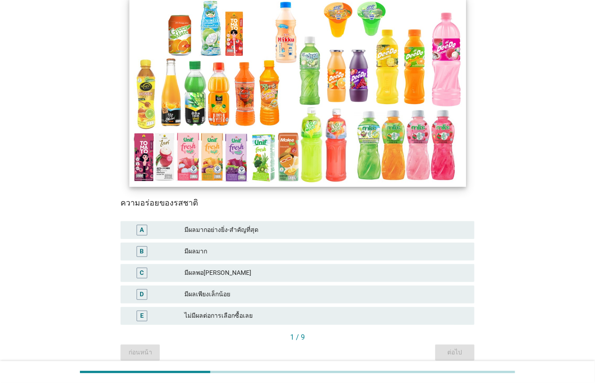
scroll to position [111, 0]
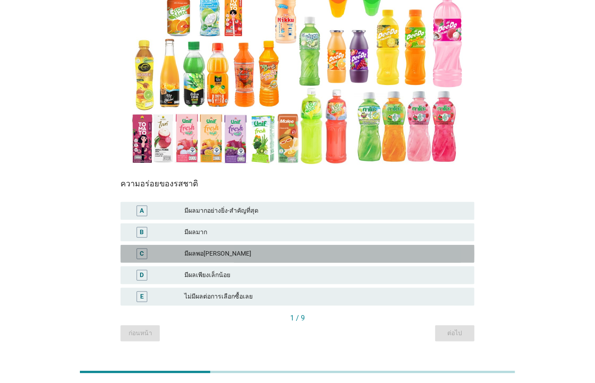
click at [258, 256] on div "มีผลพอ[PERSON_NAME]" at bounding box center [325, 253] width 283 height 11
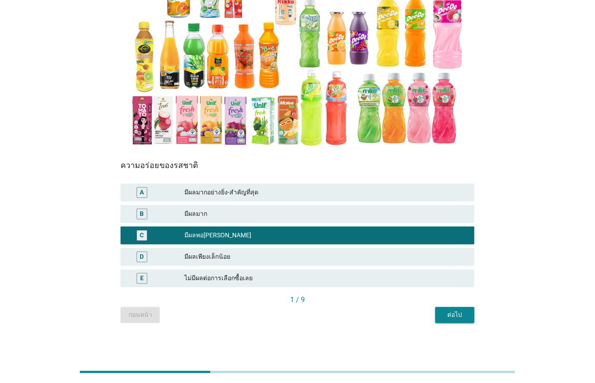
scroll to position [130, 0]
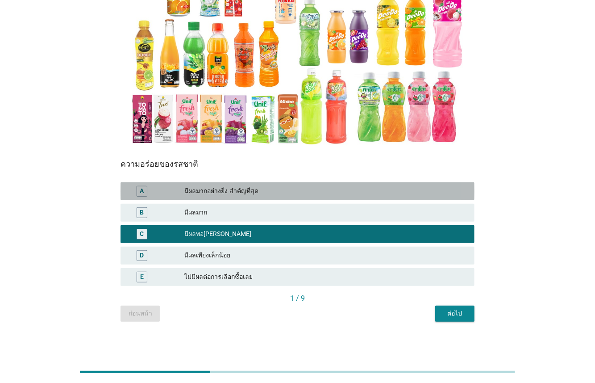
click at [217, 186] on div "มีผลมากอย่างยิ่ง-สำคัญที่สุด" at bounding box center [325, 191] width 283 height 11
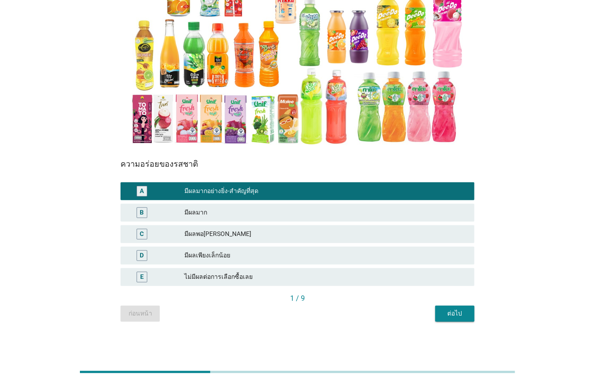
click at [455, 313] on div "ต่อไป" at bounding box center [455, 313] width 25 height 9
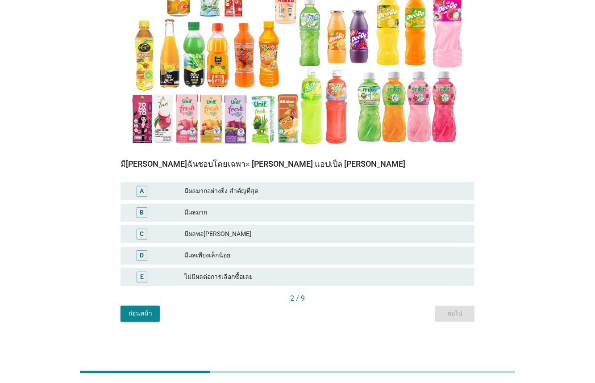
click at [250, 212] on div "มีผลมาก" at bounding box center [325, 212] width 283 height 11
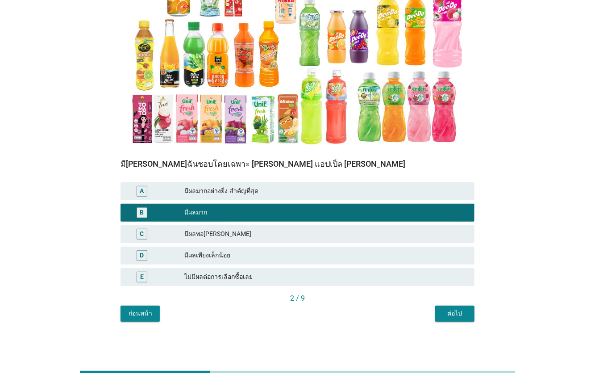
click at [303, 196] on div "มีผลมากอย่างยิ่ง-สำคัญที่สุด" at bounding box center [325, 191] width 283 height 11
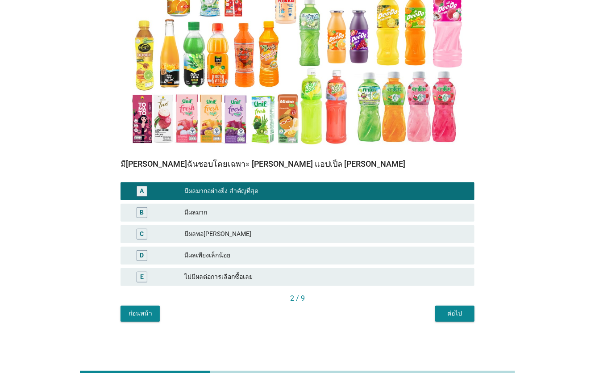
click at [449, 315] on div "ต่อไป" at bounding box center [455, 313] width 25 height 9
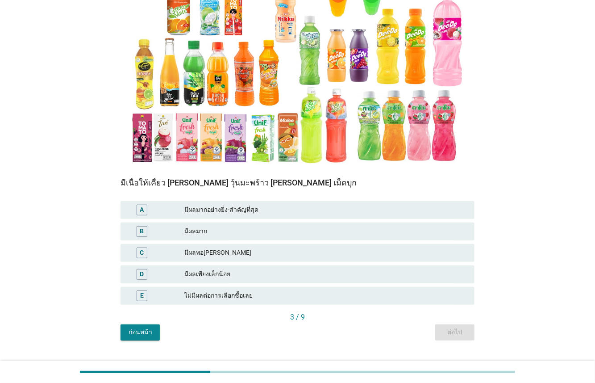
scroll to position [117, 0]
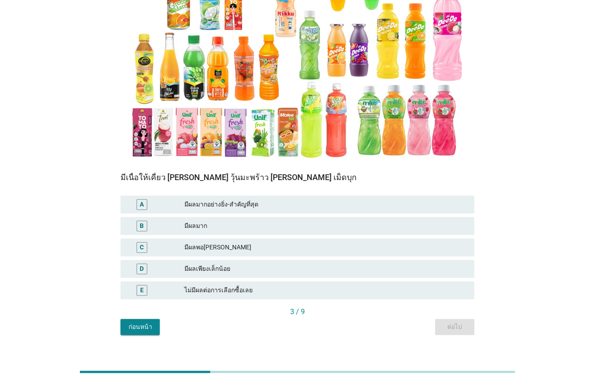
click at [261, 266] on div "มีผลเพียงเล็กน้อย" at bounding box center [325, 268] width 283 height 11
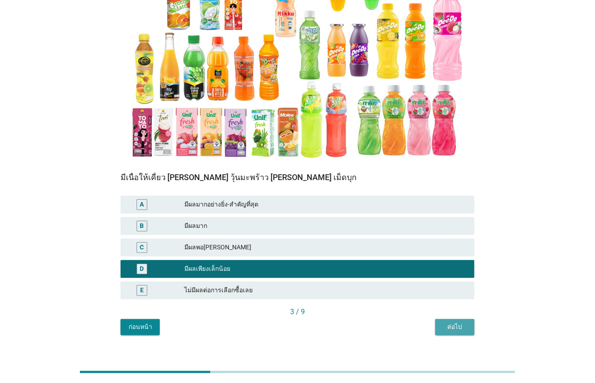
click at [465, 326] on div "ต่อไป" at bounding box center [455, 326] width 25 height 9
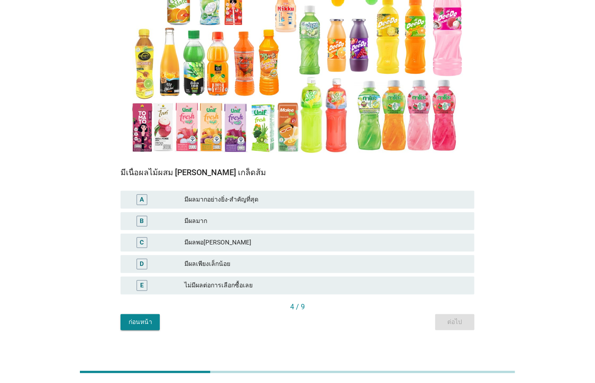
scroll to position [130, 0]
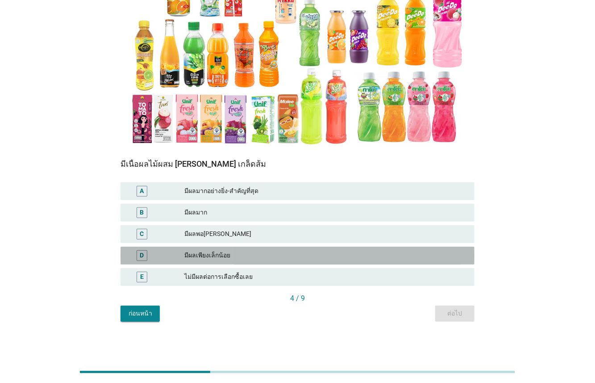
click at [281, 255] on div "มีผลเพียงเล็กน้อย" at bounding box center [325, 255] width 283 height 11
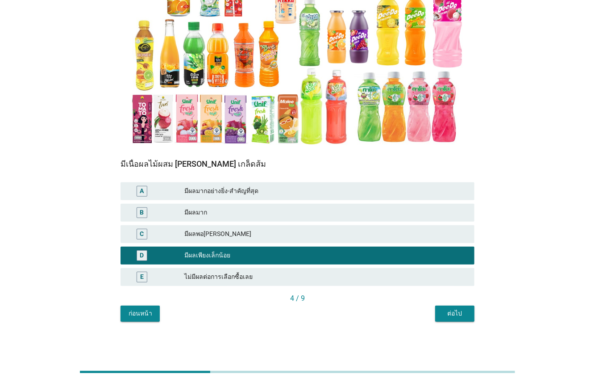
click at [462, 324] on div "N4. แต่ละปัจจัยมีผลต่อคุณในการเลือกยี่ห้อ 'น้ำหวาน[PERSON_NAME]รสผลไม้-น้ำผลไม้…" at bounding box center [297, 115] width 368 height 426
click at [460, 316] on div "ต่อไป" at bounding box center [455, 313] width 25 height 9
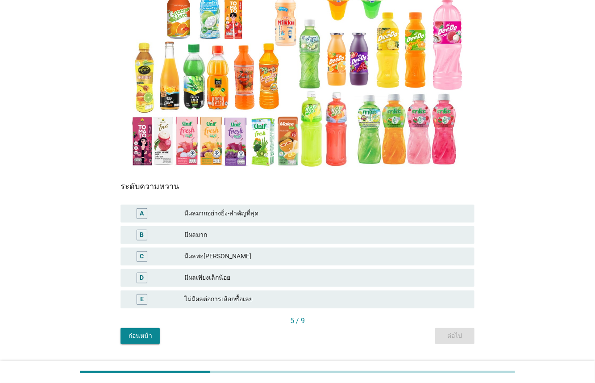
scroll to position [118, 0]
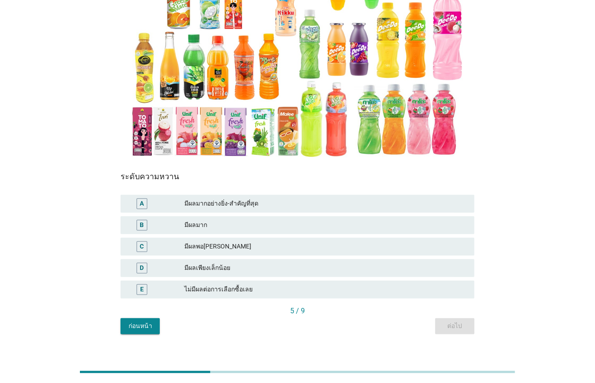
click at [278, 226] on div "มีผลมาก" at bounding box center [325, 225] width 283 height 11
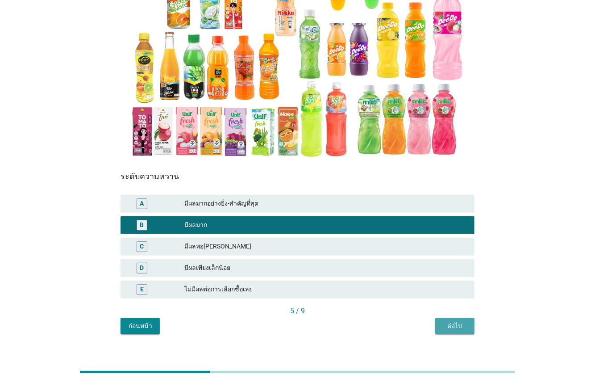
click at [451, 324] on div "ต่อไป" at bounding box center [455, 325] width 25 height 9
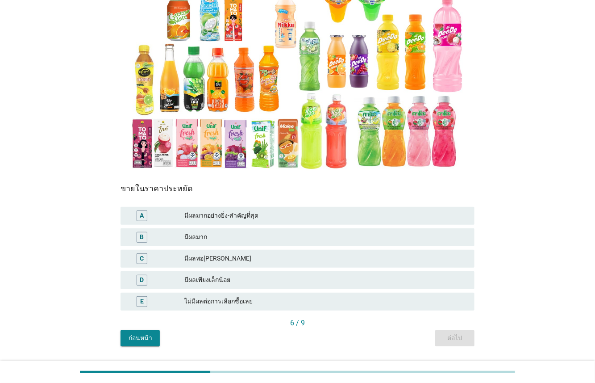
scroll to position [130, 0]
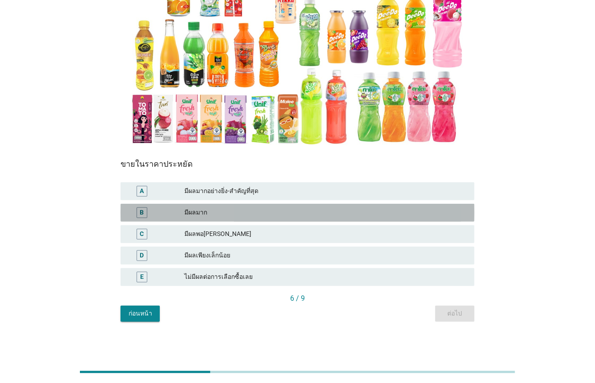
click at [319, 216] on div "มีผลมาก" at bounding box center [325, 212] width 283 height 11
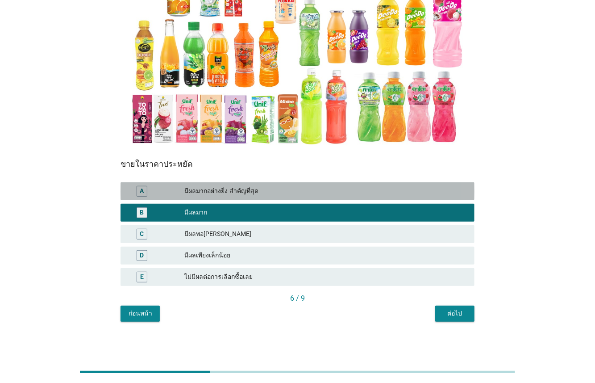
click at [332, 192] on div "มีผลมากอย่างยิ่ง-สำคัญที่สุด" at bounding box center [325, 191] width 283 height 11
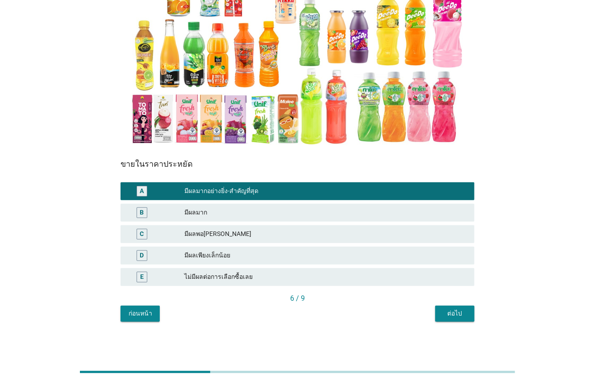
click at [329, 210] on div "มีผลมาก" at bounding box center [325, 212] width 283 height 11
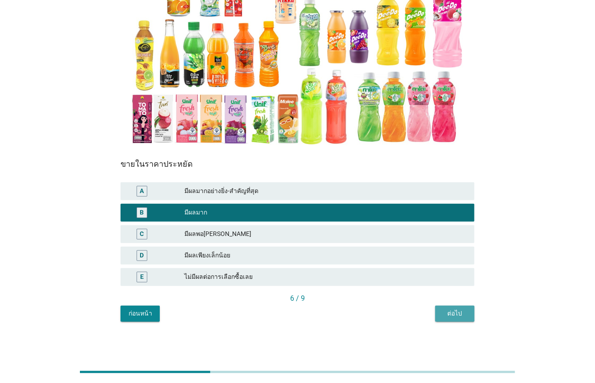
click at [459, 317] on div "ต่อไป" at bounding box center [455, 313] width 25 height 9
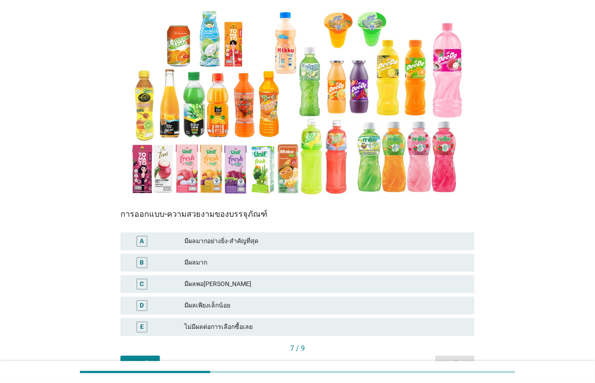
scroll to position [118, 0]
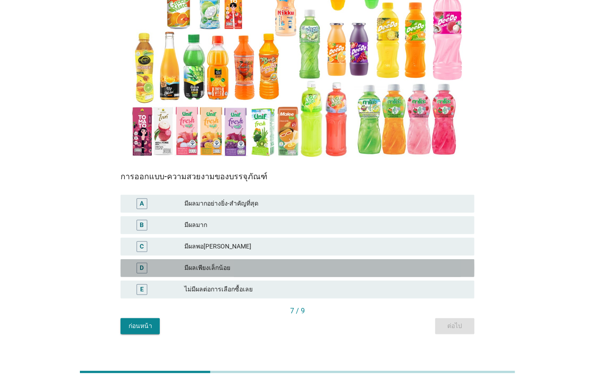
drag, startPoint x: 330, startPoint y: 269, endPoint x: 437, endPoint y: 311, distance: 114.3
click at [331, 270] on div "มีผลเพียงเล็กน้อย" at bounding box center [325, 268] width 283 height 11
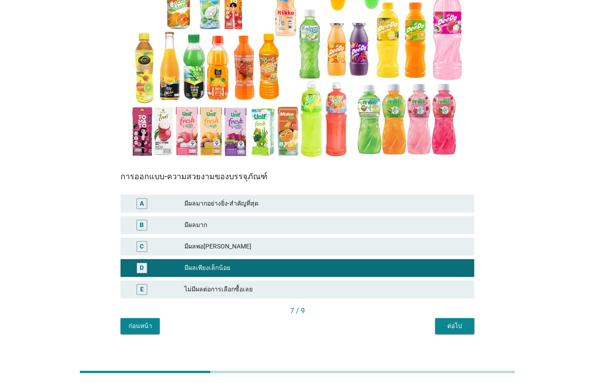
click at [464, 328] on div "ต่อไป" at bounding box center [455, 325] width 25 height 9
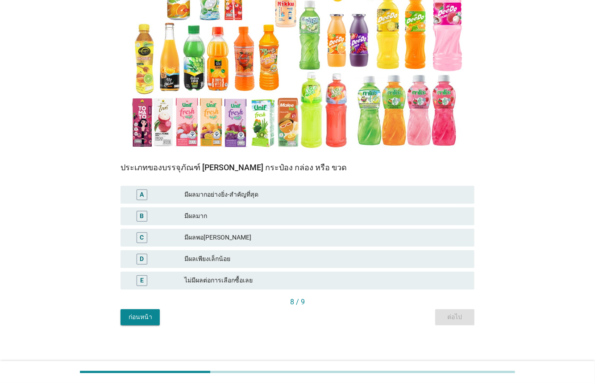
scroll to position [130, 0]
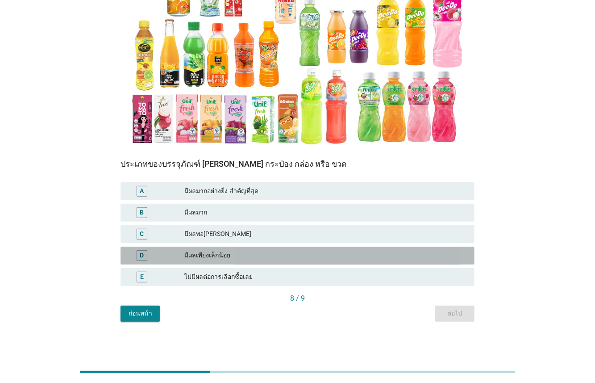
click at [326, 259] on div "มีผลเพียงเล็กน้อย" at bounding box center [325, 255] width 283 height 11
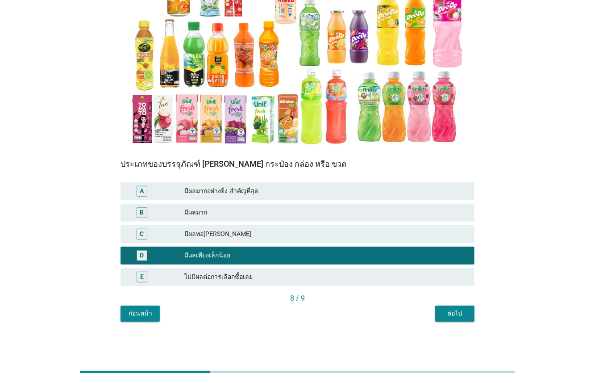
click at [462, 318] on button "ต่อไป" at bounding box center [454, 313] width 39 height 16
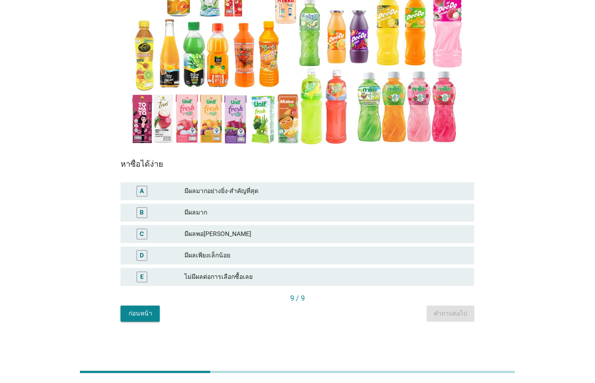
click at [302, 187] on div "มีผลมากอย่างยิ่ง-สำคัญที่สุด" at bounding box center [325, 191] width 283 height 11
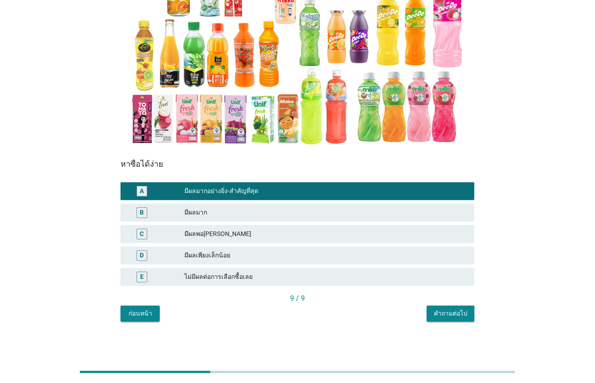
click at [441, 314] on div "คำถามต่อไป" at bounding box center [450, 313] width 33 height 9
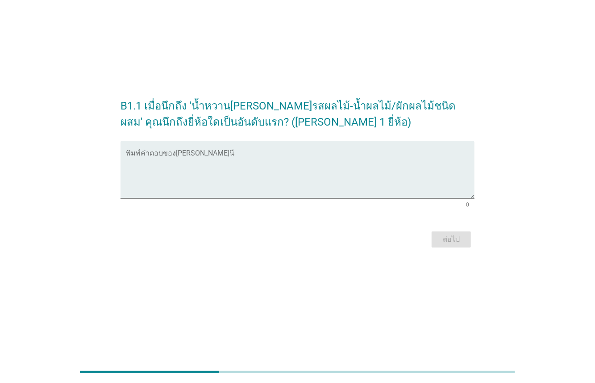
scroll to position [0, 0]
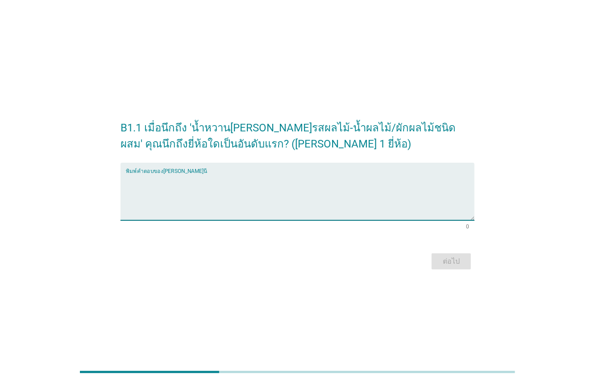
click at [225, 181] on textarea "พิมพ์คำตอบของคุณ ที่นี่" at bounding box center [300, 196] width 349 height 47
type textarea "กาโต๊ะ"
click at [455, 266] on div "ต่อไป" at bounding box center [451, 261] width 25 height 11
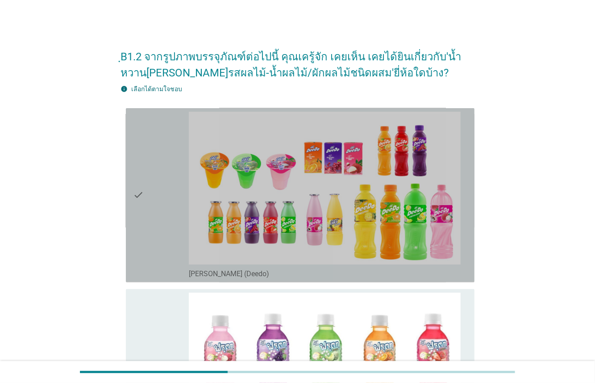
click at [154, 252] on div "check" at bounding box center [161, 195] width 56 height 167
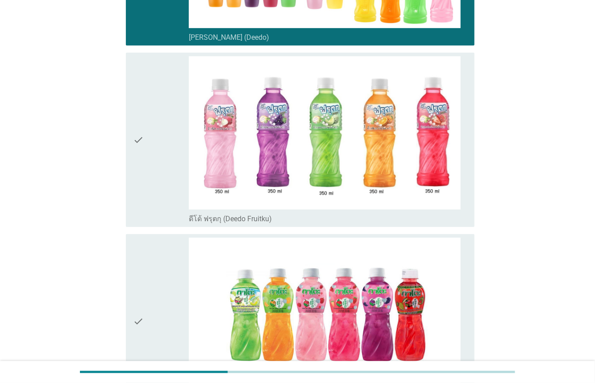
scroll to position [246, 0]
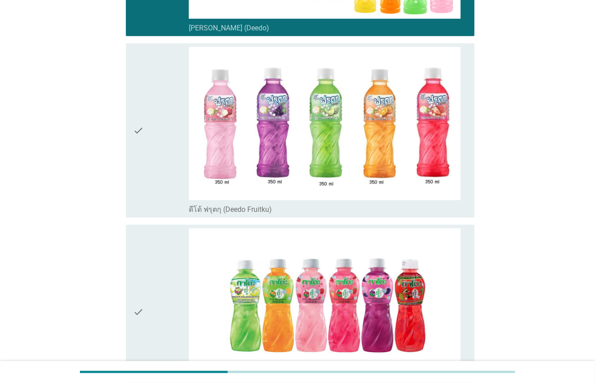
click at [167, 211] on div "check" at bounding box center [161, 130] width 56 height 167
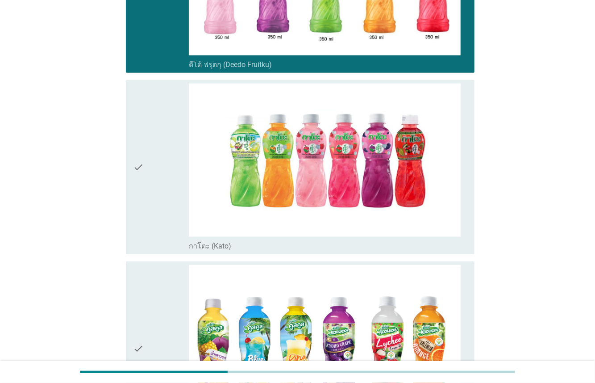
click at [168, 225] on div "check" at bounding box center [161, 167] width 56 height 167
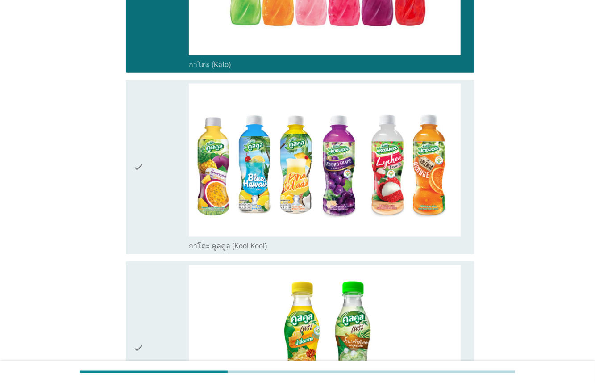
scroll to position [580, 0]
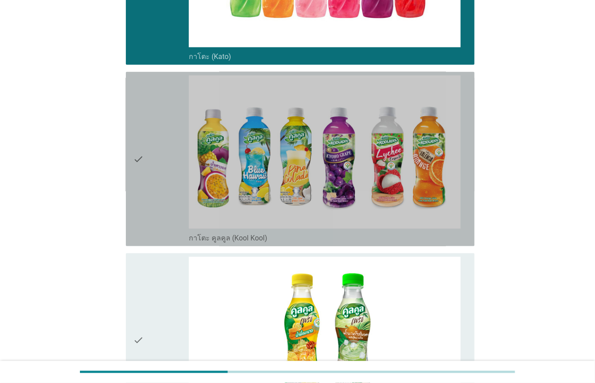
click at [163, 218] on div "check" at bounding box center [161, 158] width 56 height 167
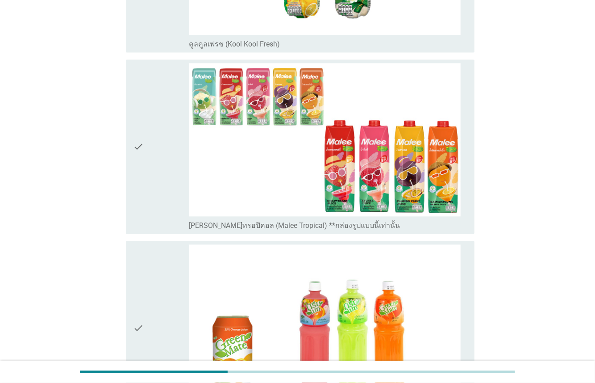
scroll to position [956, 0]
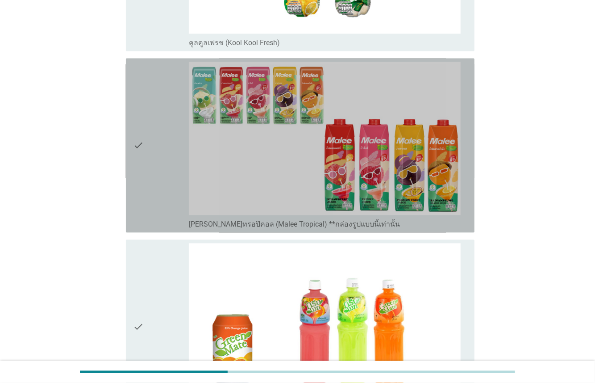
click at [159, 206] on div "check" at bounding box center [161, 145] width 56 height 167
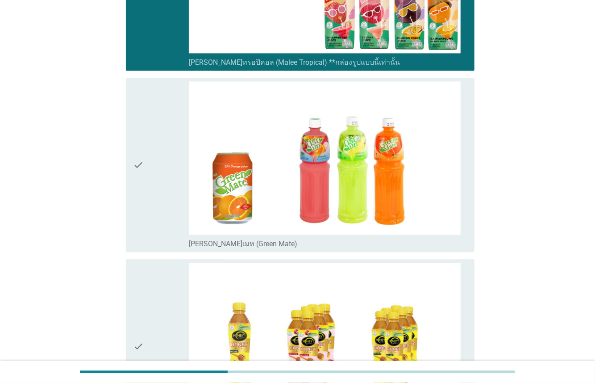
click at [152, 220] on div "check" at bounding box center [161, 164] width 56 height 167
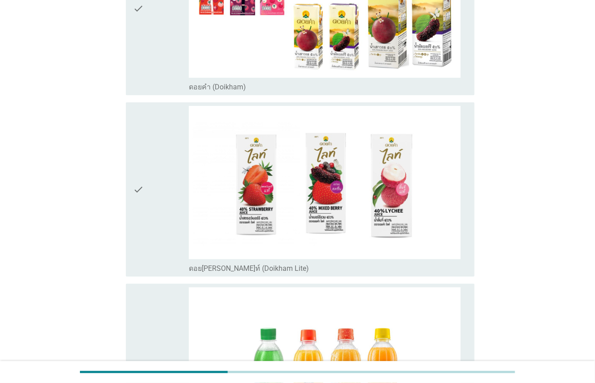
scroll to position [1820, 0]
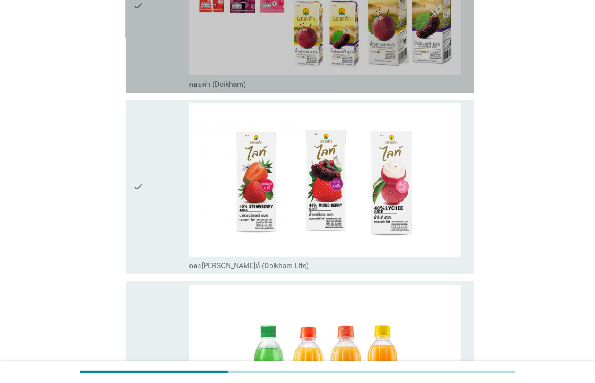
click at [169, 64] on div "check" at bounding box center [161, 5] width 56 height 167
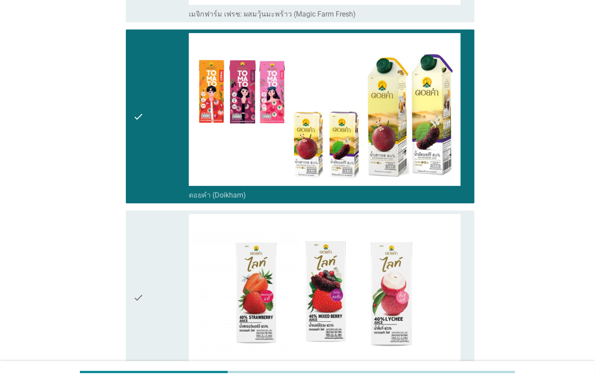
drag, startPoint x: 174, startPoint y: 121, endPoint x: 175, endPoint y: 146, distance: 24.6
click at [174, 124] on div "check" at bounding box center [161, 116] width 56 height 167
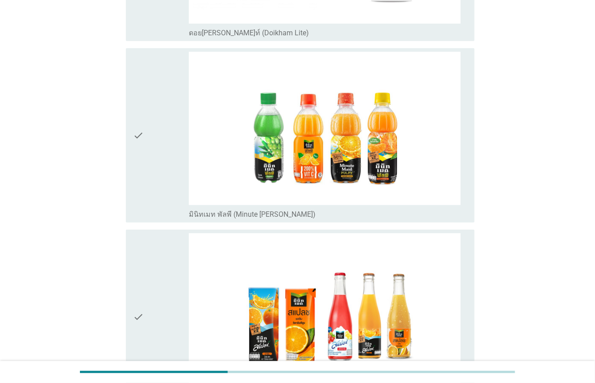
scroll to position [2128, 0]
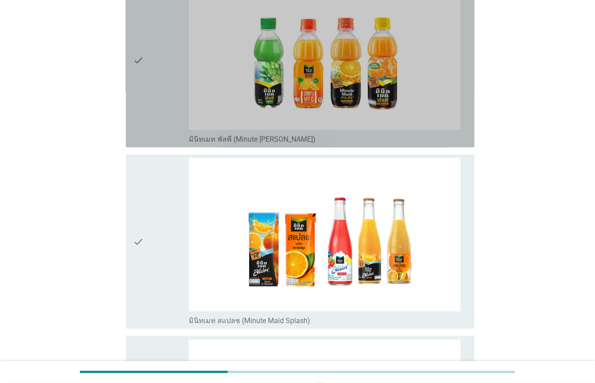
click at [176, 127] on div "check" at bounding box center [161, 60] width 56 height 167
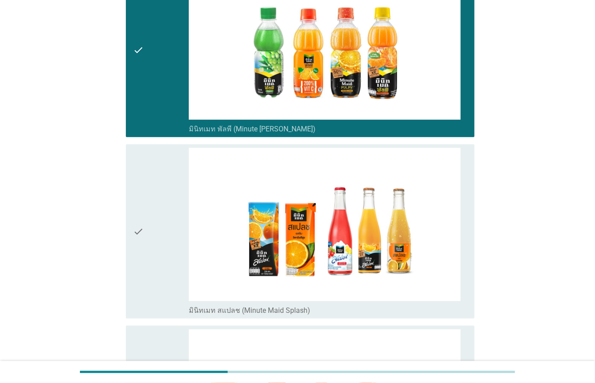
scroll to position [2186, 0]
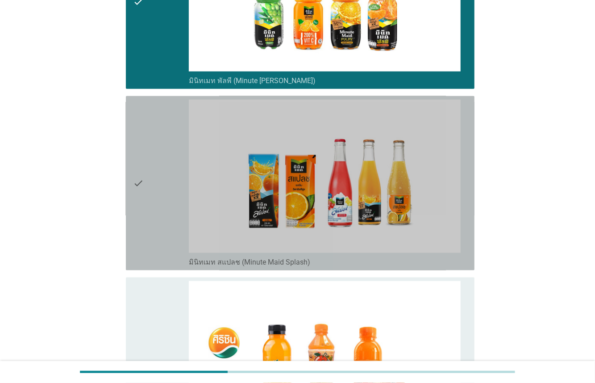
click at [174, 205] on div "check" at bounding box center [161, 183] width 56 height 167
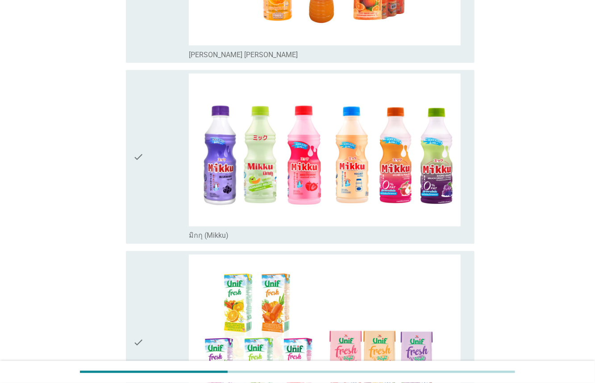
scroll to position [2578, 0]
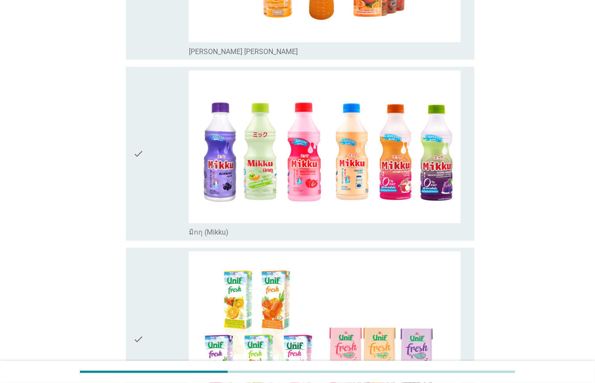
click at [158, 184] on div "check" at bounding box center [161, 154] width 56 height 167
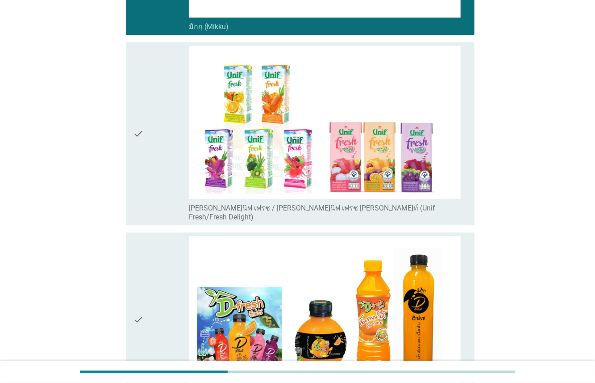
scroll to position [2813, 0]
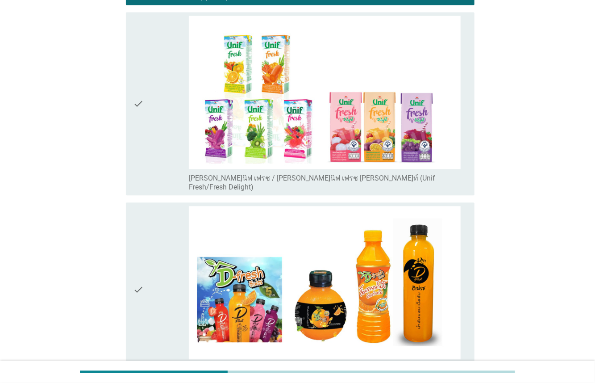
drag, startPoint x: 157, startPoint y: 137, endPoint x: 159, endPoint y: 143, distance: 6.0
click at [157, 137] on div "check" at bounding box center [161, 104] width 56 height 176
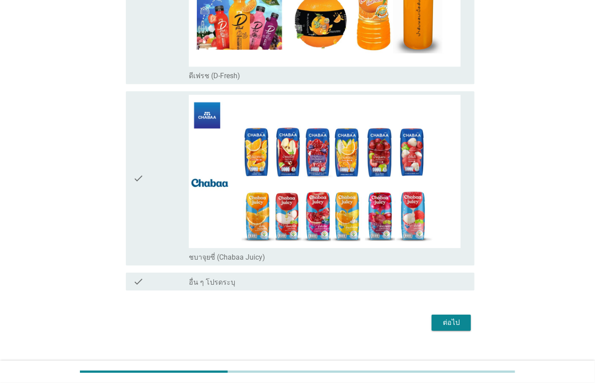
scroll to position [3107, 0]
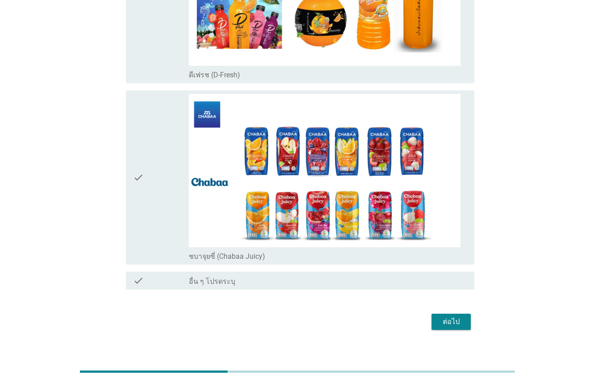
click at [439, 316] on div "ต่อไป" at bounding box center [451, 321] width 25 height 11
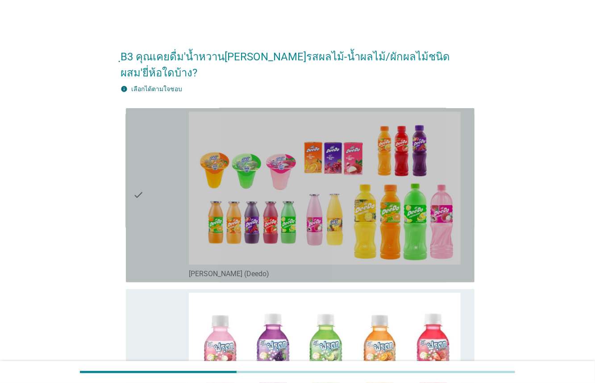
drag, startPoint x: 154, startPoint y: 218, endPoint x: 159, endPoint y: 242, distance: 24.3
click at [153, 219] on div "check" at bounding box center [161, 195] width 56 height 167
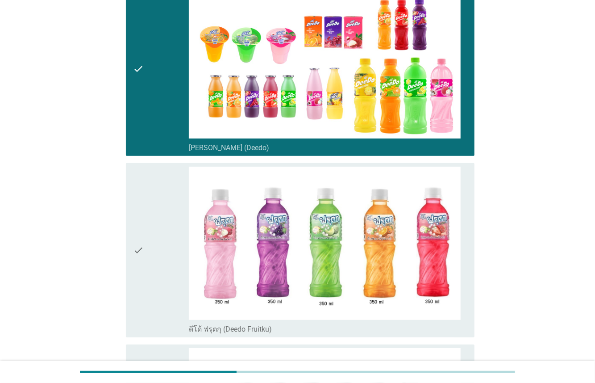
drag, startPoint x: 159, startPoint y: 214, endPoint x: 160, endPoint y: 256, distance: 41.6
click at [160, 218] on div "check" at bounding box center [161, 250] width 56 height 167
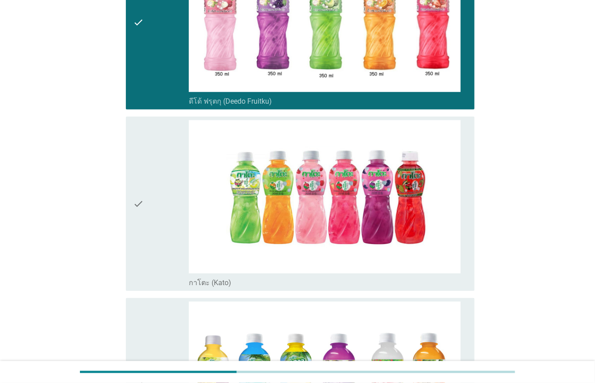
drag, startPoint x: 168, startPoint y: 210, endPoint x: 167, endPoint y: 259, distance: 49.6
click at [168, 213] on div "check" at bounding box center [161, 203] width 56 height 167
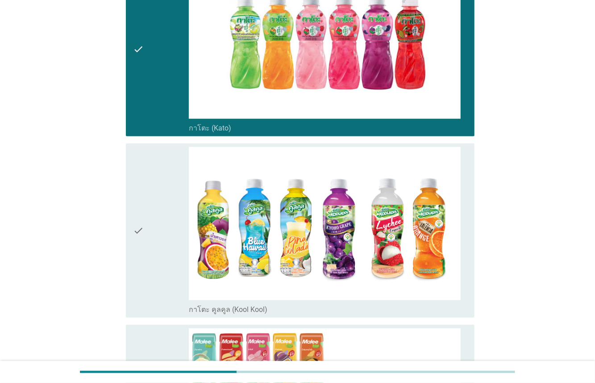
click at [175, 228] on div "check" at bounding box center [161, 230] width 56 height 167
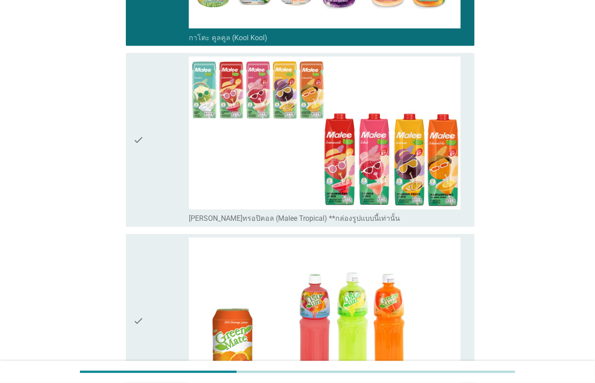
drag, startPoint x: 171, startPoint y: 176, endPoint x: 152, endPoint y: 255, distance: 82.1
click at [171, 180] on div "check" at bounding box center [161, 140] width 56 height 167
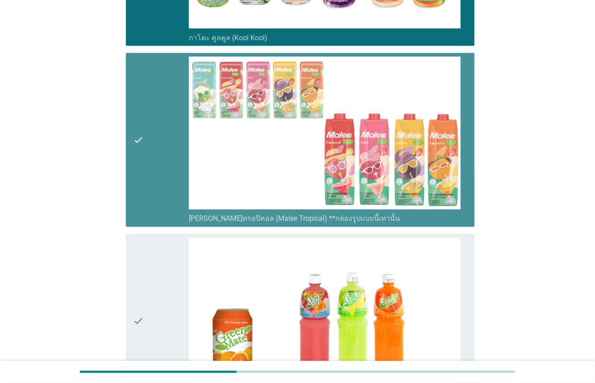
click at [146, 269] on div "check" at bounding box center [161, 321] width 56 height 167
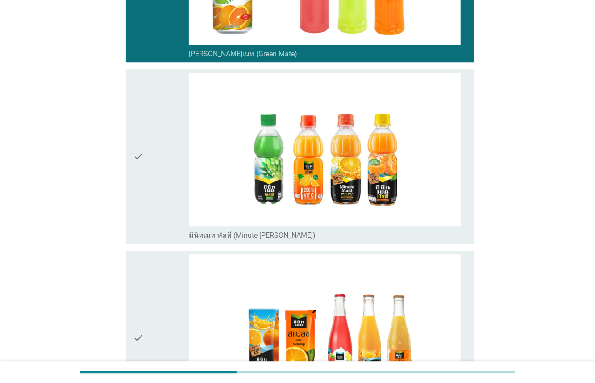
drag, startPoint x: 167, startPoint y: 178, endPoint x: 151, endPoint y: 253, distance: 76.6
click at [166, 182] on div "check" at bounding box center [161, 156] width 56 height 167
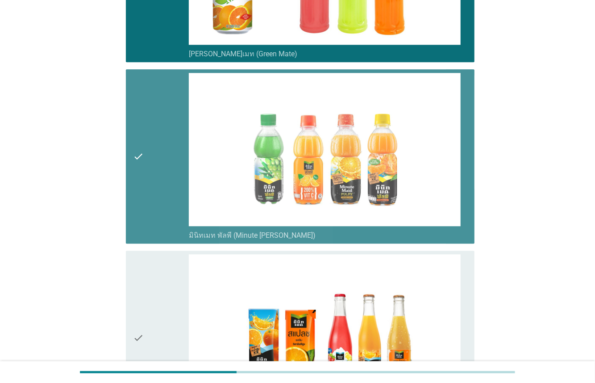
click at [142, 277] on icon "check" at bounding box center [138, 337] width 11 height 167
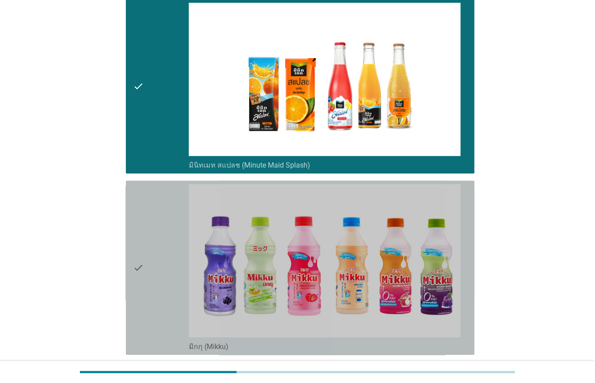
drag, startPoint x: 159, startPoint y: 244, endPoint x: 164, endPoint y: 272, distance: 28.6
click at [162, 249] on div "check" at bounding box center [161, 267] width 56 height 167
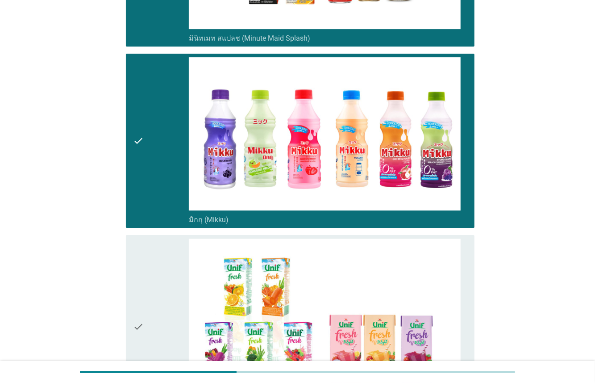
scroll to position [1642, 0]
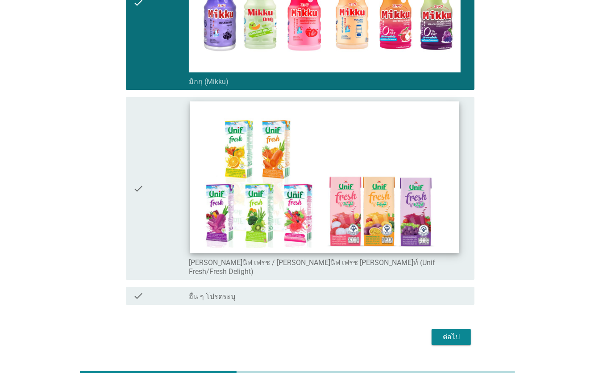
drag, startPoint x: 166, startPoint y: 184, endPoint x: 251, endPoint y: 220, distance: 92.2
click at [170, 187] on div "check" at bounding box center [161, 188] width 56 height 176
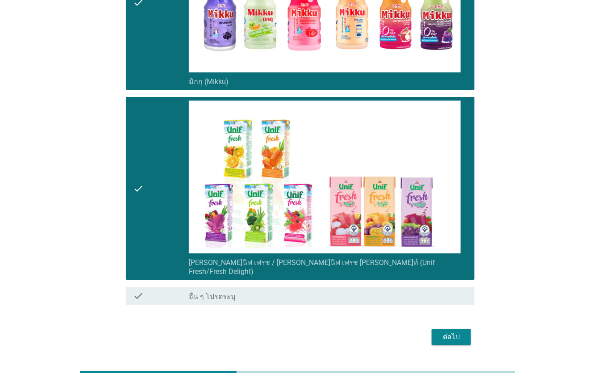
click at [444, 331] on div "ต่อไป" at bounding box center [451, 336] width 25 height 11
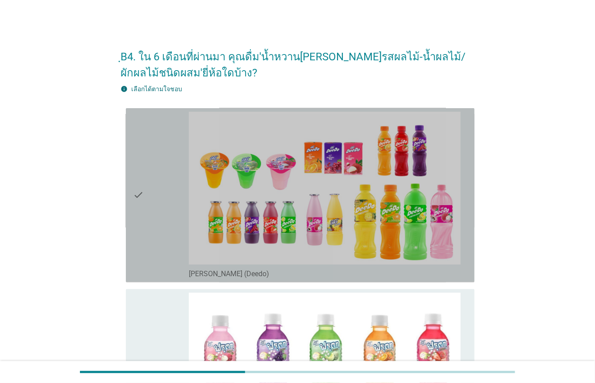
drag, startPoint x: 178, startPoint y: 225, endPoint x: 183, endPoint y: 239, distance: 15.3
click at [177, 225] on div "check" at bounding box center [161, 195] width 56 height 167
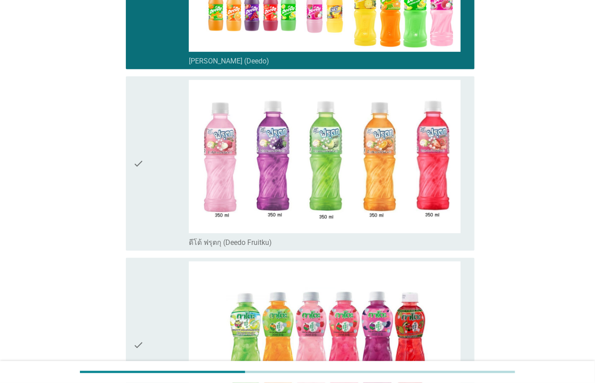
scroll to position [215, 0]
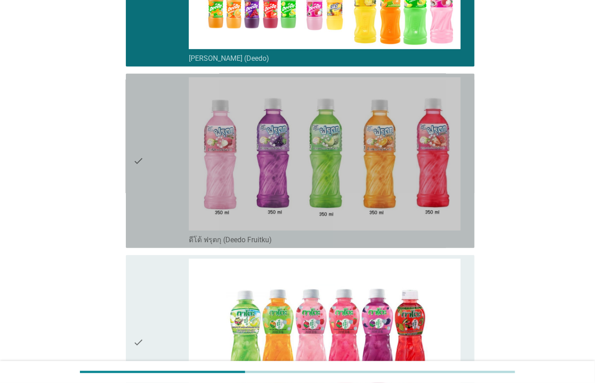
click at [170, 221] on div "check" at bounding box center [161, 160] width 56 height 167
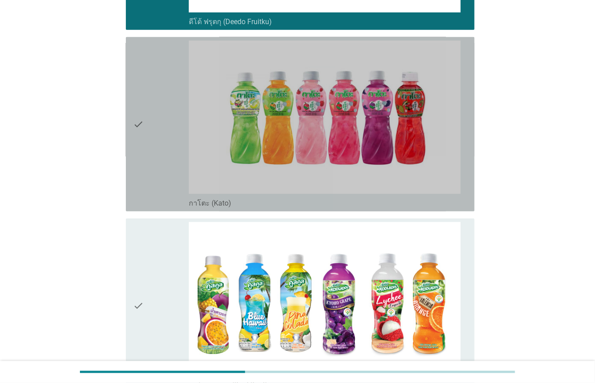
drag, startPoint x: 167, startPoint y: 192, endPoint x: 178, endPoint y: 245, distance: 53.8
click at [168, 197] on div "check" at bounding box center [161, 124] width 56 height 167
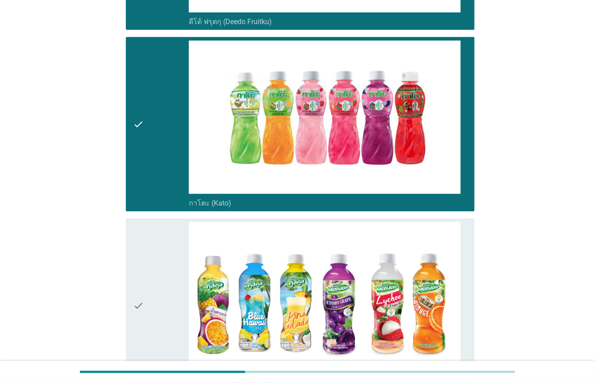
click at [178, 247] on div "check" at bounding box center [161, 305] width 56 height 167
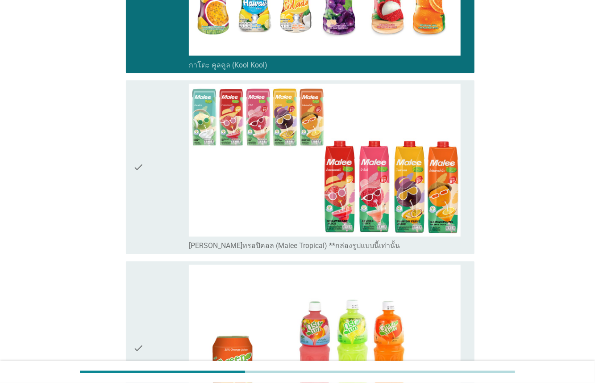
scroll to position [764, 0]
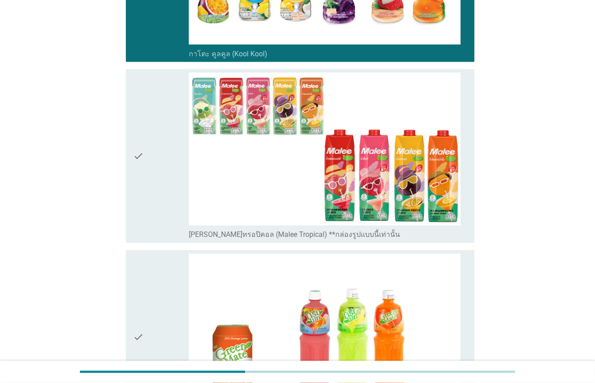
click at [160, 209] on div "check" at bounding box center [161, 156] width 56 height 167
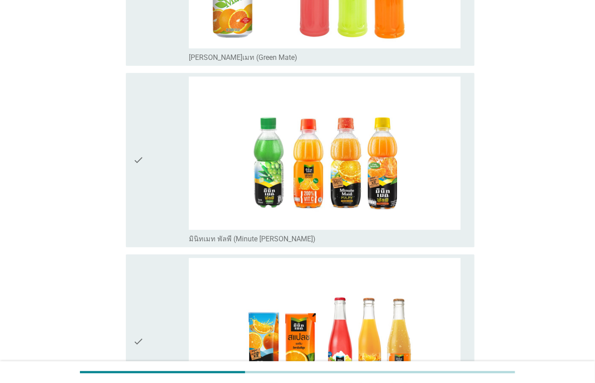
scroll to position [1154, 0]
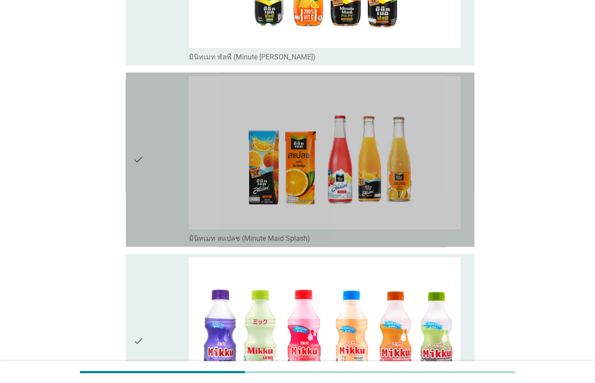
click at [163, 192] on div "check" at bounding box center [161, 159] width 56 height 167
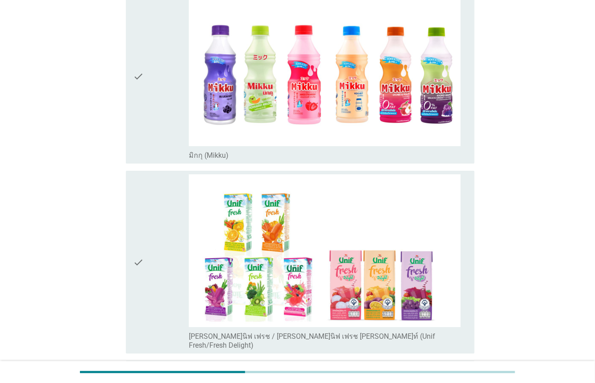
click at [155, 118] on div "check" at bounding box center [161, 76] width 56 height 167
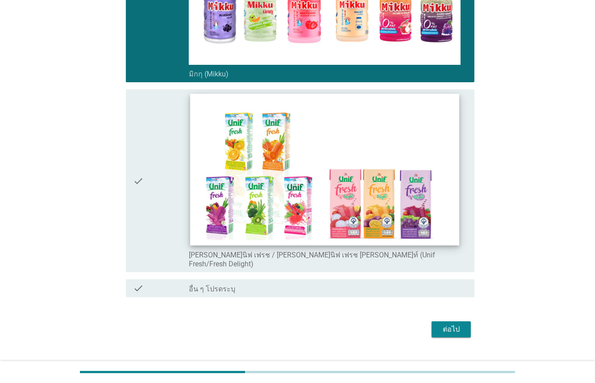
scroll to position [1658, 0]
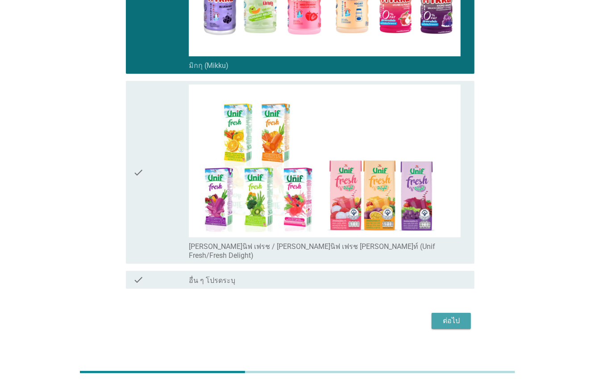
click at [442, 315] on div "ต่อไป" at bounding box center [451, 320] width 25 height 11
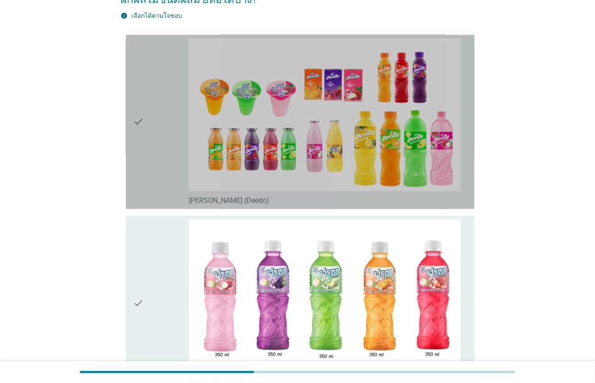
drag, startPoint x: 169, startPoint y: 169, endPoint x: 167, endPoint y: 247, distance: 77.7
click at [169, 175] on div "check" at bounding box center [161, 121] width 56 height 167
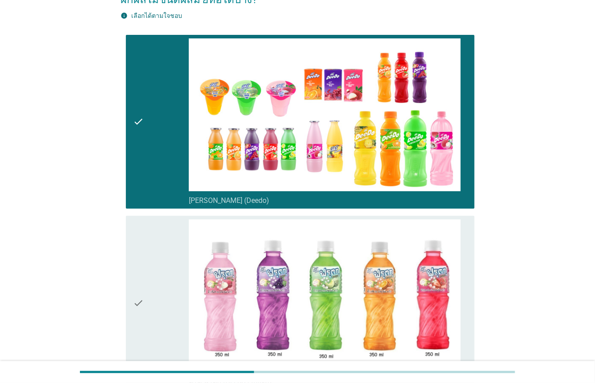
click at [167, 251] on div "check" at bounding box center [161, 302] width 56 height 167
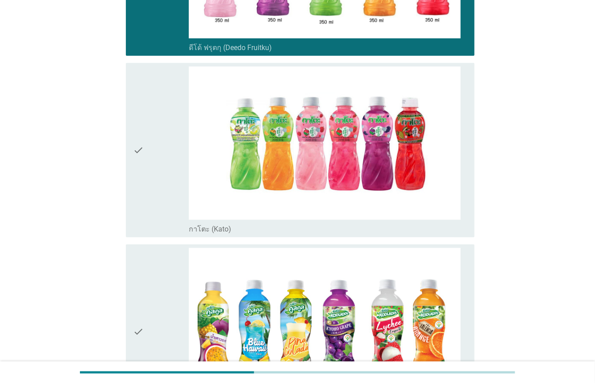
scroll to position [410, 0]
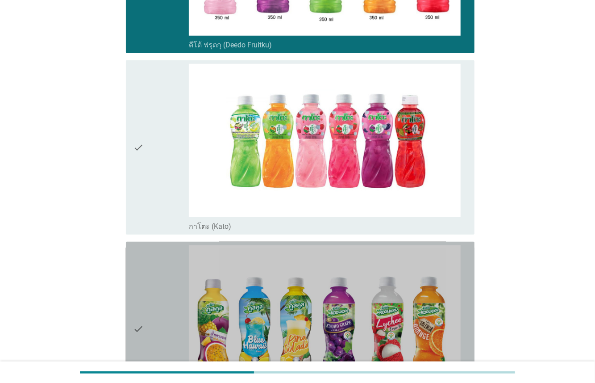
click at [175, 276] on div "check" at bounding box center [161, 328] width 56 height 167
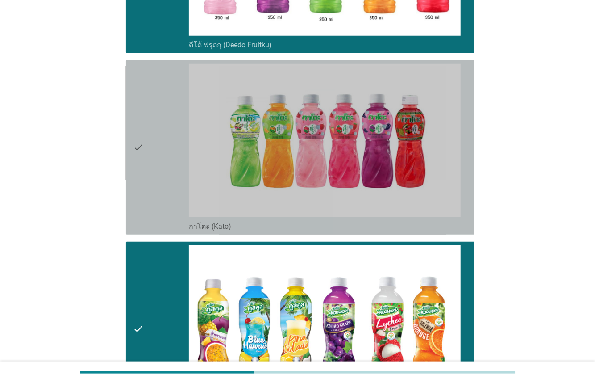
click at [173, 202] on div "check" at bounding box center [161, 147] width 56 height 167
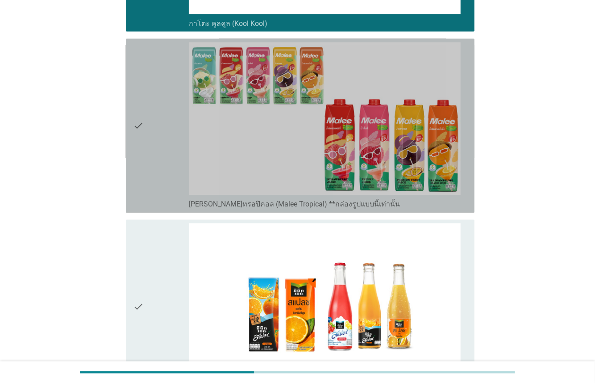
drag, startPoint x: 160, startPoint y: 185, endPoint x: 170, endPoint y: 257, distance: 72.6
click at [163, 194] on div "check" at bounding box center [161, 125] width 56 height 167
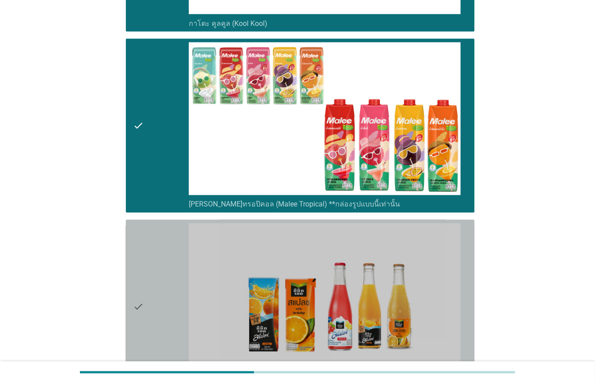
click at [170, 258] on div "check" at bounding box center [161, 306] width 56 height 167
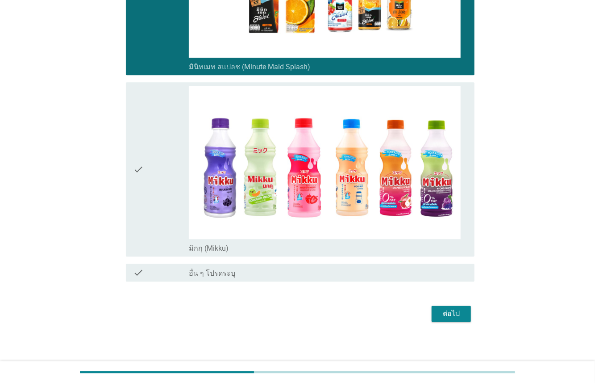
scroll to position [1115, 0]
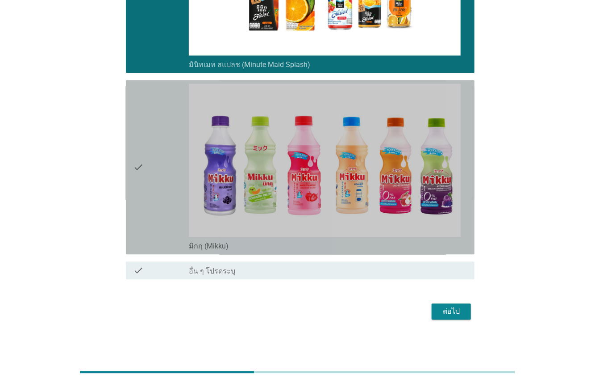
click at [159, 214] on div "check" at bounding box center [161, 167] width 56 height 167
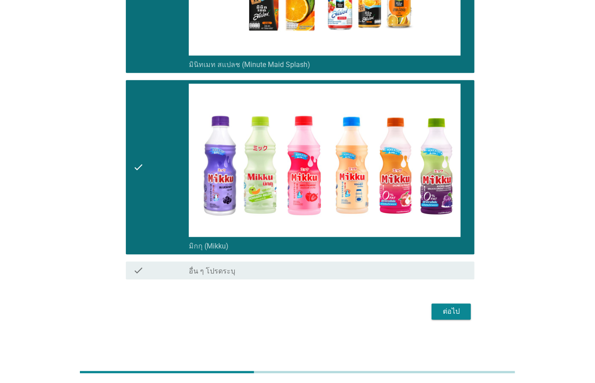
click at [440, 311] on div "ต่อไป" at bounding box center [451, 311] width 25 height 11
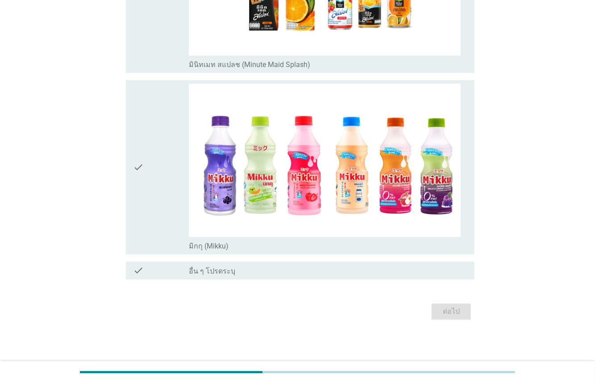
scroll to position [0, 0]
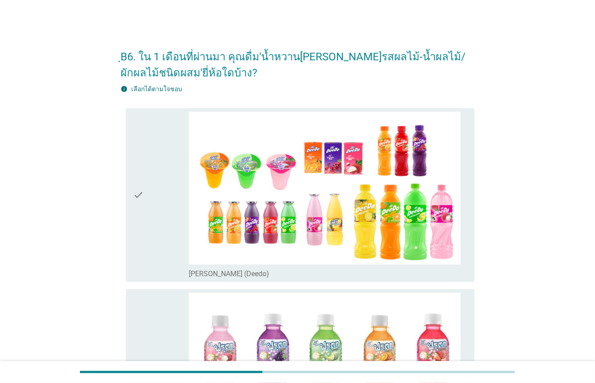
click at [151, 246] on div "check" at bounding box center [161, 195] width 56 height 167
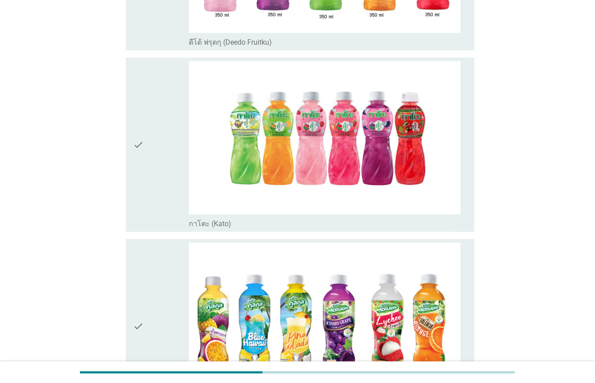
click at [157, 196] on div "check" at bounding box center [161, 144] width 56 height 167
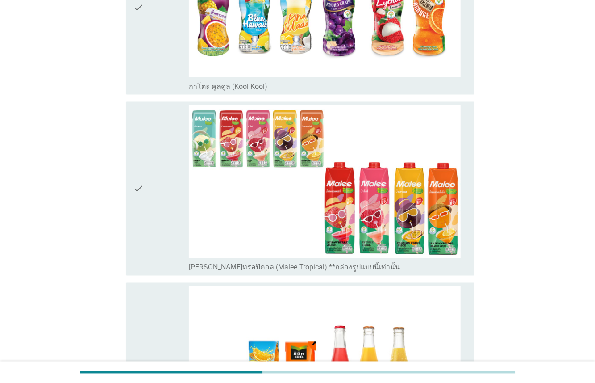
scroll to position [733, 0]
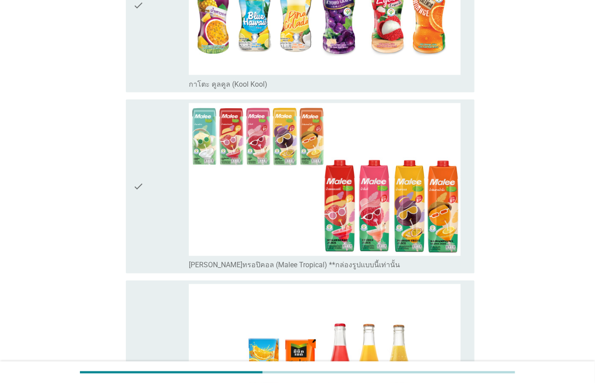
click at [165, 210] on div "check" at bounding box center [161, 186] width 56 height 167
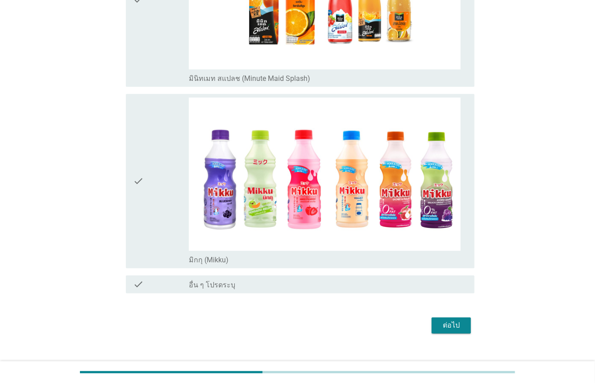
scroll to position [1102, 0]
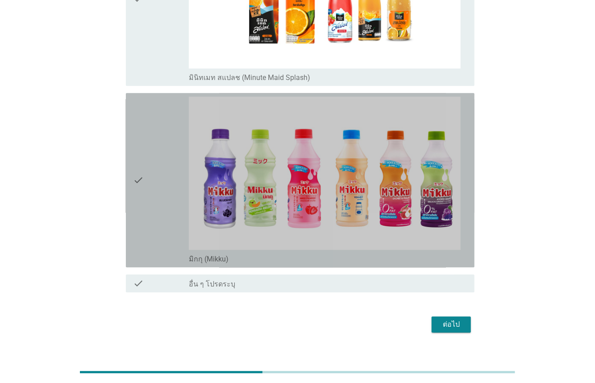
drag, startPoint x: 160, startPoint y: 227, endPoint x: 293, endPoint y: 270, distance: 139.4
click at [161, 227] on div "check" at bounding box center [161, 179] width 56 height 167
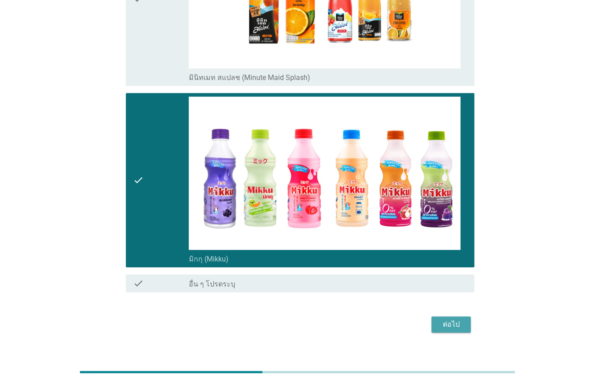
click at [442, 326] on div "ต่อไป" at bounding box center [451, 324] width 25 height 11
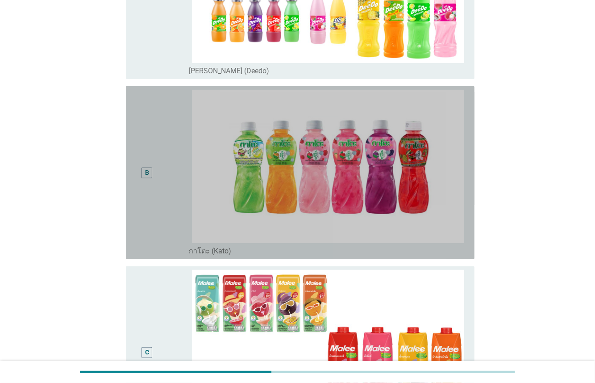
click at [155, 224] on div "B" at bounding box center [147, 173] width 28 height 166
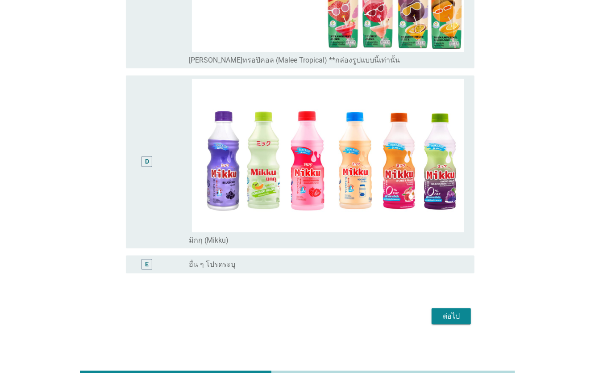
scroll to position [564, 0]
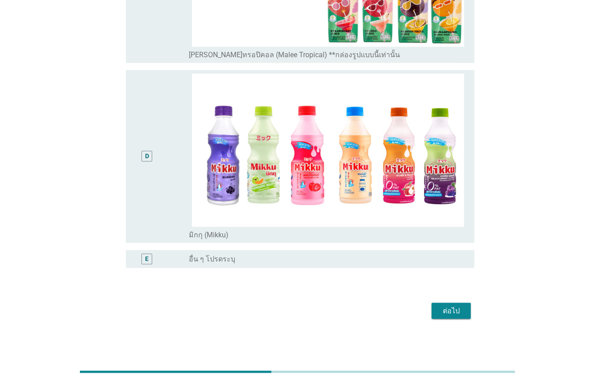
click at [445, 307] on div "ต่อไป" at bounding box center [451, 310] width 25 height 11
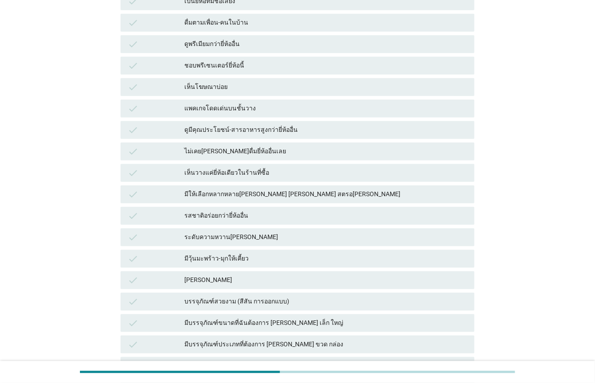
scroll to position [468, 0]
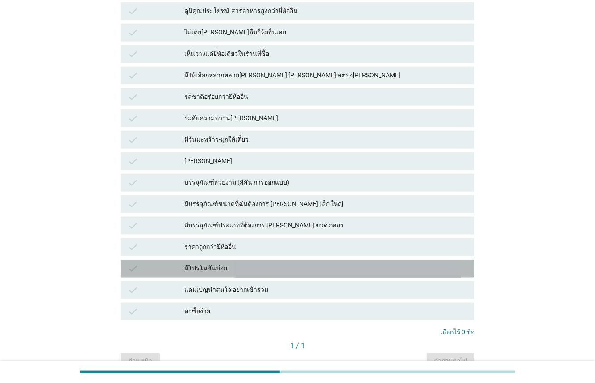
click at [170, 263] on div "check" at bounding box center [156, 268] width 57 height 11
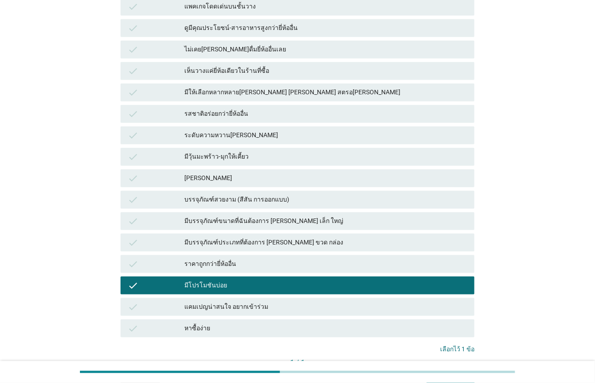
scroll to position [449, 0]
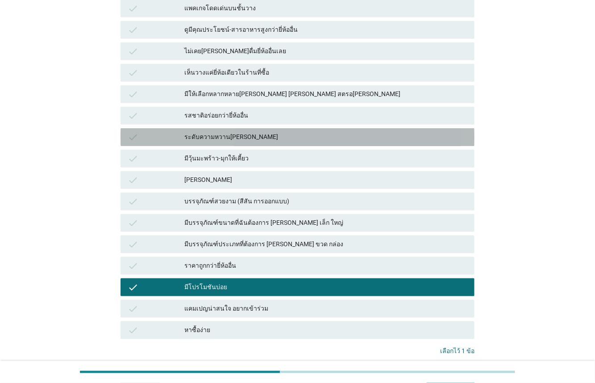
click at [175, 132] on div "check" at bounding box center [156, 137] width 57 height 11
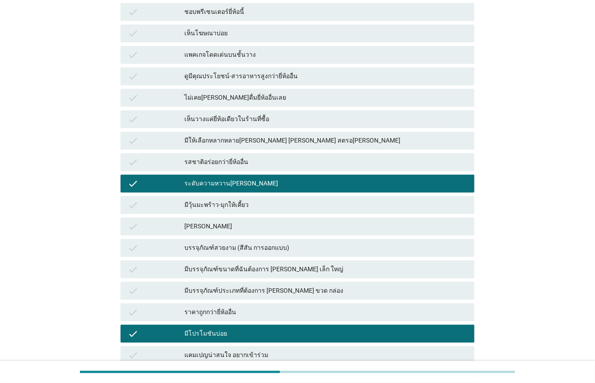
scroll to position [499, 0]
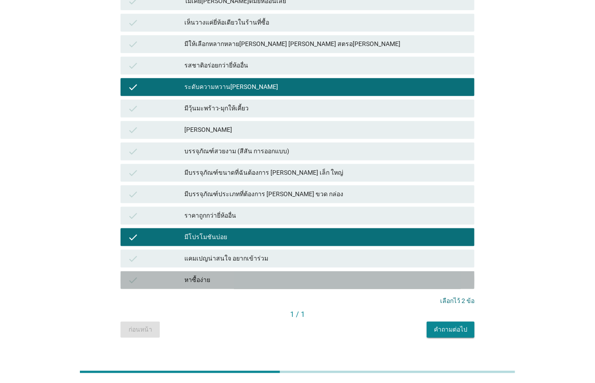
click at [156, 275] on div "check" at bounding box center [156, 280] width 57 height 11
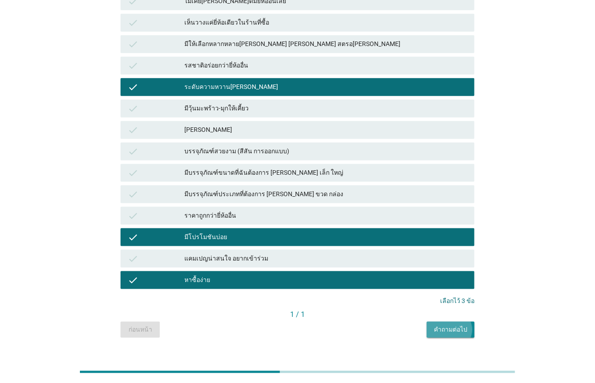
click at [445, 325] on div "คำถามต่อไป" at bounding box center [450, 329] width 33 height 9
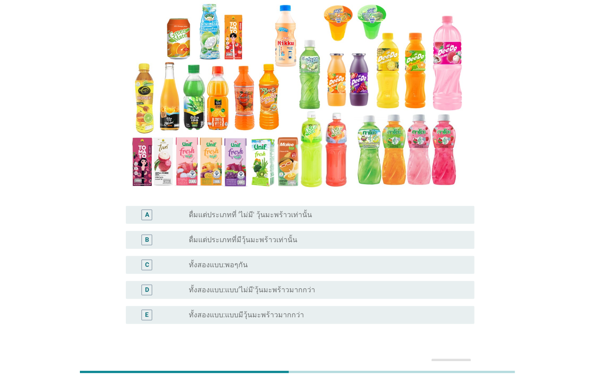
scroll to position [106, 0]
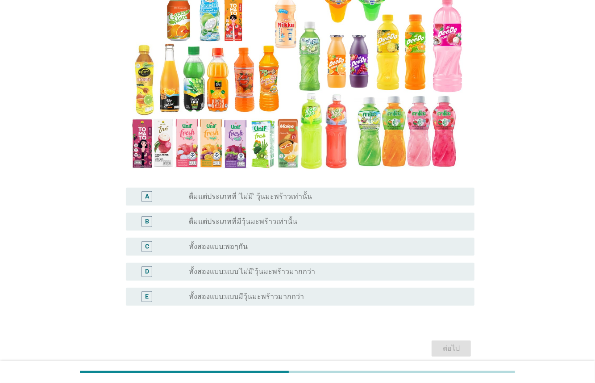
click at [240, 247] on label "ทั้งสองแบบ:พอๆกัน" at bounding box center [218, 246] width 59 height 9
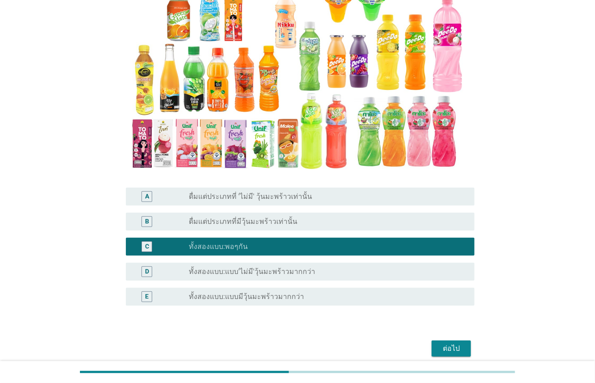
click at [453, 348] on div "ต่อไป" at bounding box center [451, 348] width 25 height 11
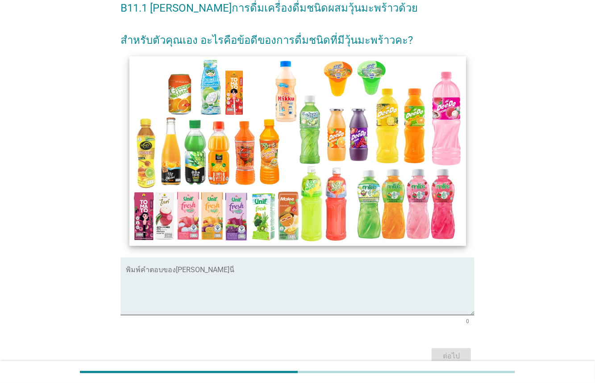
scroll to position [56, 0]
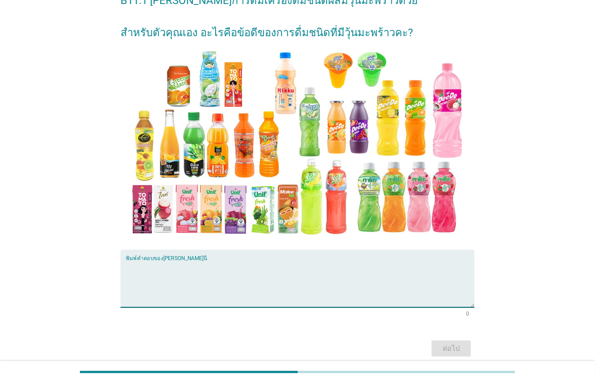
click at [217, 289] on textarea "พิมพ์คำตอบของคุณ ที่นี่" at bounding box center [300, 283] width 349 height 47
type textarea "ได้เนื้อสัมผัสให้เคี้ยวเพลินๆได้"
click at [445, 344] on div "ต่อไป" at bounding box center [451, 348] width 25 height 11
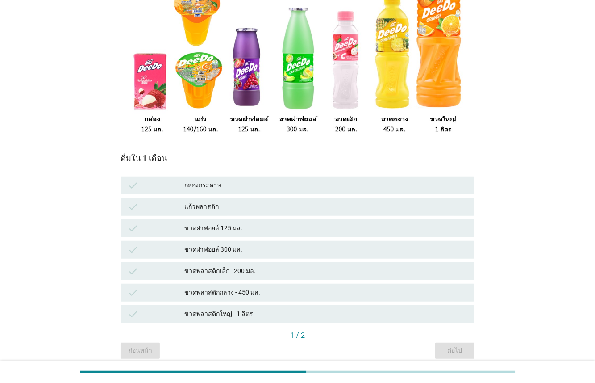
scroll to position [113, 0]
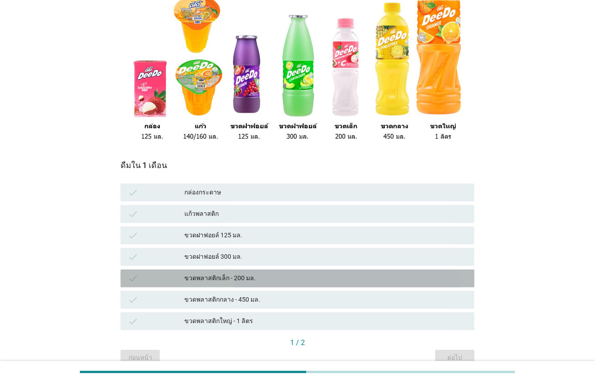
click at [158, 275] on div "check" at bounding box center [156, 278] width 57 height 11
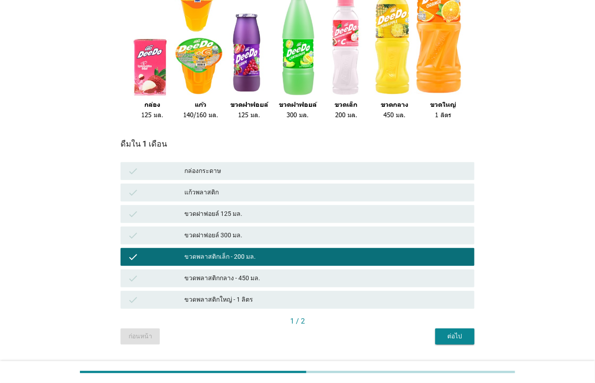
scroll to position [156, 0]
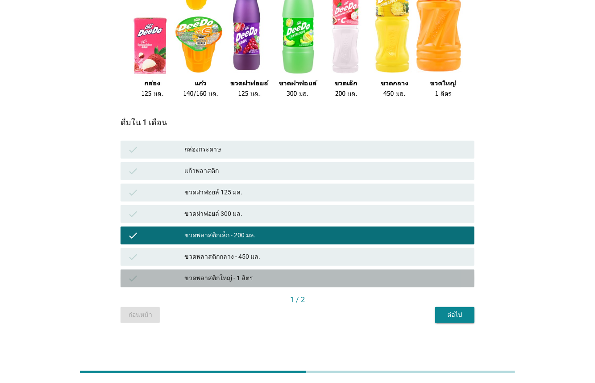
click at [164, 278] on div "check" at bounding box center [156, 278] width 57 height 11
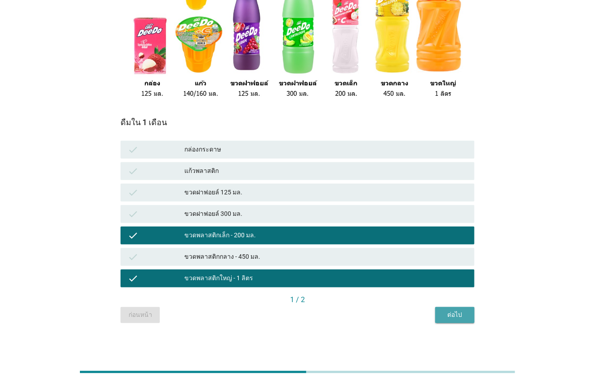
click at [441, 317] on button "ต่อไป" at bounding box center [454, 315] width 39 height 16
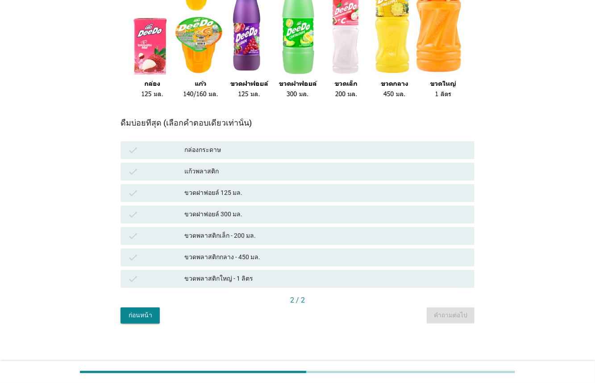
scroll to position [157, 0]
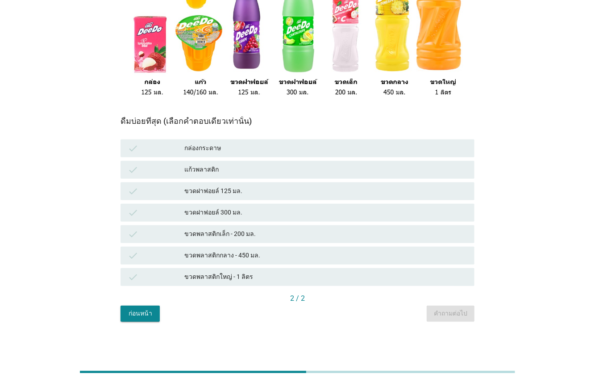
click at [238, 237] on div "ขวดพลาสติกเล็ก - 200 มล." at bounding box center [325, 234] width 283 height 11
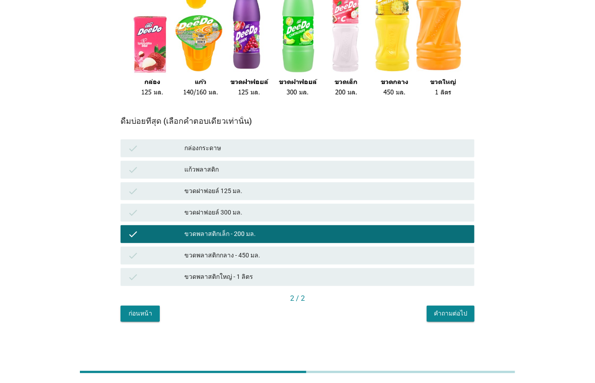
click at [447, 311] on div "คำถามต่อไป" at bounding box center [450, 313] width 33 height 9
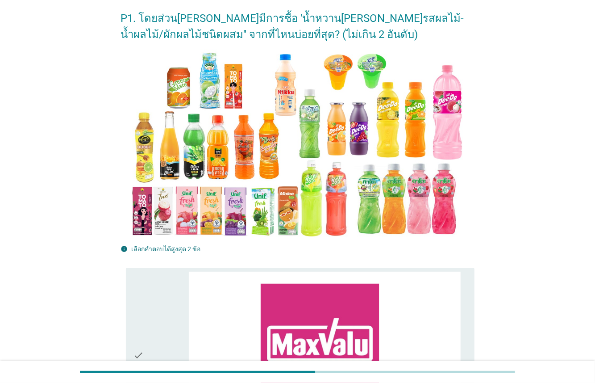
scroll to position [0, 0]
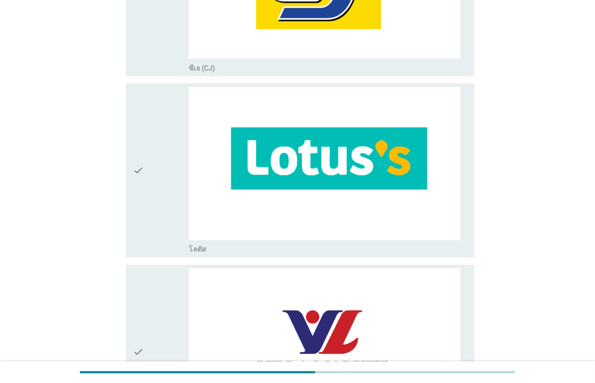
click at [167, 210] on div "check" at bounding box center [161, 170] width 56 height 167
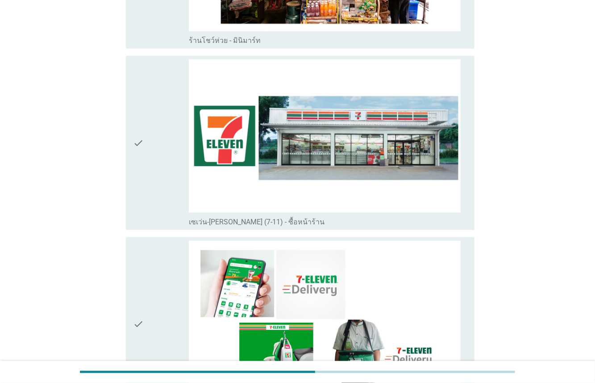
click at [163, 171] on div "check" at bounding box center [161, 142] width 56 height 167
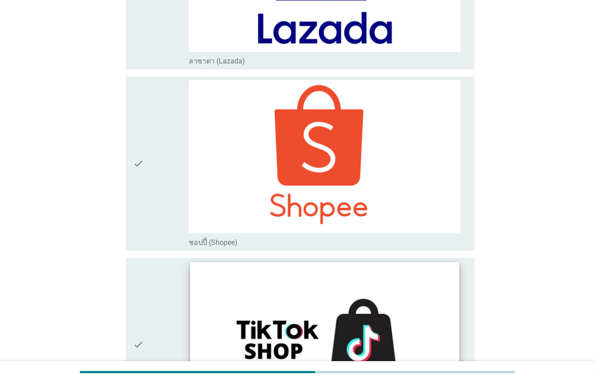
scroll to position [3328, 0]
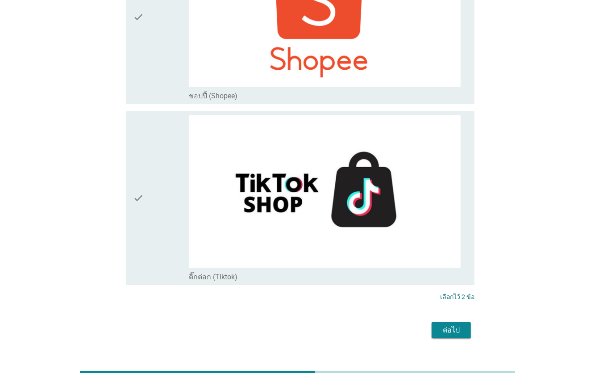
click at [444, 325] on div "ต่อไป" at bounding box center [451, 330] width 25 height 11
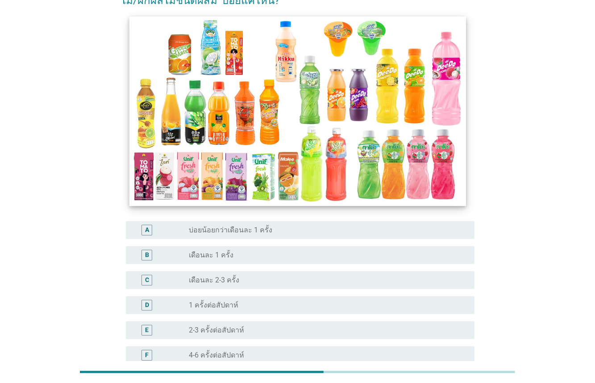
scroll to position [193, 0]
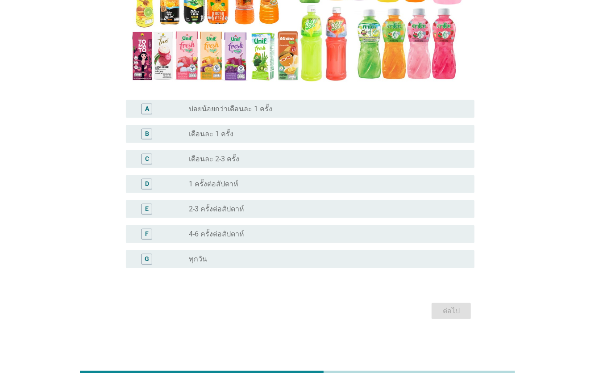
click at [230, 209] on label "2-3 ครั้งต่อสัปดาห์" at bounding box center [216, 209] width 55 height 9
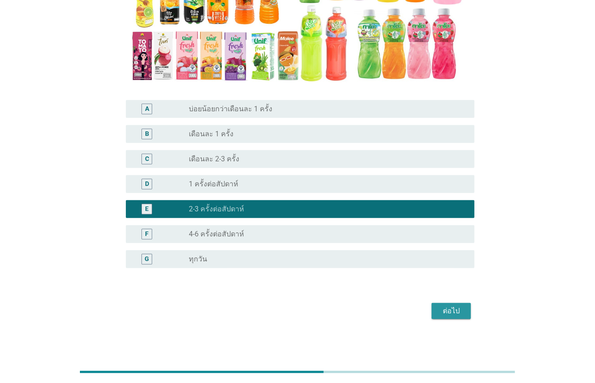
click at [451, 311] on div "ต่อไป" at bounding box center [451, 310] width 25 height 11
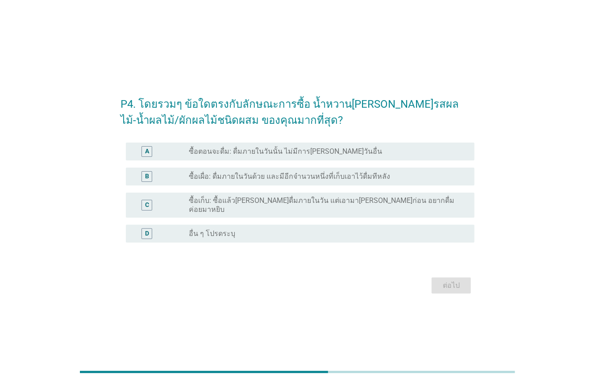
click at [187, 179] on div "B" at bounding box center [161, 176] width 56 height 11
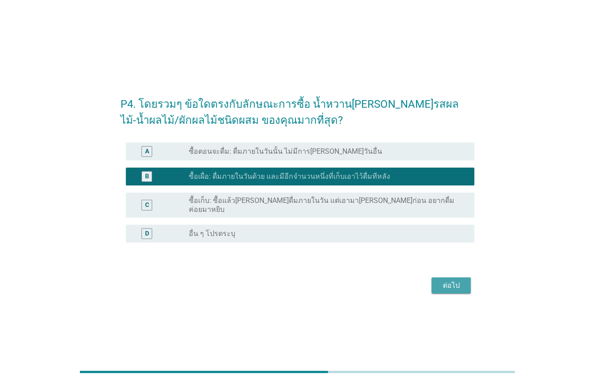
click at [445, 281] on div "ต่อไป" at bounding box center [451, 285] width 25 height 11
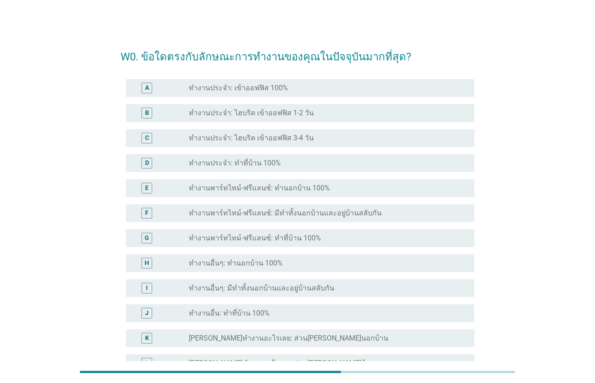
click at [189, 89] on label "ทำงานประจำ: เข้าออฟฟิส 100%" at bounding box center [238, 88] width 99 height 9
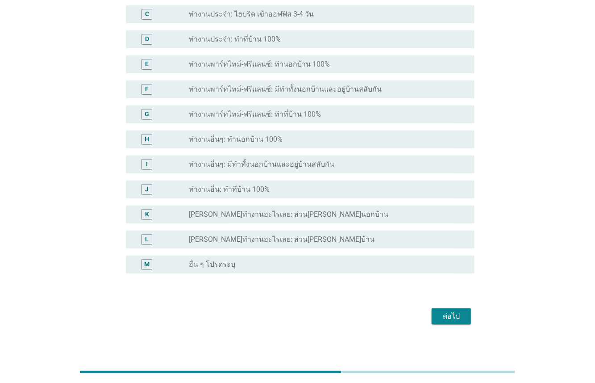
scroll to position [129, 0]
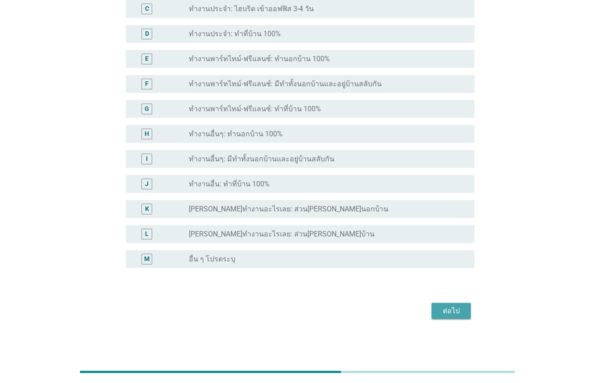
click at [446, 309] on div "ต่อไป" at bounding box center [451, 310] width 25 height 11
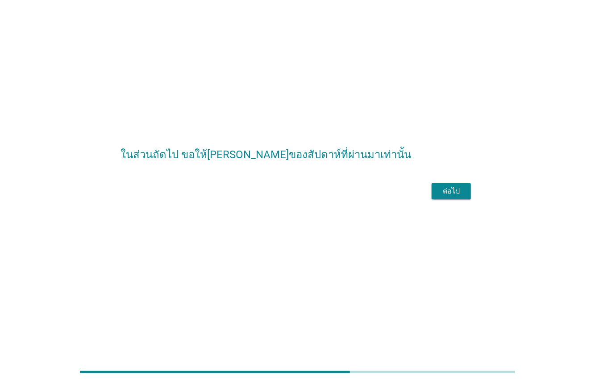
scroll to position [0, 0]
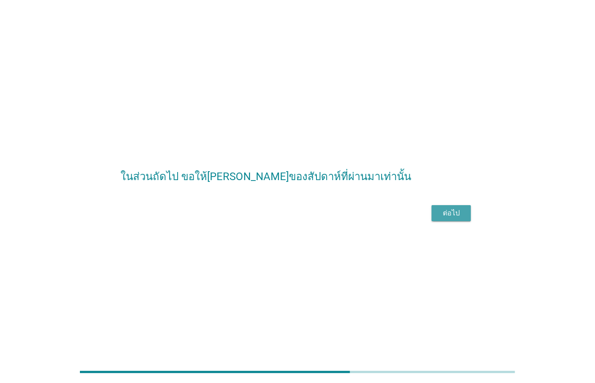
click at [438, 221] on button "ต่อไป" at bounding box center [451, 213] width 39 height 16
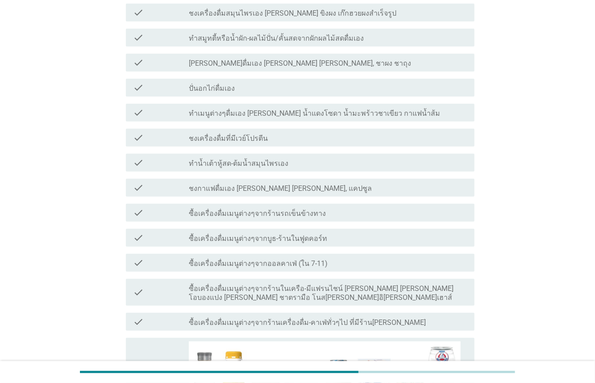
scroll to position [106, 0]
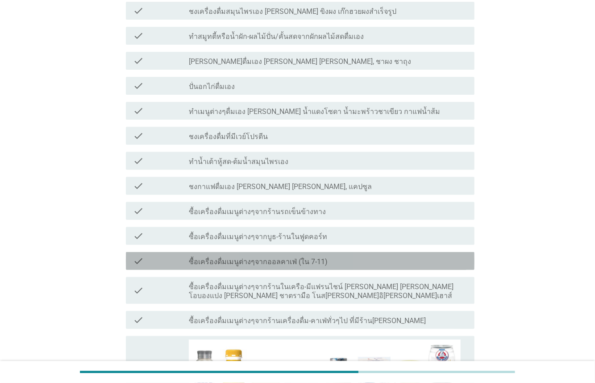
click at [175, 255] on div "check" at bounding box center [161, 260] width 56 height 11
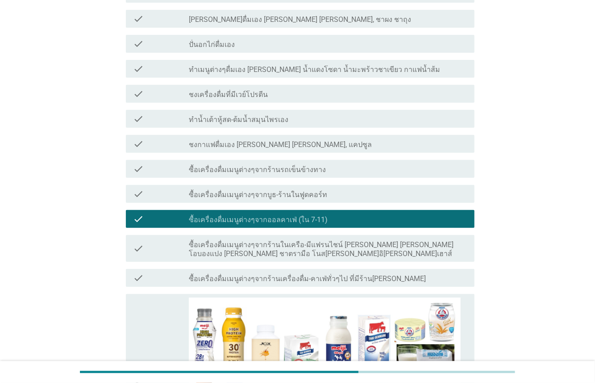
scroll to position [165, 0]
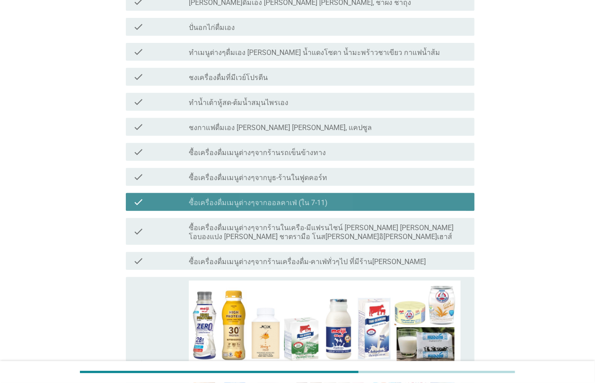
click at [178, 193] on div "check check_box_outline_blank ซื้อเครื่องดื่มเมนูต่างๆจากออลคาเฟ่ (ใน 7-11)" at bounding box center [300, 202] width 349 height 18
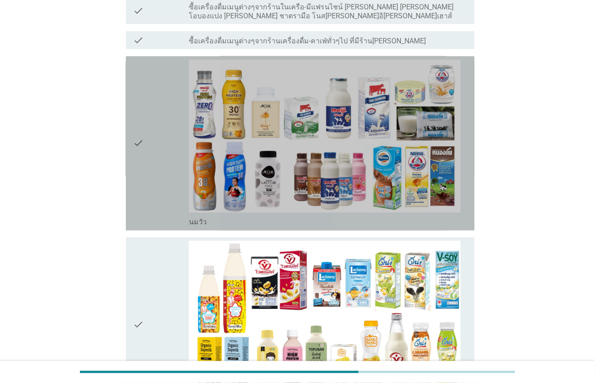
click at [160, 179] on div "check" at bounding box center [161, 143] width 56 height 167
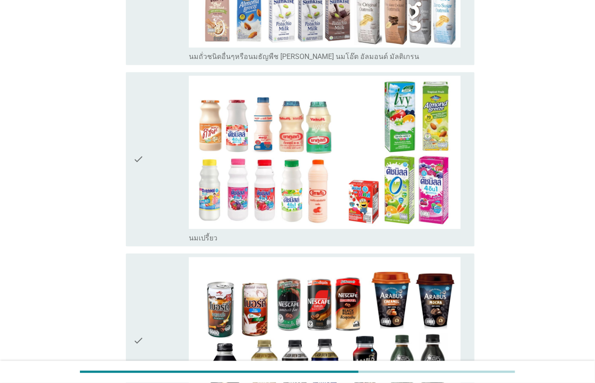
scroll to position [917, 0]
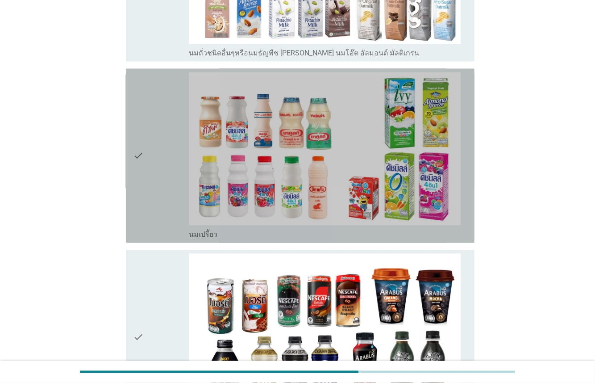
click at [165, 185] on div "check" at bounding box center [161, 155] width 56 height 167
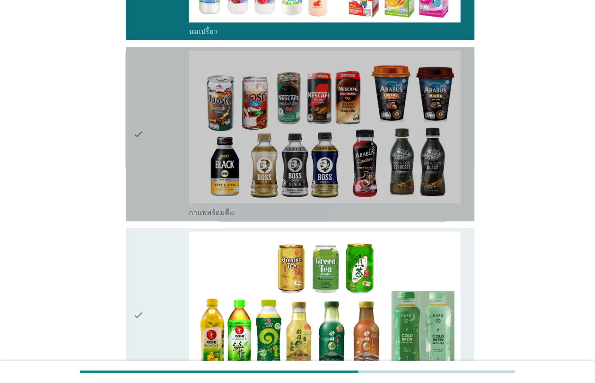
click at [166, 139] on div "check" at bounding box center [161, 133] width 56 height 167
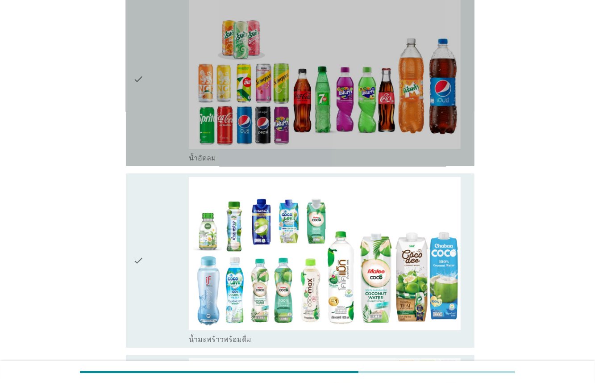
click at [167, 98] on div "check" at bounding box center [161, 79] width 56 height 167
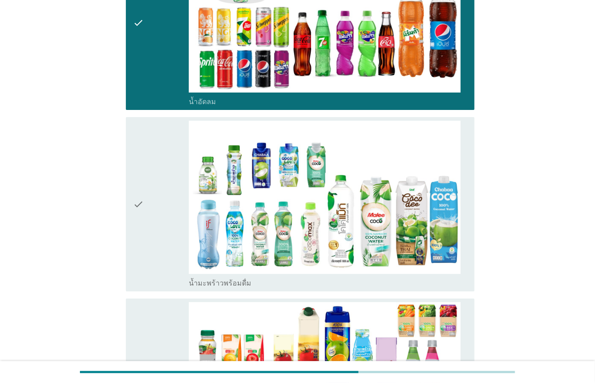
scroll to position [1709, 0]
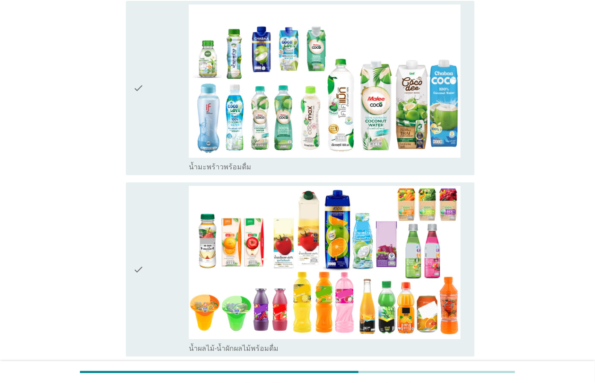
click at [160, 124] on div "check" at bounding box center [161, 87] width 56 height 167
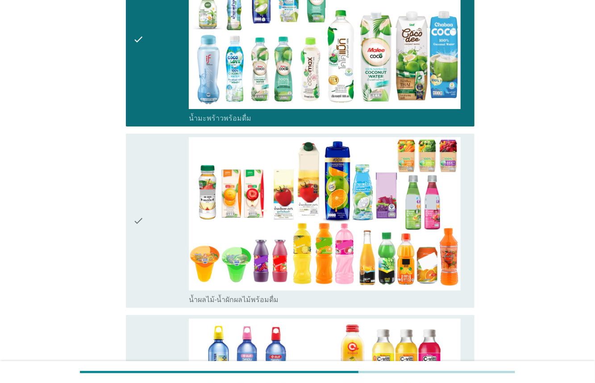
scroll to position [1881, 0]
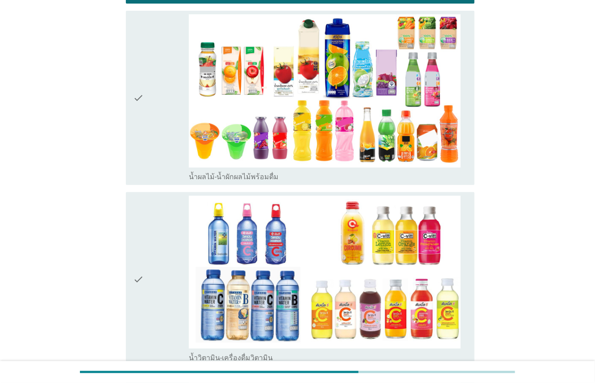
click at [153, 140] on div "check" at bounding box center [161, 97] width 56 height 167
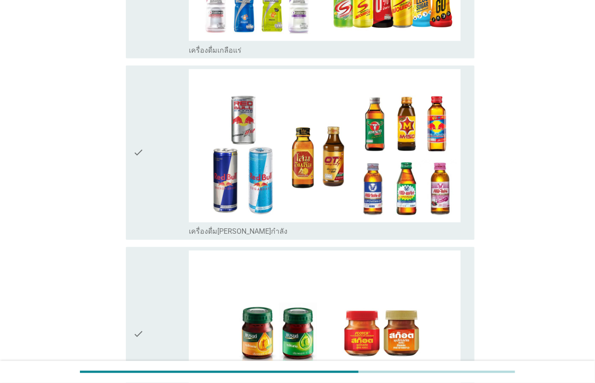
click at [146, 163] on div "check" at bounding box center [161, 152] width 56 height 167
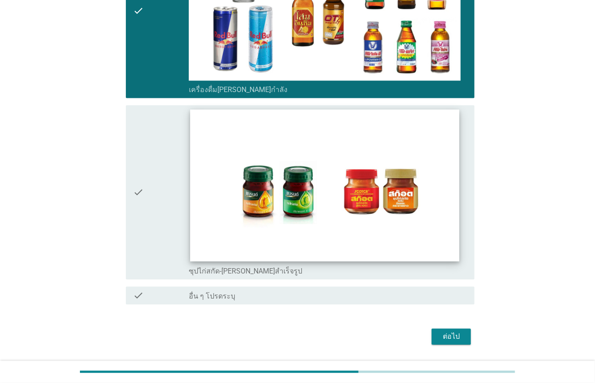
scroll to position [2701, 0]
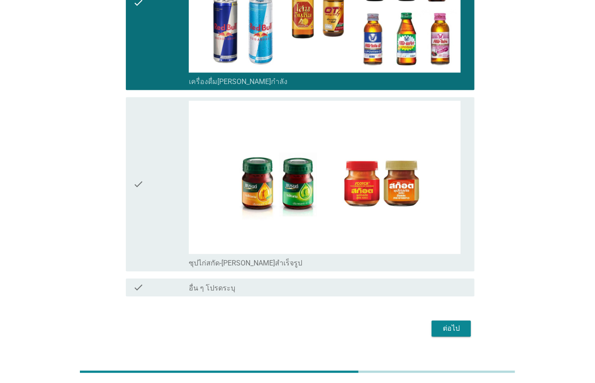
click at [452, 323] on div "ต่อไป" at bounding box center [451, 328] width 25 height 11
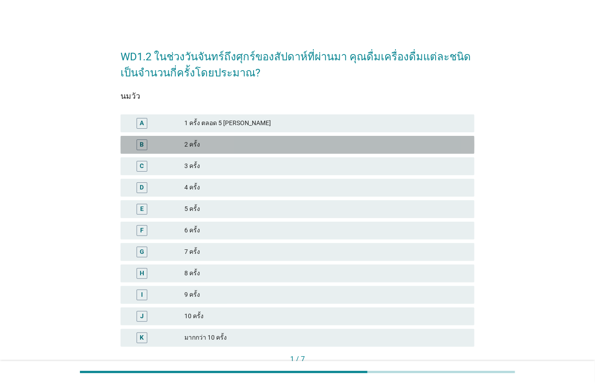
click at [228, 142] on div "2 ครั้ง" at bounding box center [325, 144] width 283 height 11
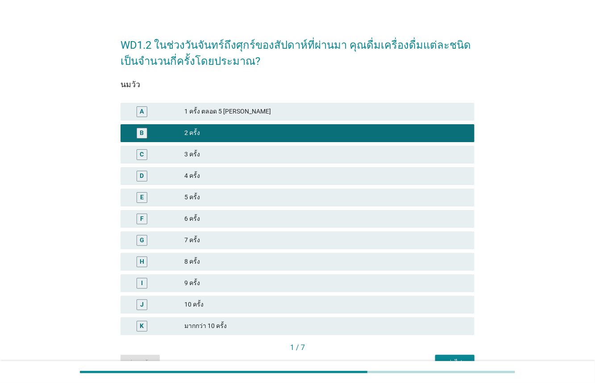
scroll to position [61, 0]
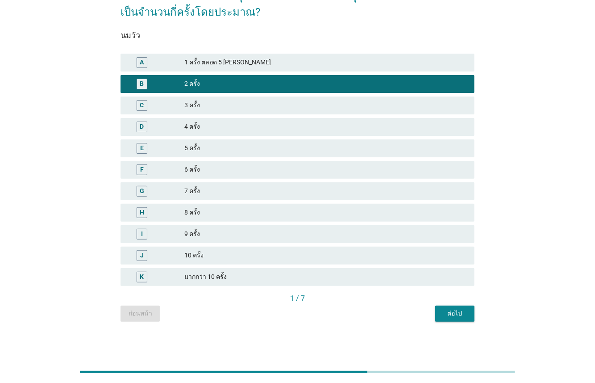
click at [465, 314] on div "ต่อไป" at bounding box center [455, 313] width 25 height 9
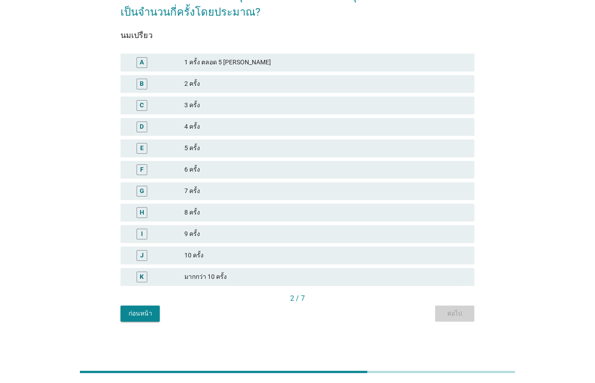
scroll to position [0, 0]
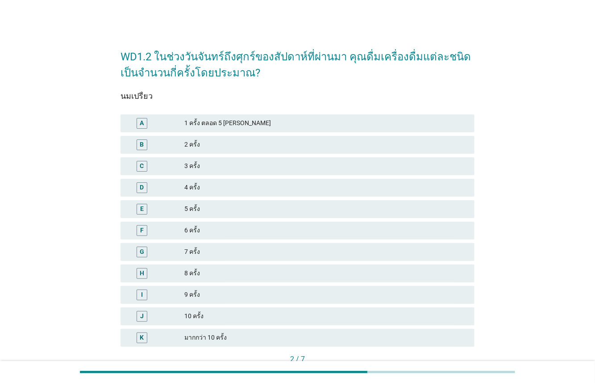
click at [198, 147] on div "2 ครั้ง" at bounding box center [325, 144] width 283 height 11
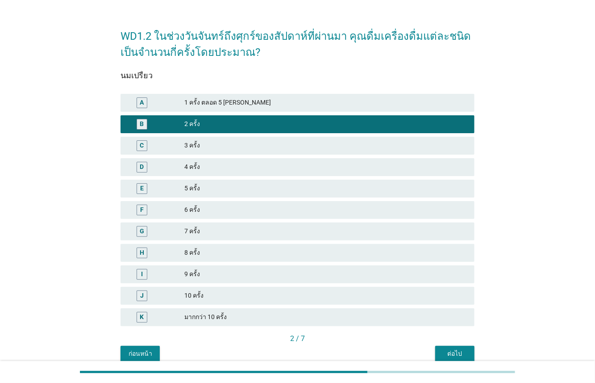
scroll to position [61, 0]
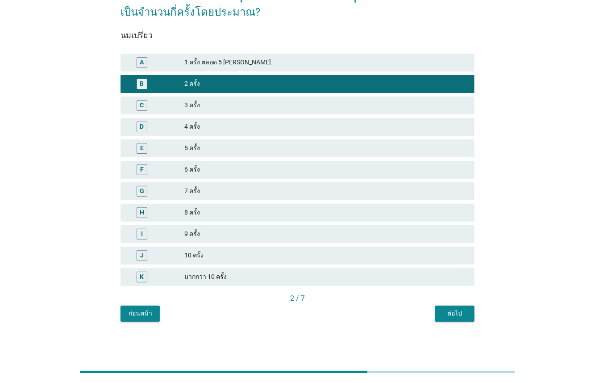
click at [441, 314] on button "ต่อไป" at bounding box center [454, 313] width 39 height 16
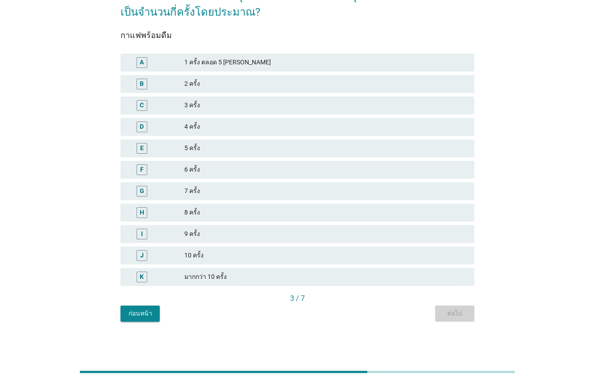
scroll to position [0, 0]
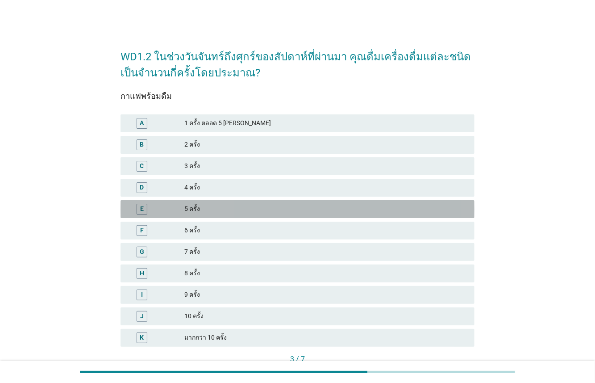
click at [205, 209] on div "5 ครั้ง" at bounding box center [325, 209] width 283 height 11
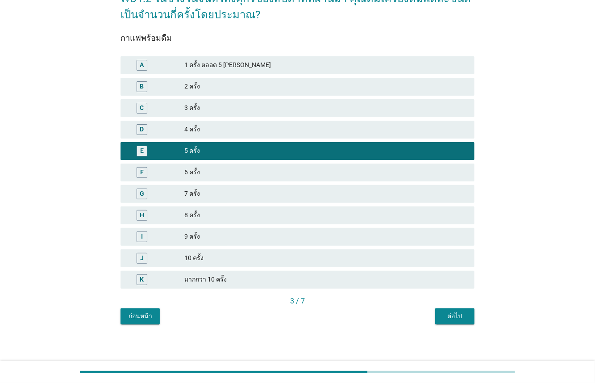
scroll to position [61, 0]
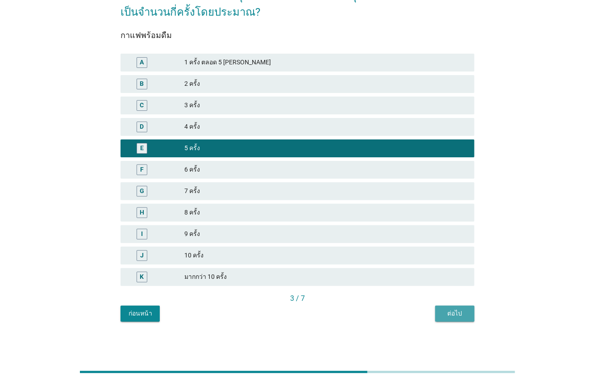
click at [444, 312] on div "ต่อไป" at bounding box center [455, 313] width 25 height 9
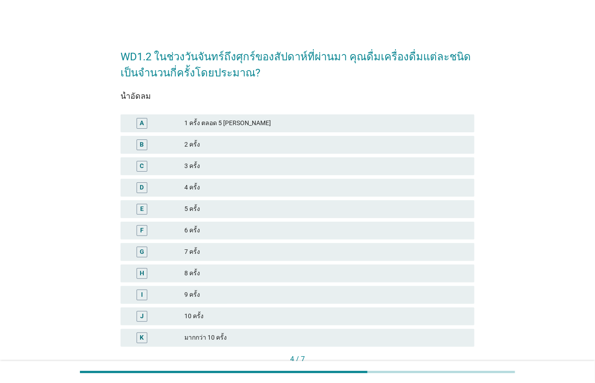
click at [205, 166] on div "3 ครั้ง" at bounding box center [325, 166] width 283 height 11
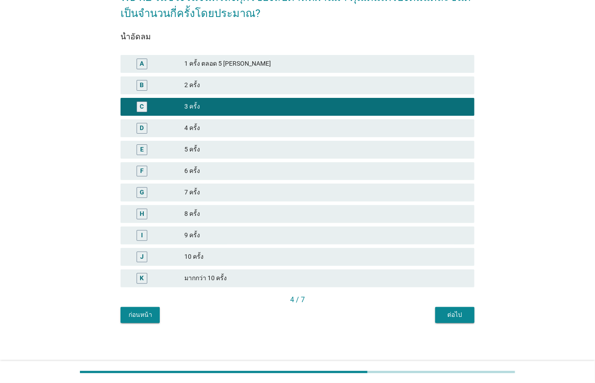
scroll to position [61, 0]
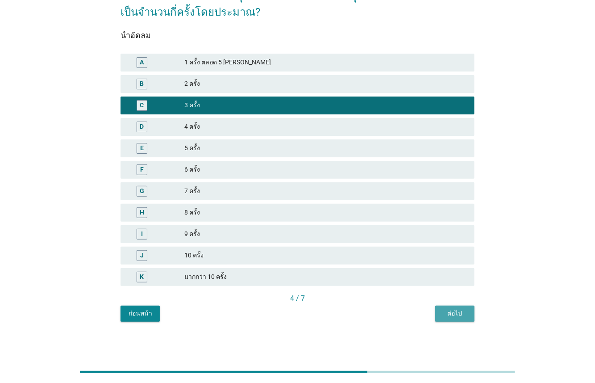
click at [456, 312] on div "ต่อไป" at bounding box center [455, 313] width 25 height 9
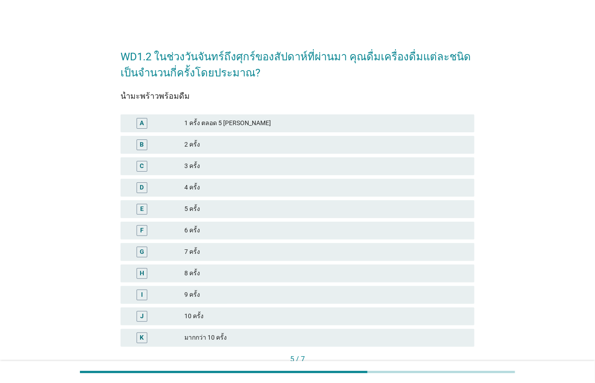
drag, startPoint x: 212, startPoint y: 118, endPoint x: 214, endPoint y: 124, distance: 6.2
click at [213, 121] on div "1 ครั้ง ตลอด 5 [PERSON_NAME]" at bounding box center [325, 123] width 283 height 11
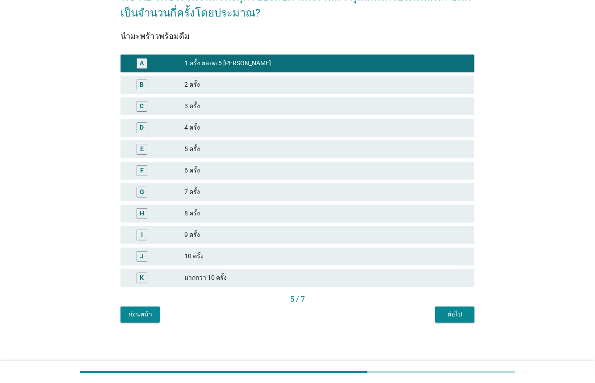
scroll to position [61, 0]
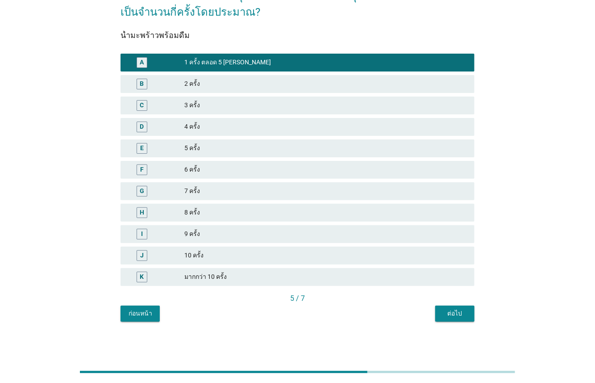
click at [444, 314] on div "ต่อไป" at bounding box center [455, 313] width 25 height 9
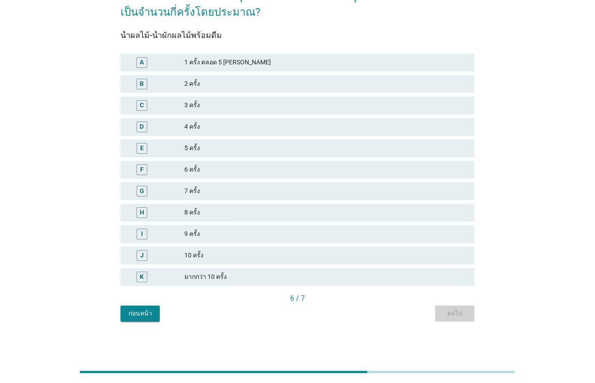
scroll to position [0, 0]
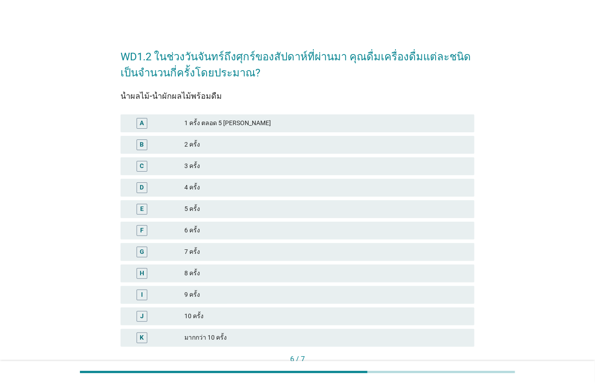
click at [209, 144] on div "2 ครั้ง" at bounding box center [325, 144] width 283 height 11
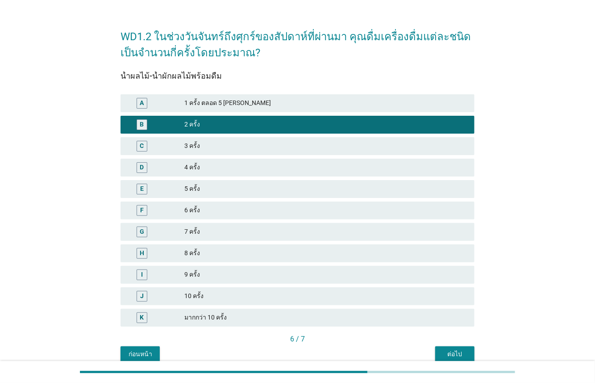
scroll to position [61, 0]
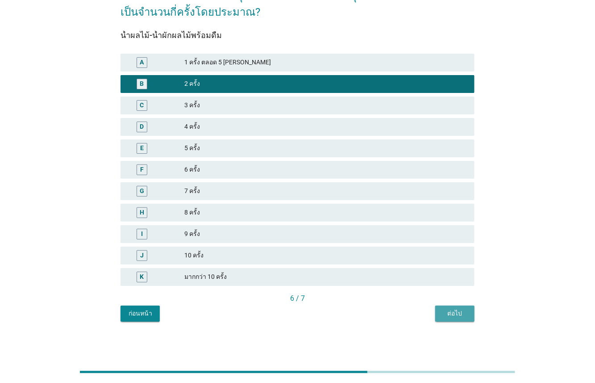
click at [445, 311] on div "ต่อไป" at bounding box center [455, 313] width 25 height 9
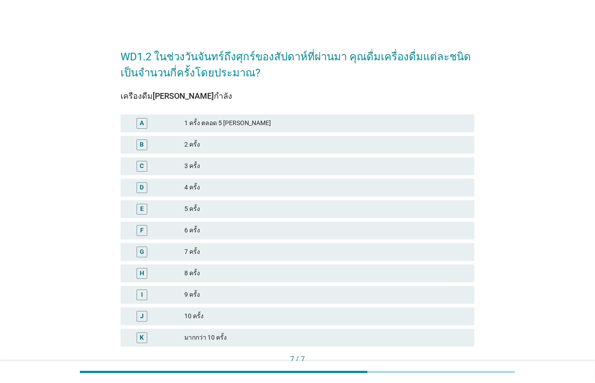
click at [203, 144] on div "2 ครั้ง" at bounding box center [325, 144] width 283 height 11
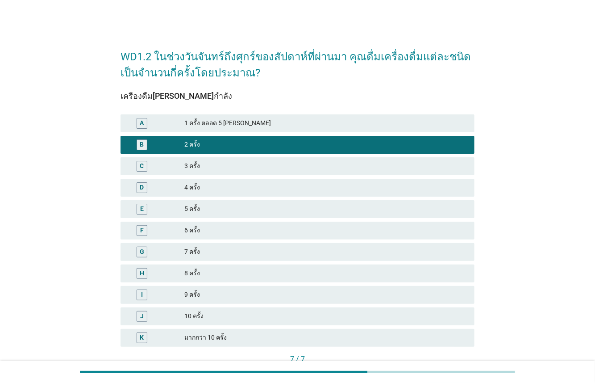
scroll to position [61, 0]
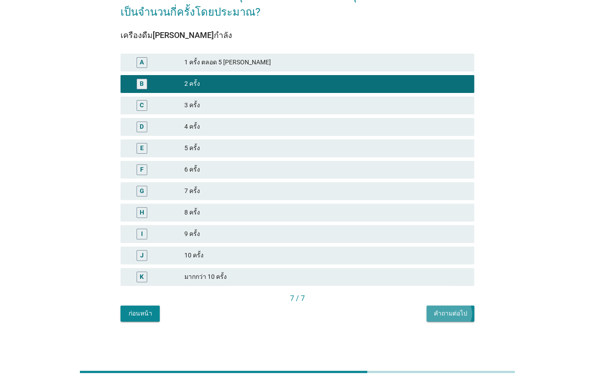
click at [448, 309] on div "คำถามต่อไป" at bounding box center [450, 313] width 33 height 9
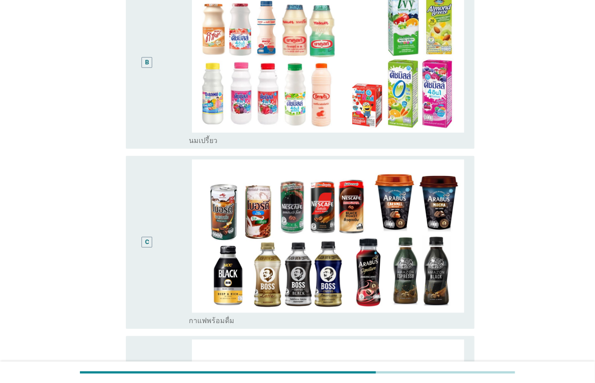
click at [165, 254] on div "C" at bounding box center [161, 242] width 56 height 166
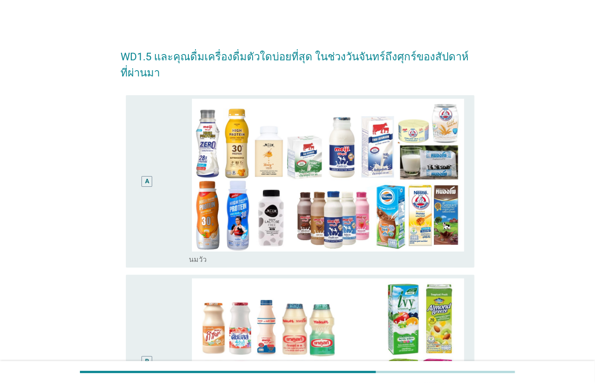
click at [177, 253] on div "A" at bounding box center [161, 182] width 56 height 166
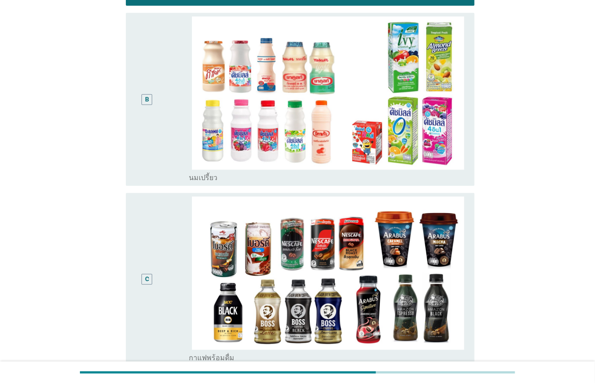
click at [176, 256] on div "C" at bounding box center [161, 279] width 56 height 166
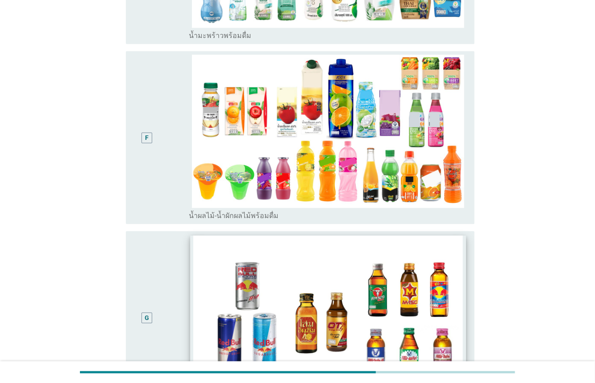
scroll to position [1104, 0]
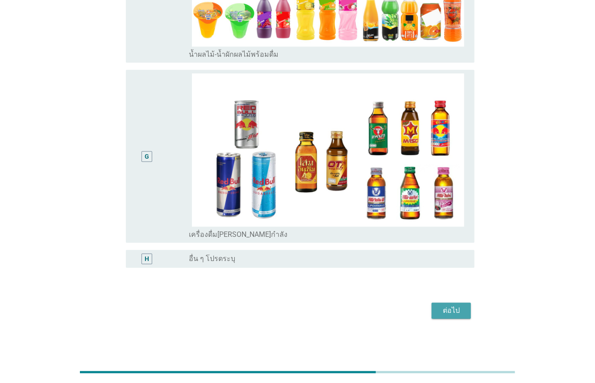
click at [445, 310] on div "ต่อไป" at bounding box center [451, 310] width 25 height 11
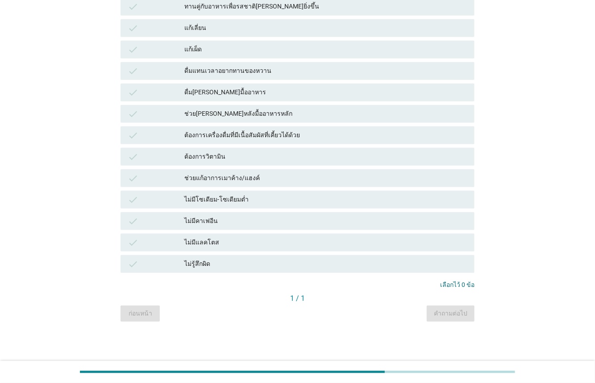
scroll to position [0, 0]
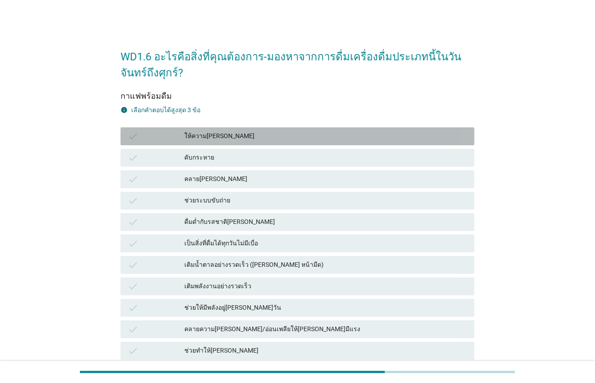
click at [221, 138] on div "ให้ความ[PERSON_NAME]" at bounding box center [325, 136] width 283 height 11
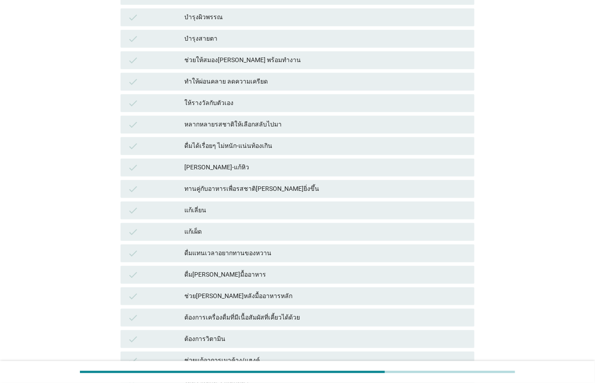
scroll to position [374, 0]
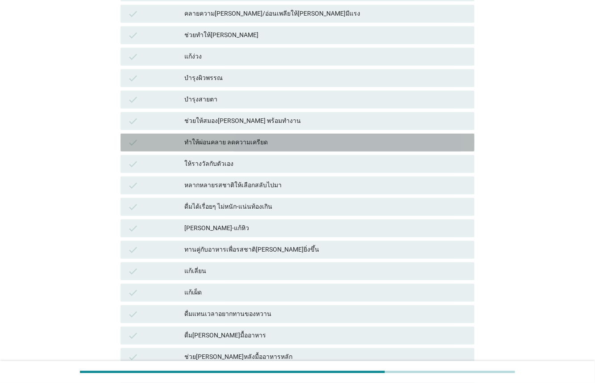
click at [266, 148] on div "check ทำให้ผ่อนคลาย ลดความเครียด" at bounding box center [298, 143] width 354 height 18
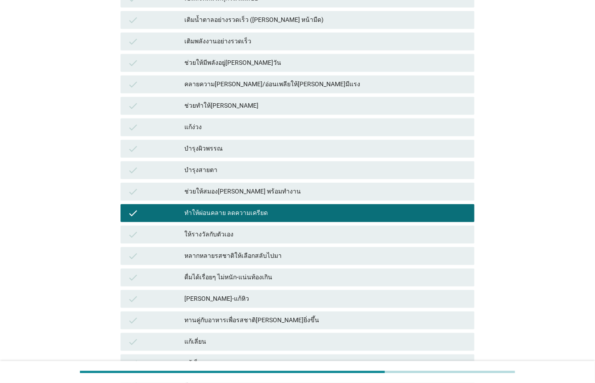
scroll to position [237, 0]
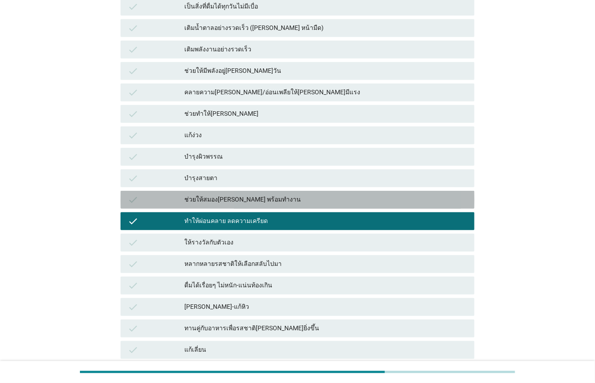
click at [275, 197] on div "ช่วยให้สมอง[PERSON_NAME] พร้อมทำงาน" at bounding box center [325, 199] width 283 height 11
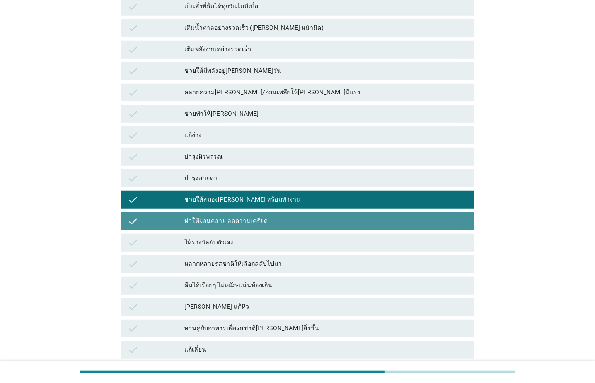
click at [280, 216] on div "ทำให้ผ่อนคลาย ลดความเครียด" at bounding box center [325, 221] width 283 height 11
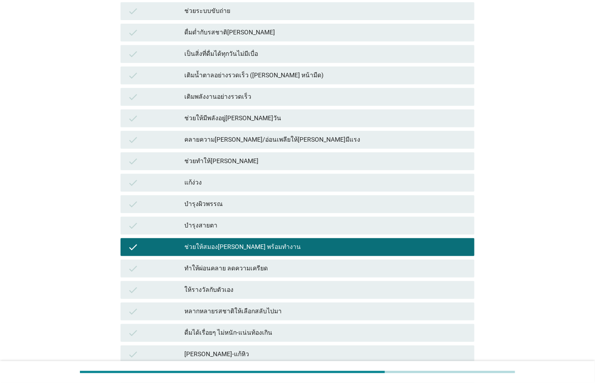
scroll to position [184, 0]
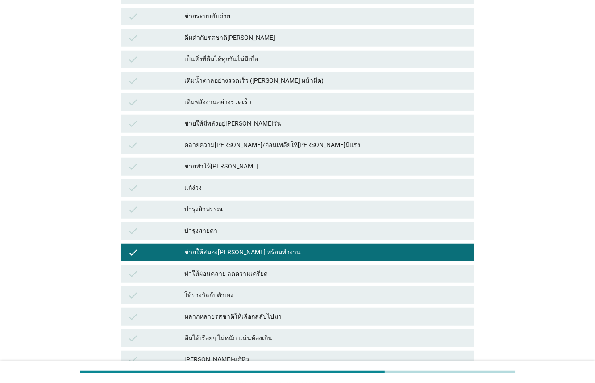
click at [264, 164] on div "ช่วยทำให้[PERSON_NAME]" at bounding box center [325, 166] width 283 height 11
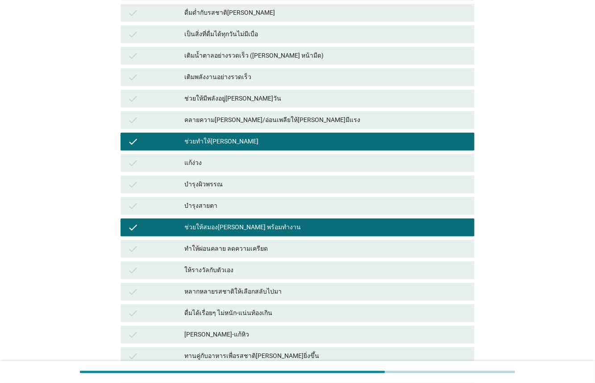
scroll to position [558, 0]
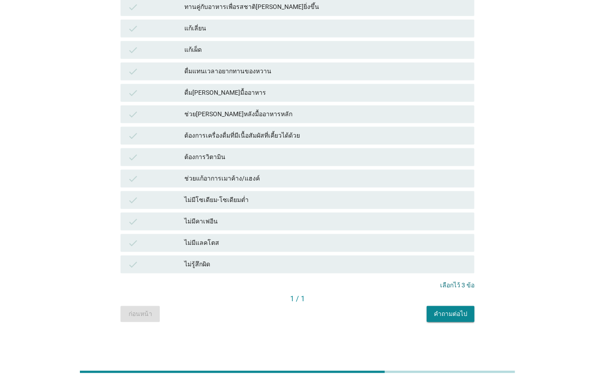
click at [439, 310] on div "คำถามต่อไป" at bounding box center [450, 313] width 33 height 9
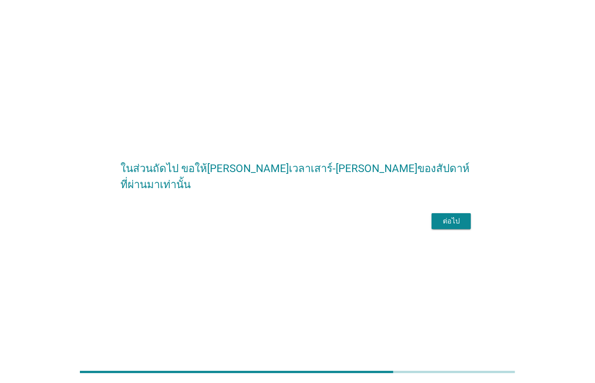
click at [451, 226] on div "ต่อไป" at bounding box center [451, 221] width 25 height 11
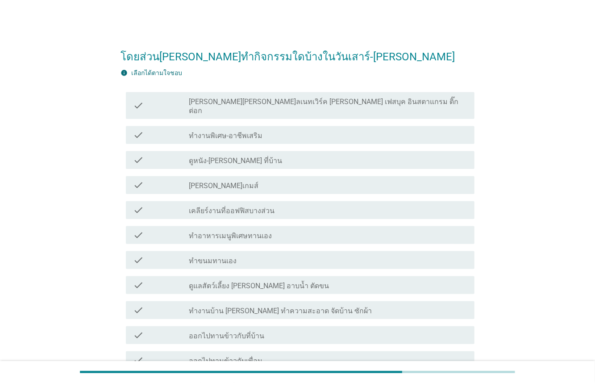
click at [255, 106] on div "check check_box_outline_blank [PERSON_NAME][PERSON_NAME]ลเนทเวิร์ค [PERSON_NAME…" at bounding box center [300, 105] width 349 height 27
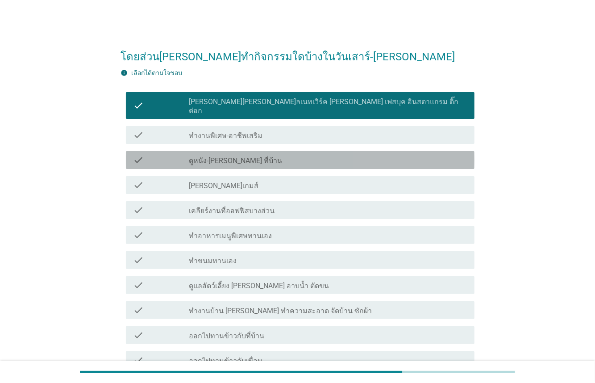
click at [261, 155] on div "check_box_outline_blank ดูหนัง-[PERSON_NAME] ที่บ้าน" at bounding box center [328, 160] width 279 height 11
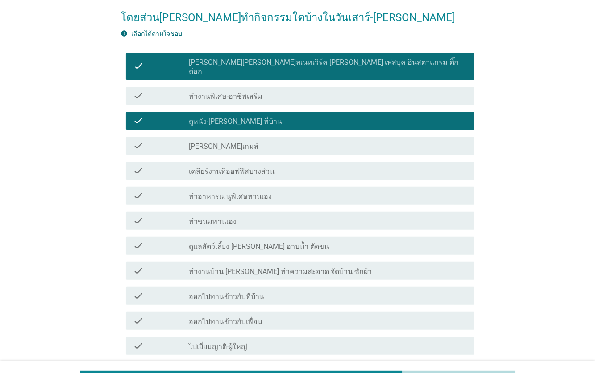
scroll to position [45, 0]
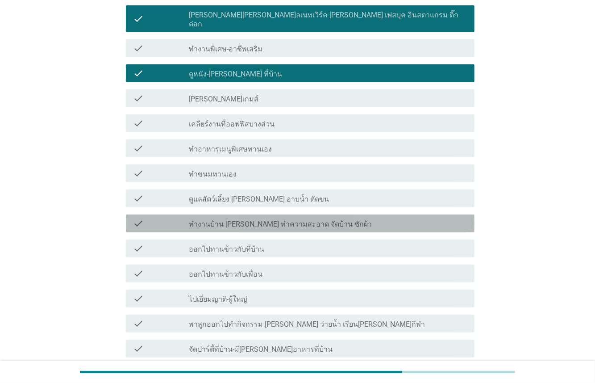
click at [286, 220] on label "ทำงานบ้าน [PERSON_NAME] ทำความสะอาด จัดบ้าน ซักผ้า" at bounding box center [280, 224] width 183 height 9
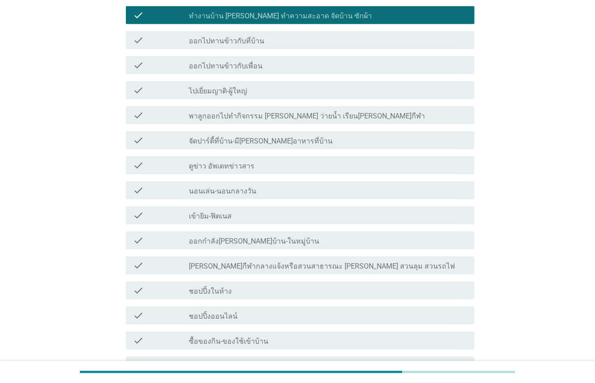
scroll to position [311, 0]
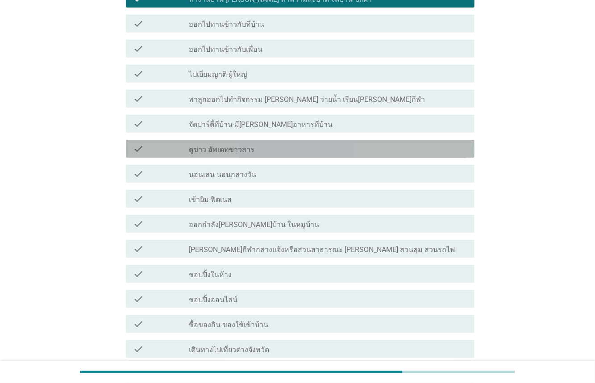
click at [299, 143] on div "check_box_outline_blank ดูข่าว อัพเดทข่าวสาร" at bounding box center [328, 148] width 279 height 11
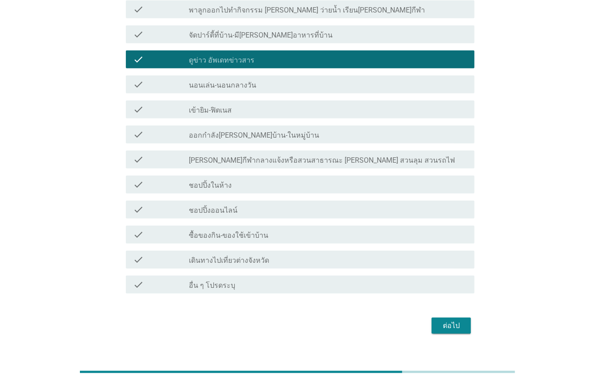
scroll to position [406, 0]
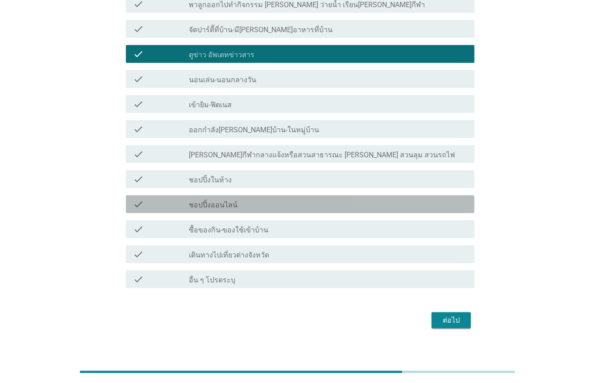
click at [309, 199] on div "check_box_outline_blank ชอปปิ้งออนไลน์" at bounding box center [328, 204] width 279 height 11
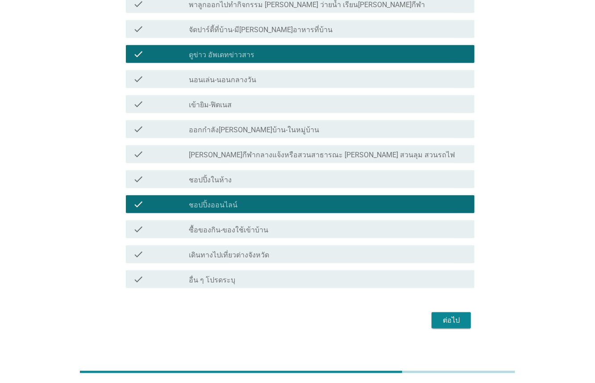
click at [340, 224] on div "check_box_outline_blank ซื้อของกิน-ของใช้เข้าบ้าน" at bounding box center [328, 229] width 279 height 11
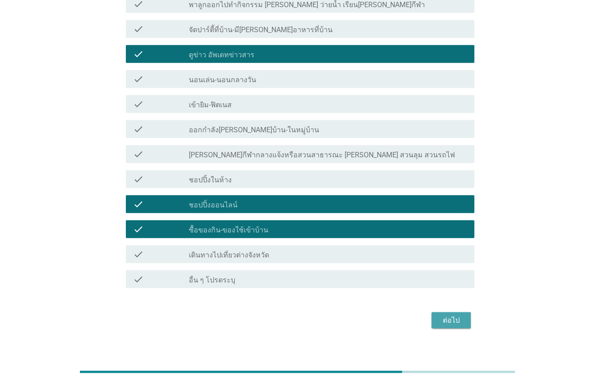
click at [455, 315] on div "ต่อไป" at bounding box center [451, 320] width 25 height 11
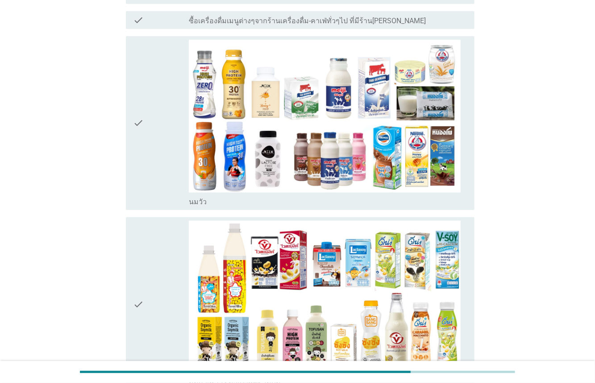
scroll to position [0, 0]
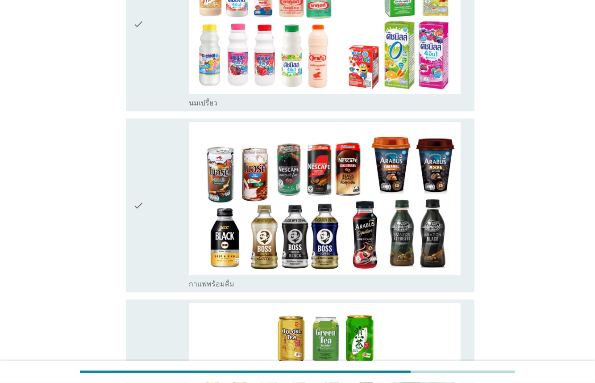
click at [188, 233] on div "check" at bounding box center [161, 205] width 56 height 167
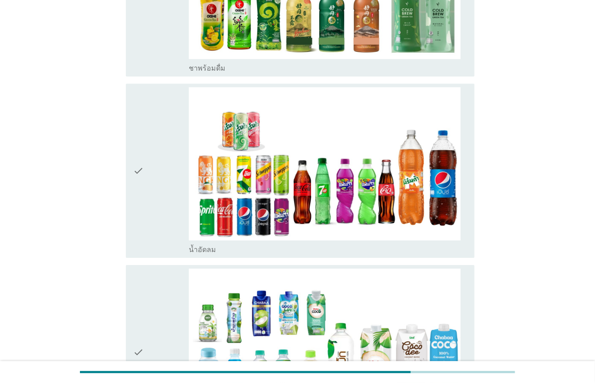
scroll to position [1560, 0]
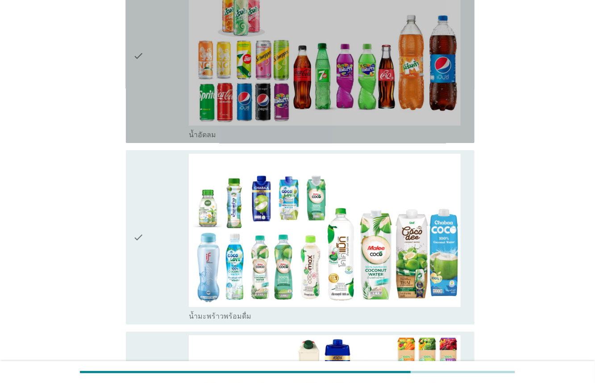
click at [167, 96] on div "check" at bounding box center [161, 55] width 56 height 167
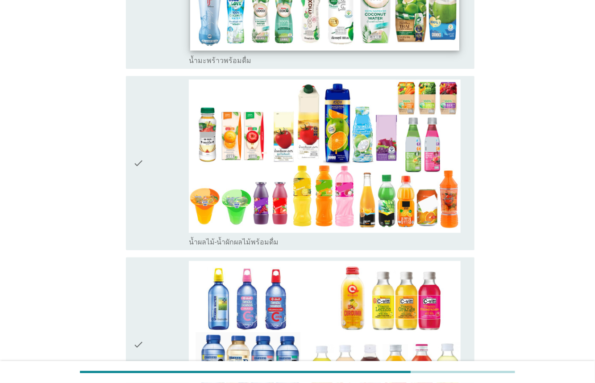
scroll to position [1803, 0]
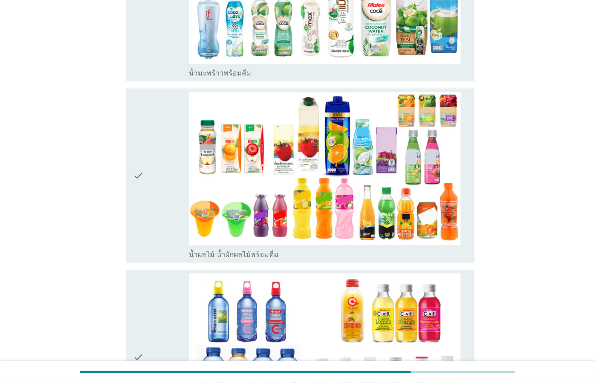
click at [164, 192] on div "check" at bounding box center [161, 175] width 56 height 167
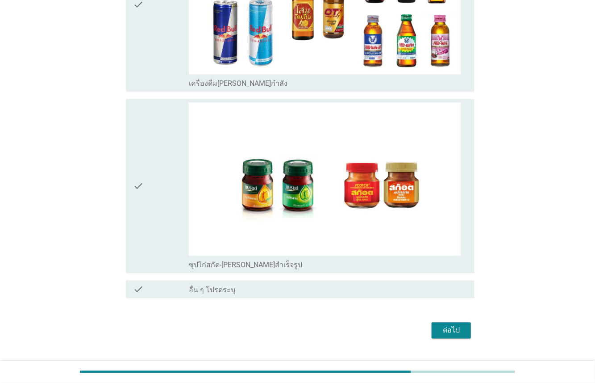
scroll to position [2701, 0]
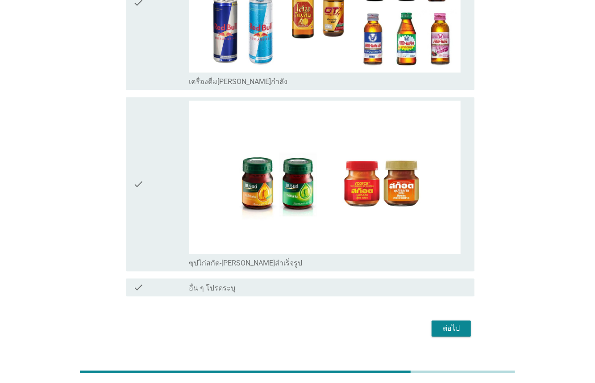
click at [443, 323] on div "ต่อไป" at bounding box center [451, 328] width 25 height 11
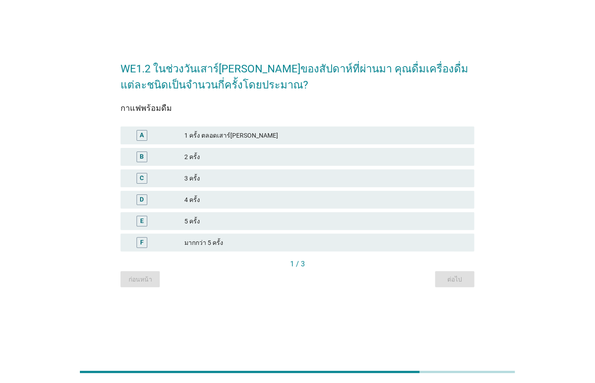
scroll to position [0, 0]
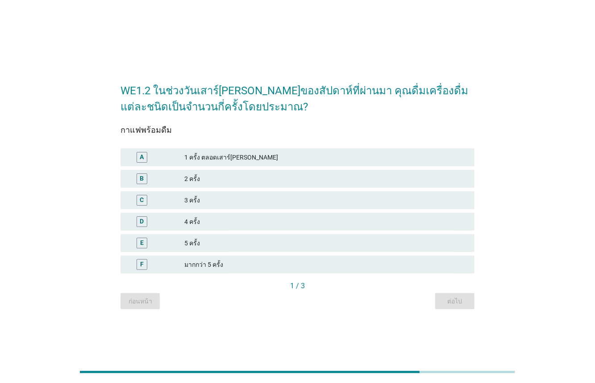
click at [163, 180] on div "B" at bounding box center [156, 178] width 57 height 11
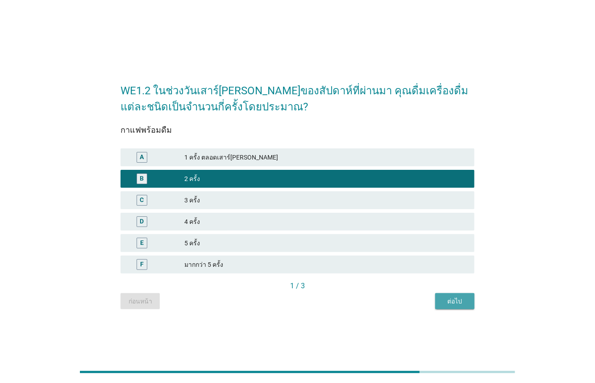
click at [464, 305] on div "ต่อไป" at bounding box center [455, 301] width 25 height 9
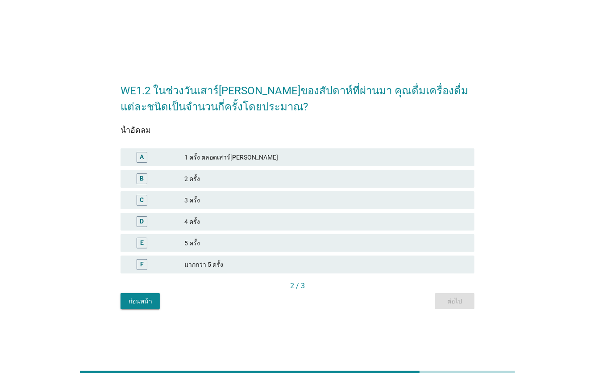
click at [172, 175] on div "B" at bounding box center [156, 178] width 57 height 11
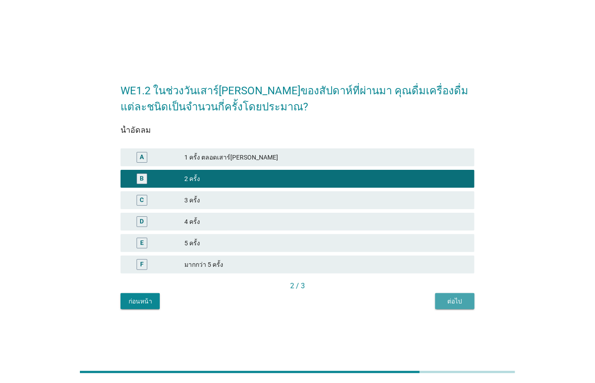
click at [443, 305] on div "ต่อไป" at bounding box center [455, 301] width 25 height 9
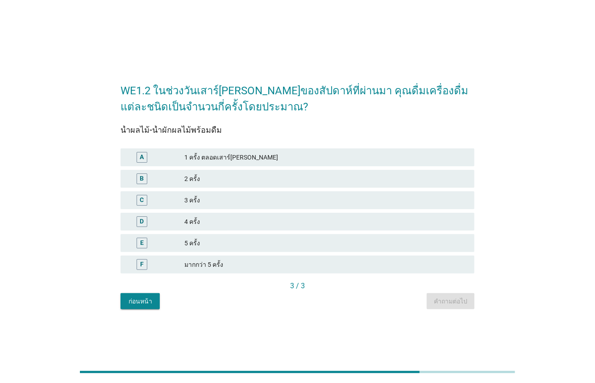
click at [159, 157] on div "A" at bounding box center [156, 157] width 57 height 11
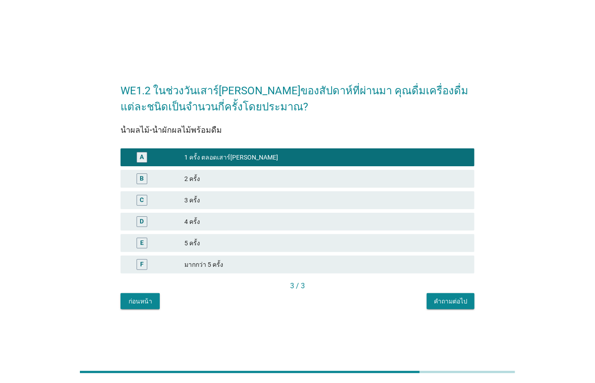
click at [163, 175] on div "B" at bounding box center [156, 178] width 57 height 11
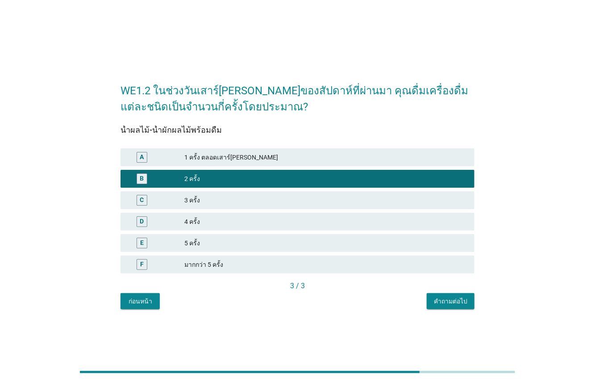
click at [456, 302] on div "คำถามต่อไป" at bounding box center [450, 301] width 33 height 9
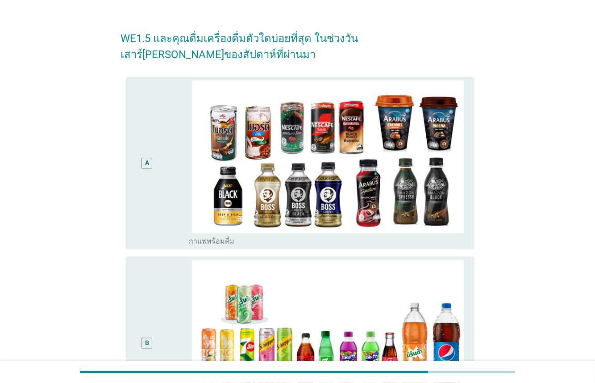
click at [163, 189] on div "A" at bounding box center [161, 163] width 56 height 166
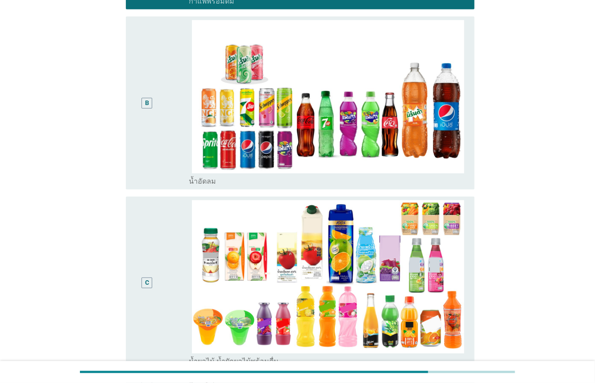
scroll to position [368, 0]
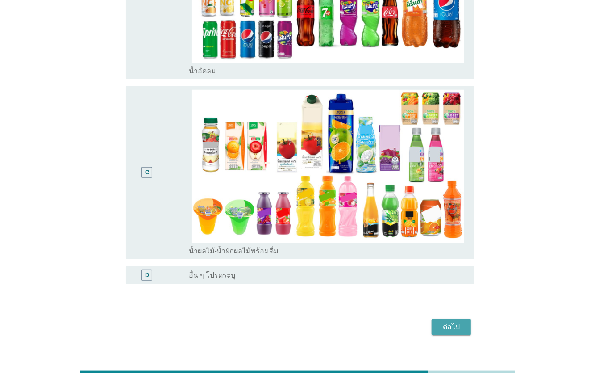
click at [446, 322] on div "ต่อไป" at bounding box center [451, 327] width 25 height 11
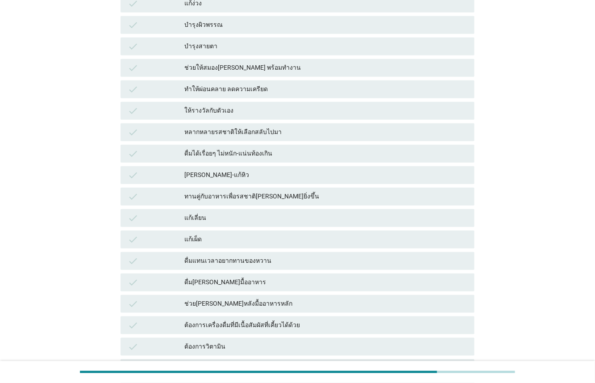
scroll to position [0, 0]
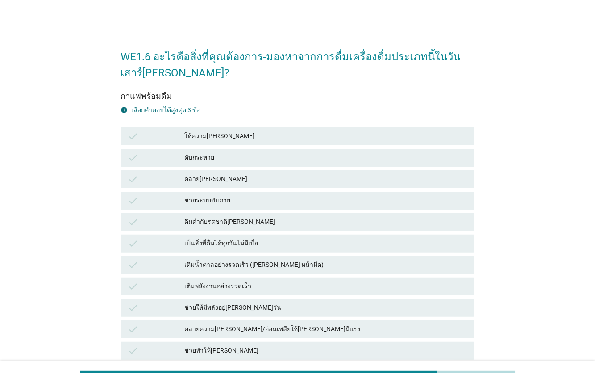
click at [171, 138] on div "check" at bounding box center [156, 136] width 57 height 11
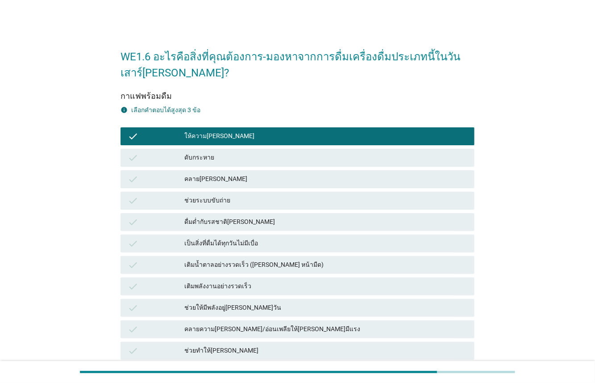
click at [177, 226] on div "check" at bounding box center [156, 222] width 57 height 11
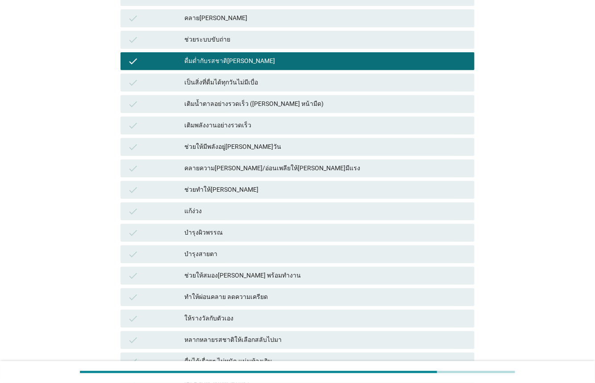
scroll to position [174, 0]
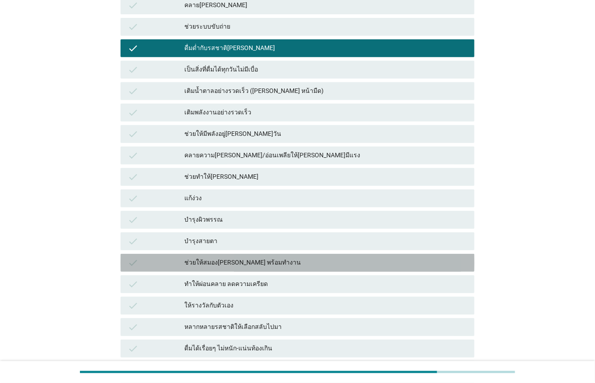
click at [182, 259] on div "check" at bounding box center [156, 262] width 57 height 11
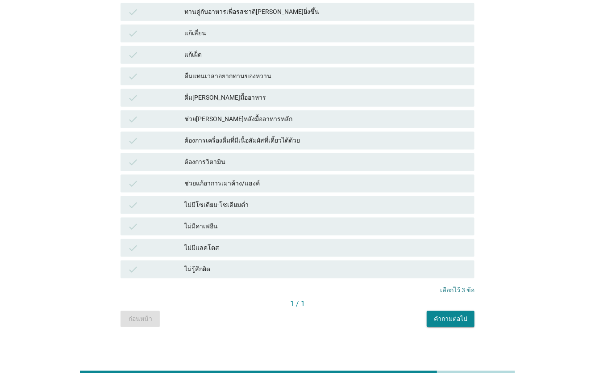
scroll to position [558, 0]
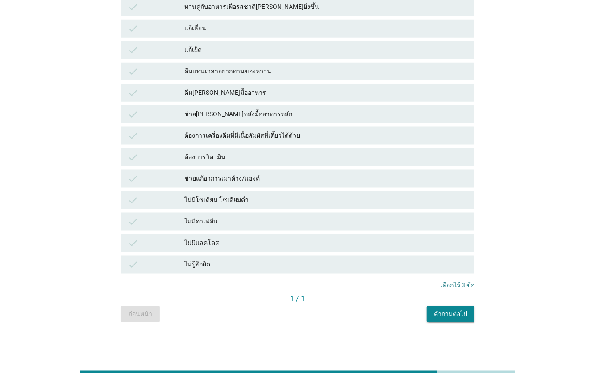
click at [454, 315] on div "คำถามต่อไป" at bounding box center [450, 313] width 33 height 9
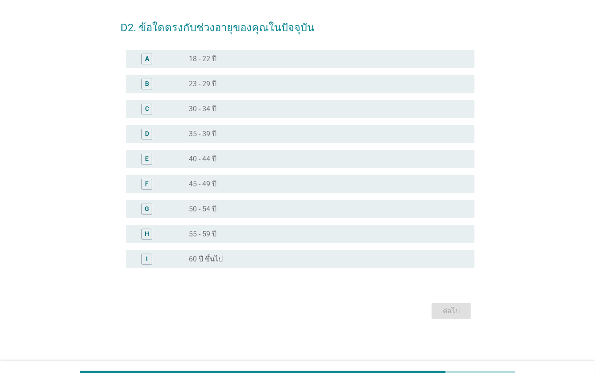
scroll to position [0, 0]
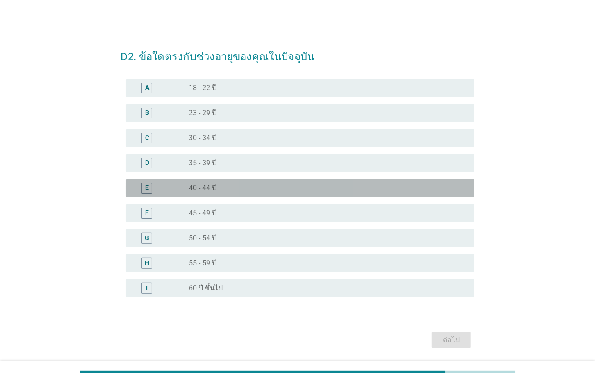
click at [207, 186] on label "40 - 44 ปี" at bounding box center [203, 188] width 28 height 9
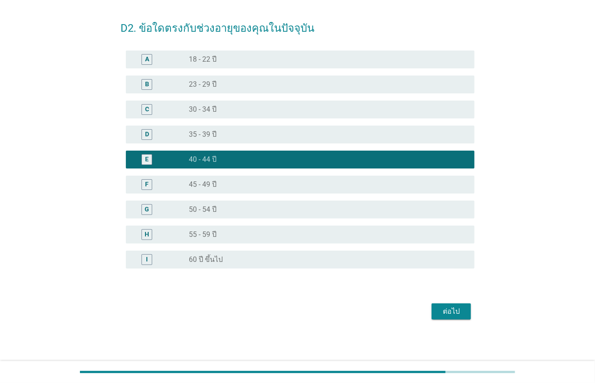
scroll to position [29, 0]
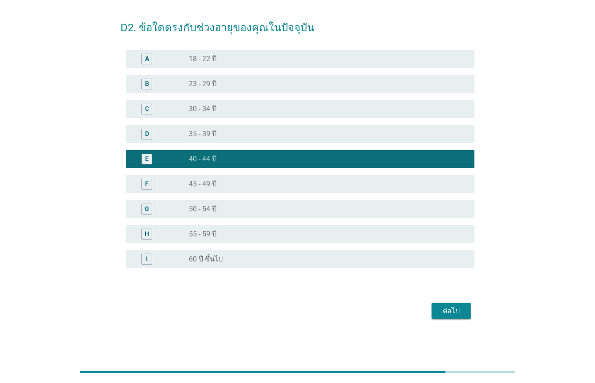
click at [445, 319] on div "ต่อไป" at bounding box center [298, 310] width 354 height 21
click at [445, 312] on div "ต่อไป" at bounding box center [451, 310] width 25 height 11
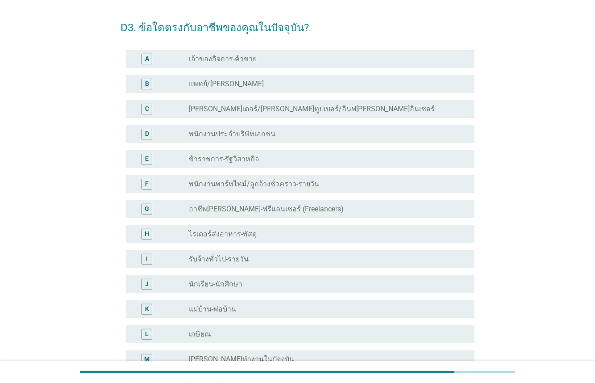
scroll to position [0, 0]
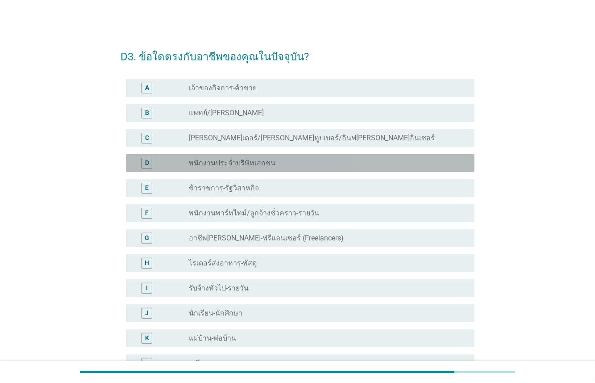
click at [185, 162] on div "D" at bounding box center [161, 163] width 56 height 11
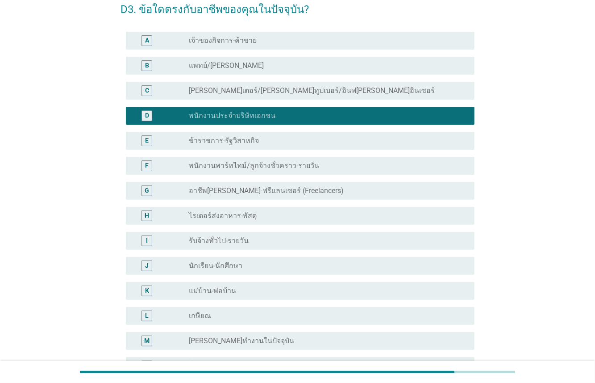
scroll to position [154, 0]
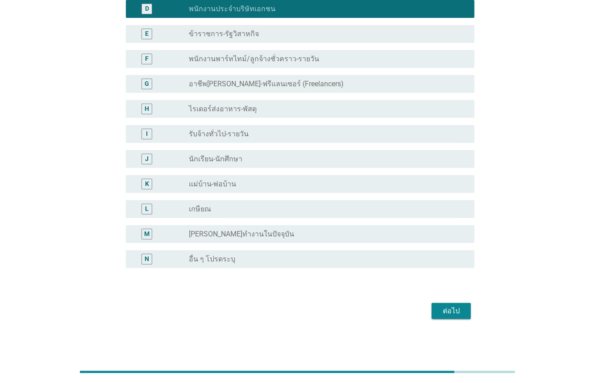
click at [440, 311] on div "ต่อไป" at bounding box center [451, 310] width 25 height 11
